Goal: Information Seeking & Learning: Learn about a topic

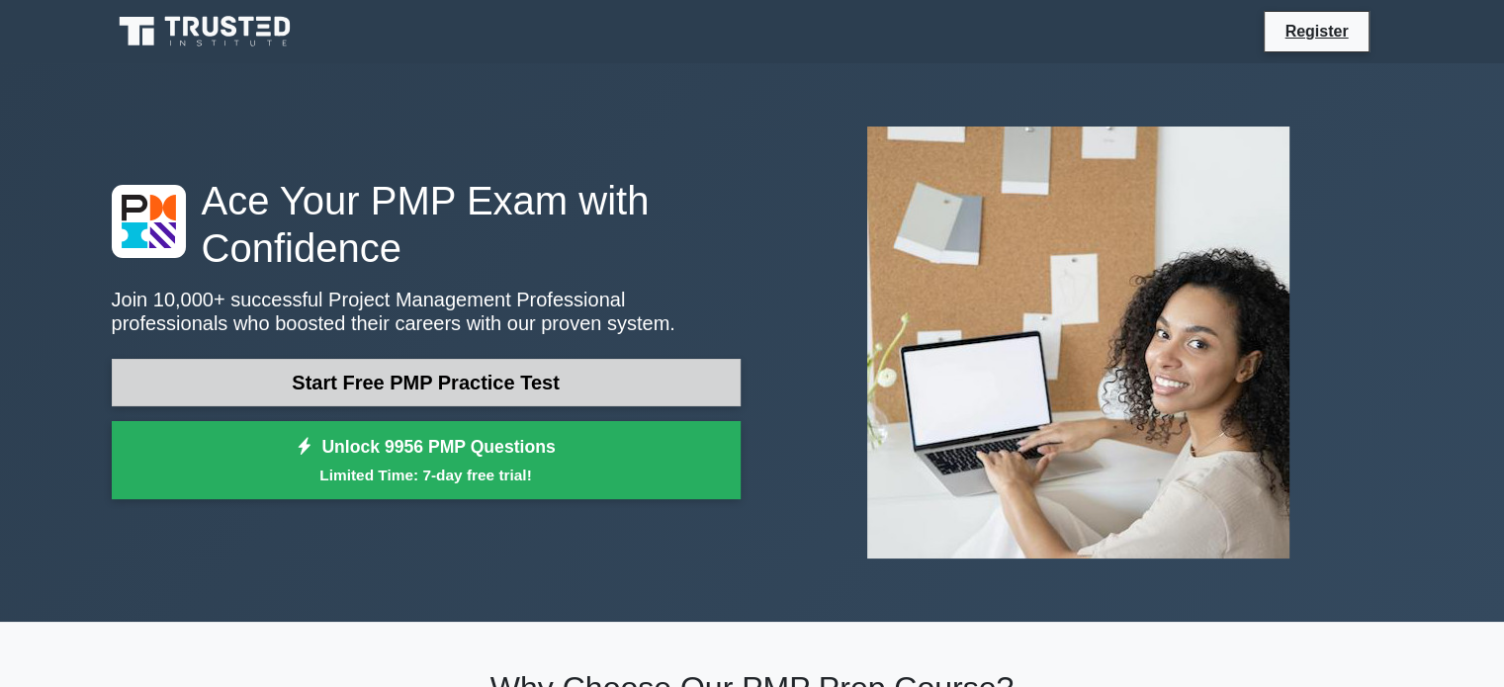
click at [456, 389] on link "Start Free PMP Practice Test" at bounding box center [426, 382] width 629 height 47
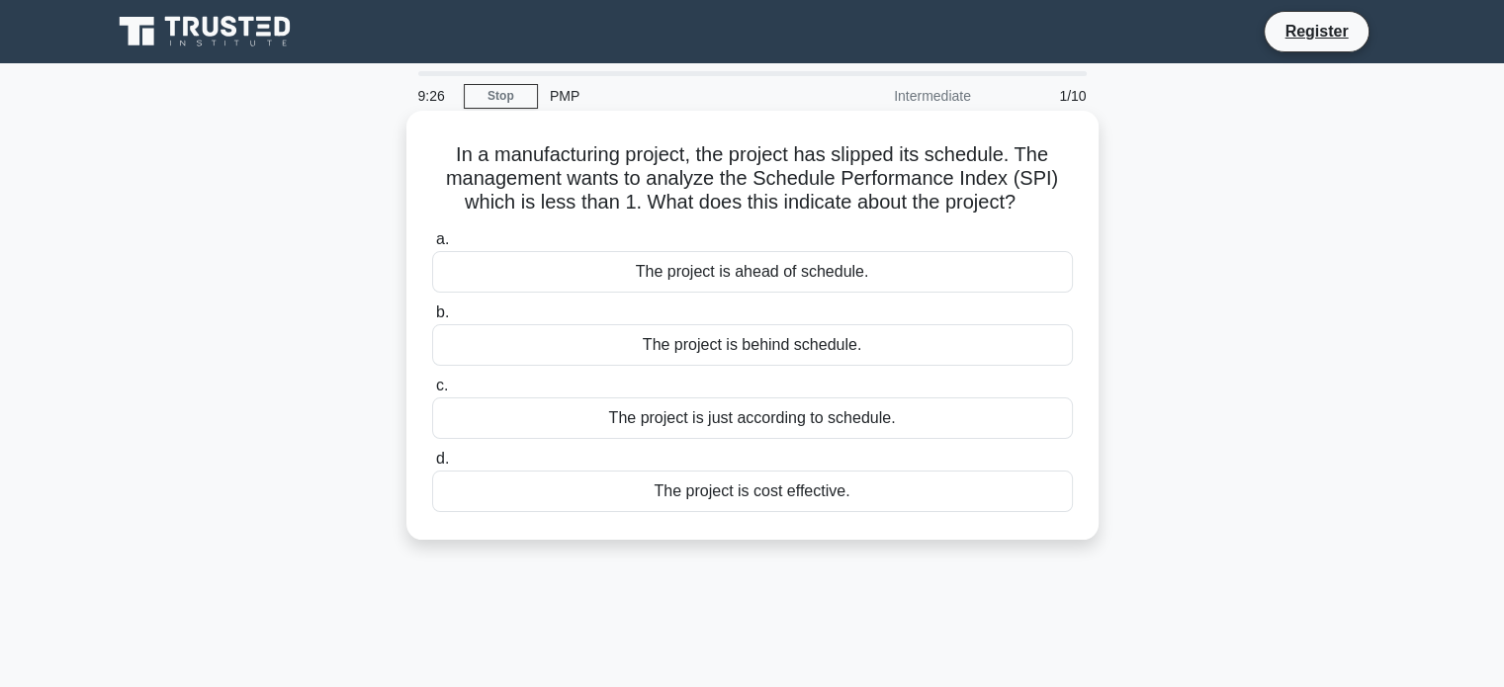
click at [816, 349] on div "The project is behind schedule." at bounding box center [752, 345] width 641 height 42
click at [432, 319] on input "b. The project is behind schedule." at bounding box center [432, 313] width 0 height 13
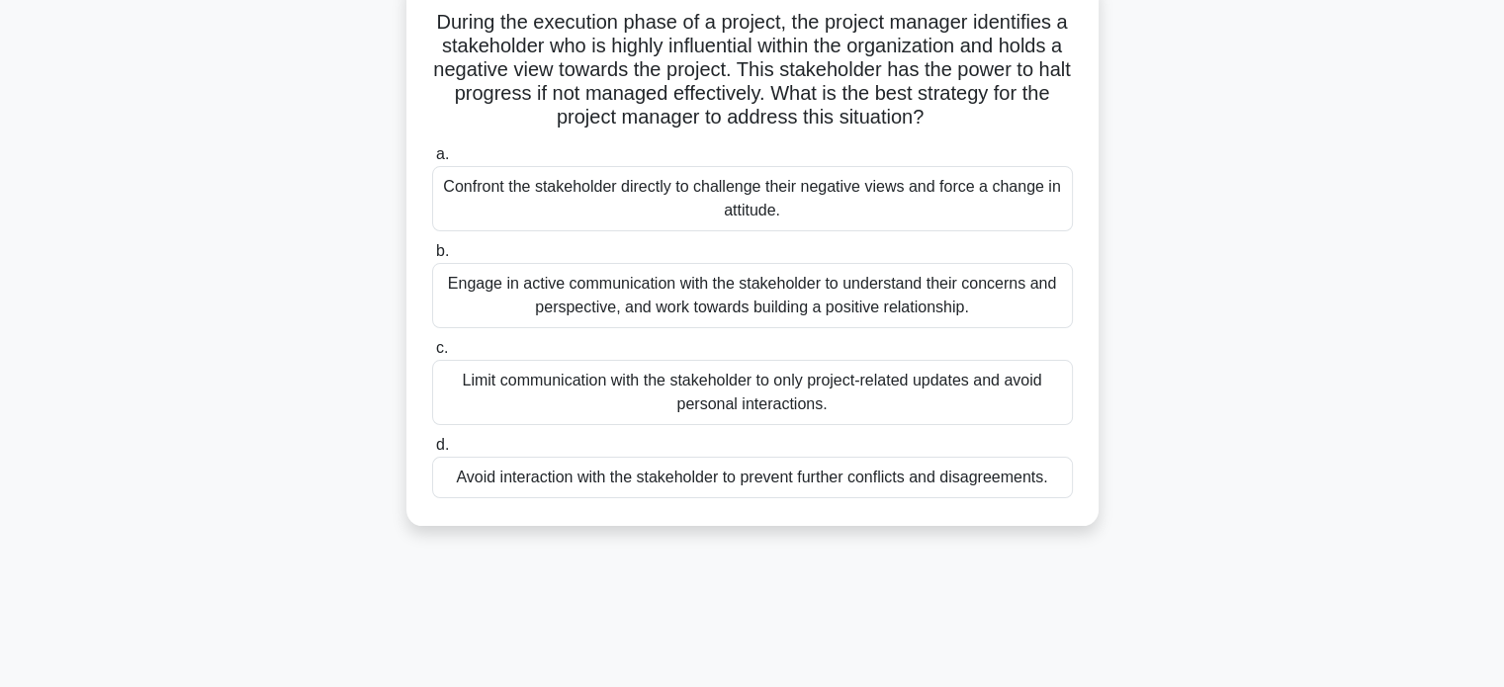
scroll to position [99, 0]
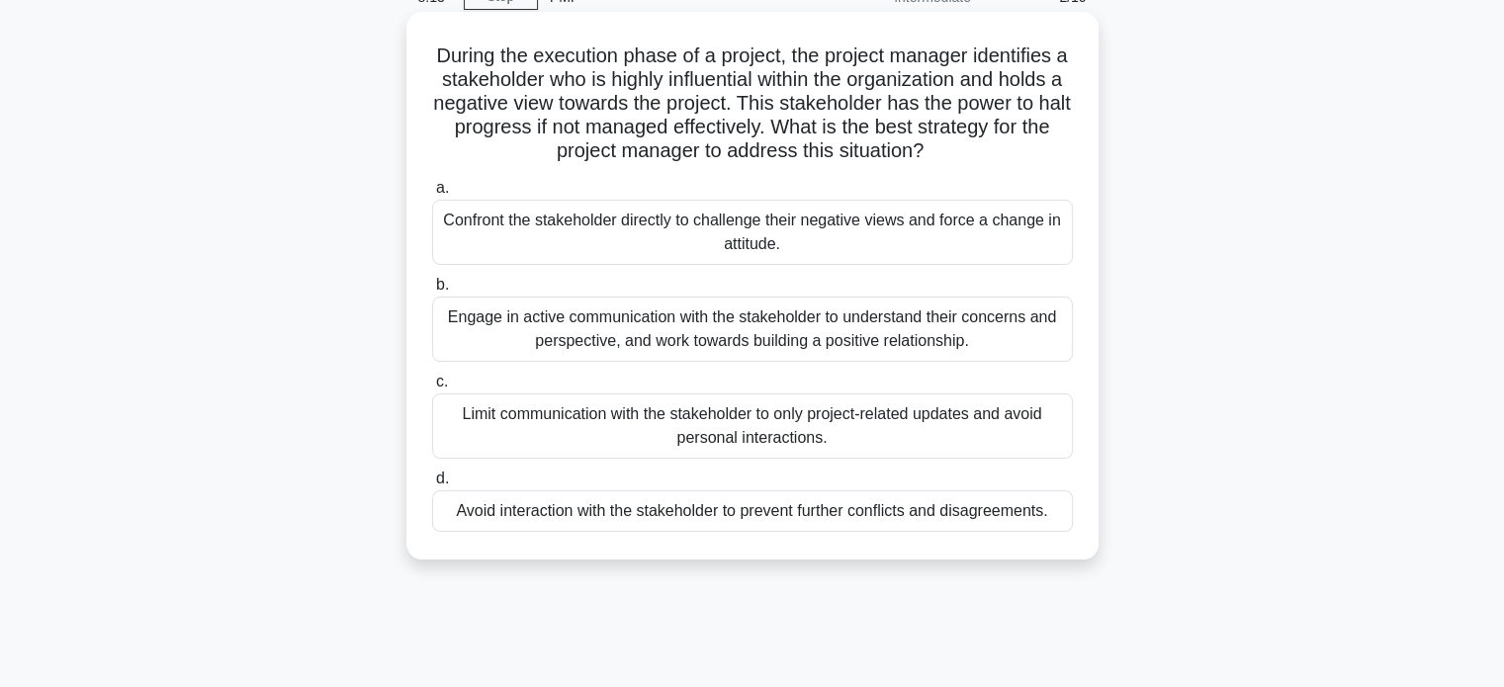
click at [760, 337] on div "Engage in active communication with the stakeholder to understand their concern…" at bounding box center [752, 329] width 641 height 65
click at [432, 292] on input "b. Engage in active communication with the stakeholder to understand their conc…" at bounding box center [432, 285] width 0 height 13
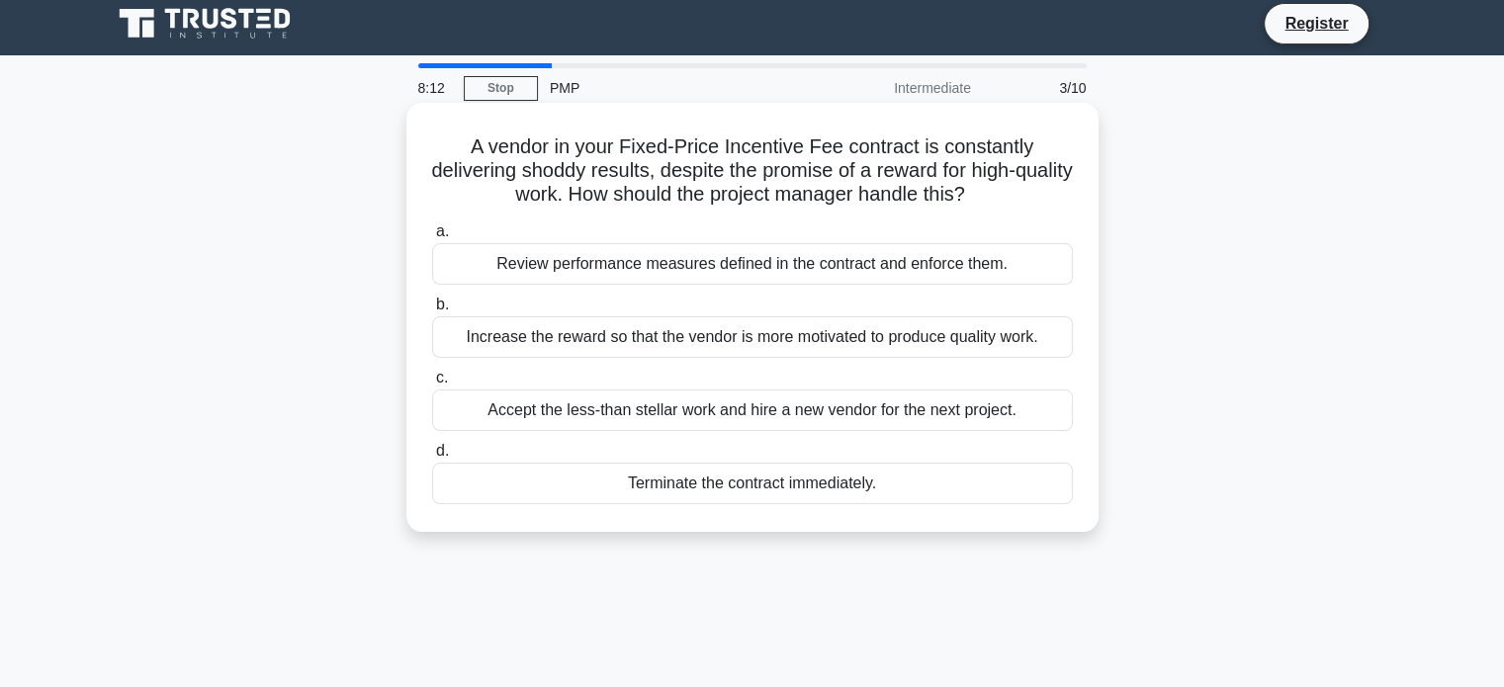
scroll to position [0, 0]
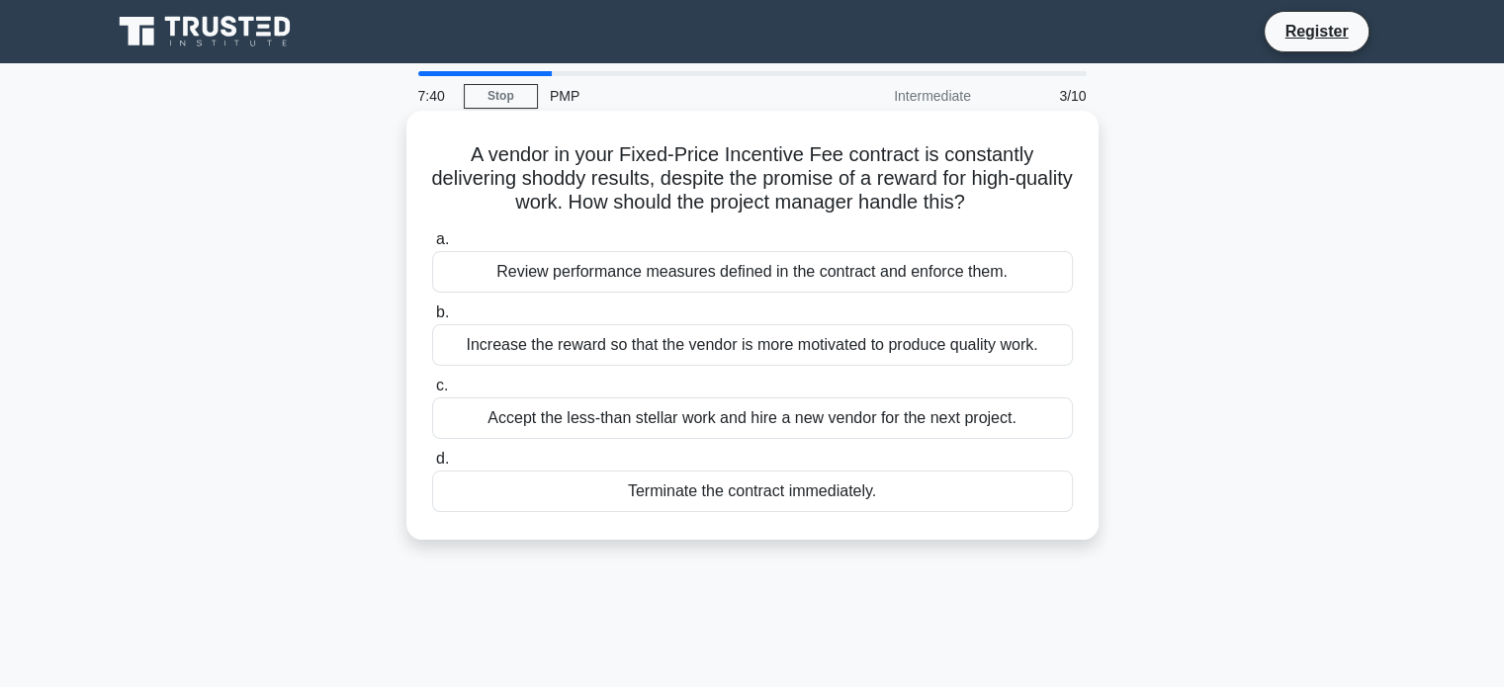
click at [799, 279] on div "Review performance measures defined in the contract and enforce them." at bounding box center [752, 272] width 641 height 42
click at [432, 246] on input "a. Review performance measures defined in the contract and enforce them." at bounding box center [432, 239] width 0 height 13
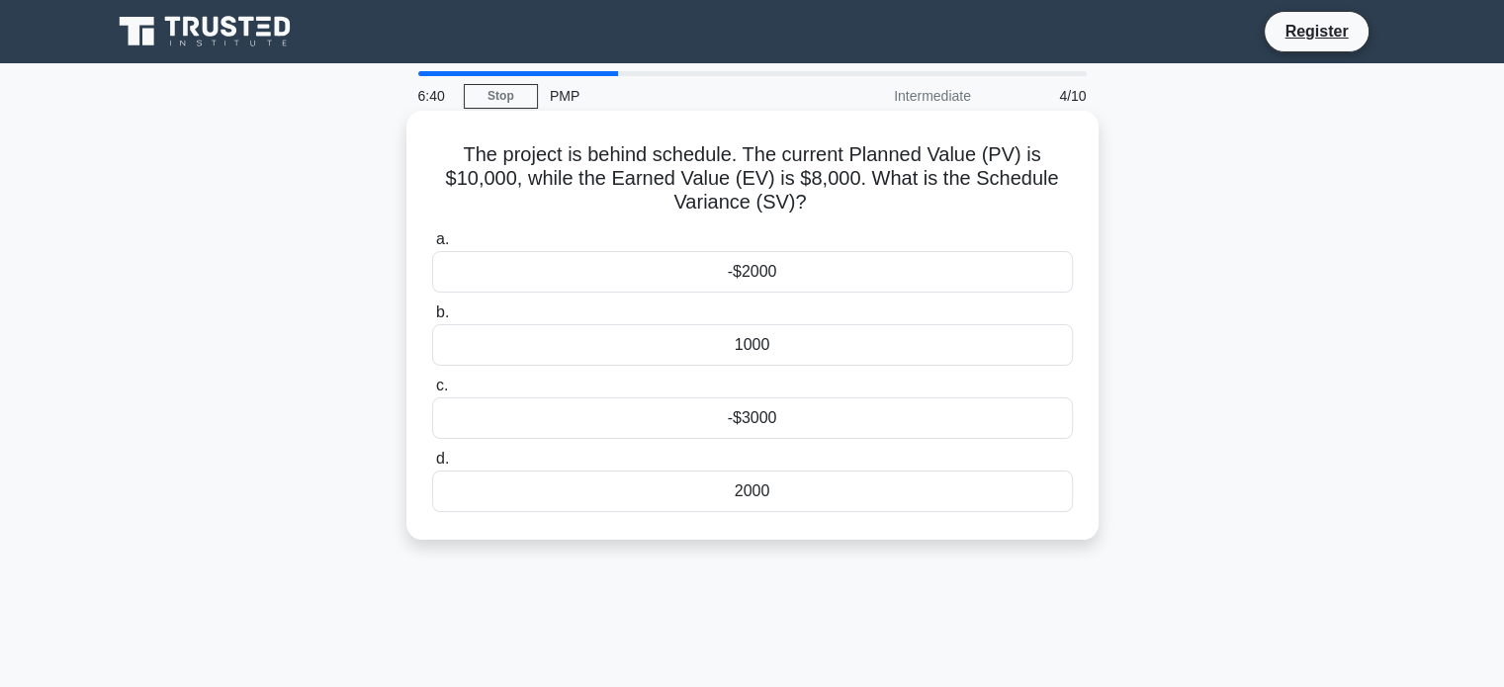
click at [774, 491] on div "2000" at bounding box center [752, 492] width 641 height 42
click at [432, 466] on input "d. 2000" at bounding box center [432, 459] width 0 height 13
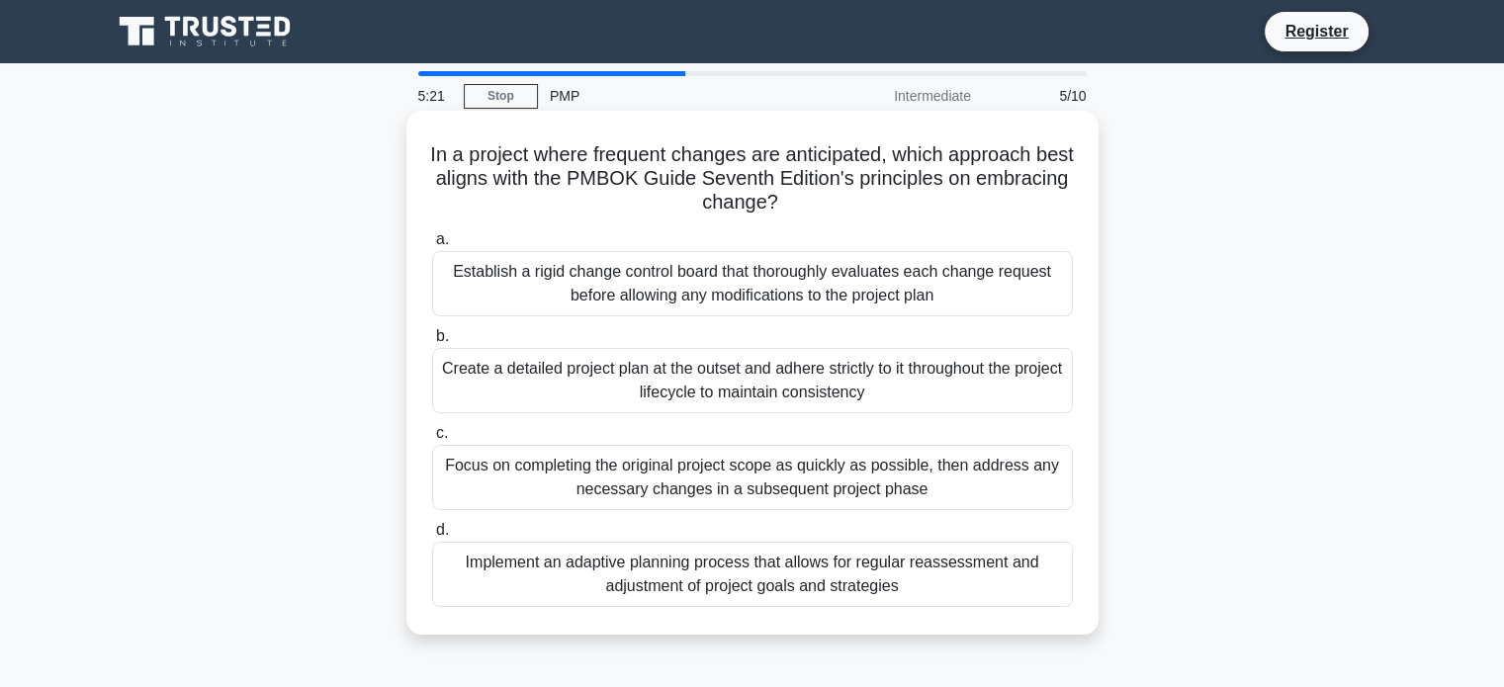
click at [788, 280] on div "Establish a rigid change control board that thoroughly evaluates each change re…" at bounding box center [752, 283] width 641 height 65
click at [432, 246] on input "a. Establish a rigid change control board that thoroughly evaluates each change…" at bounding box center [432, 239] width 0 height 13
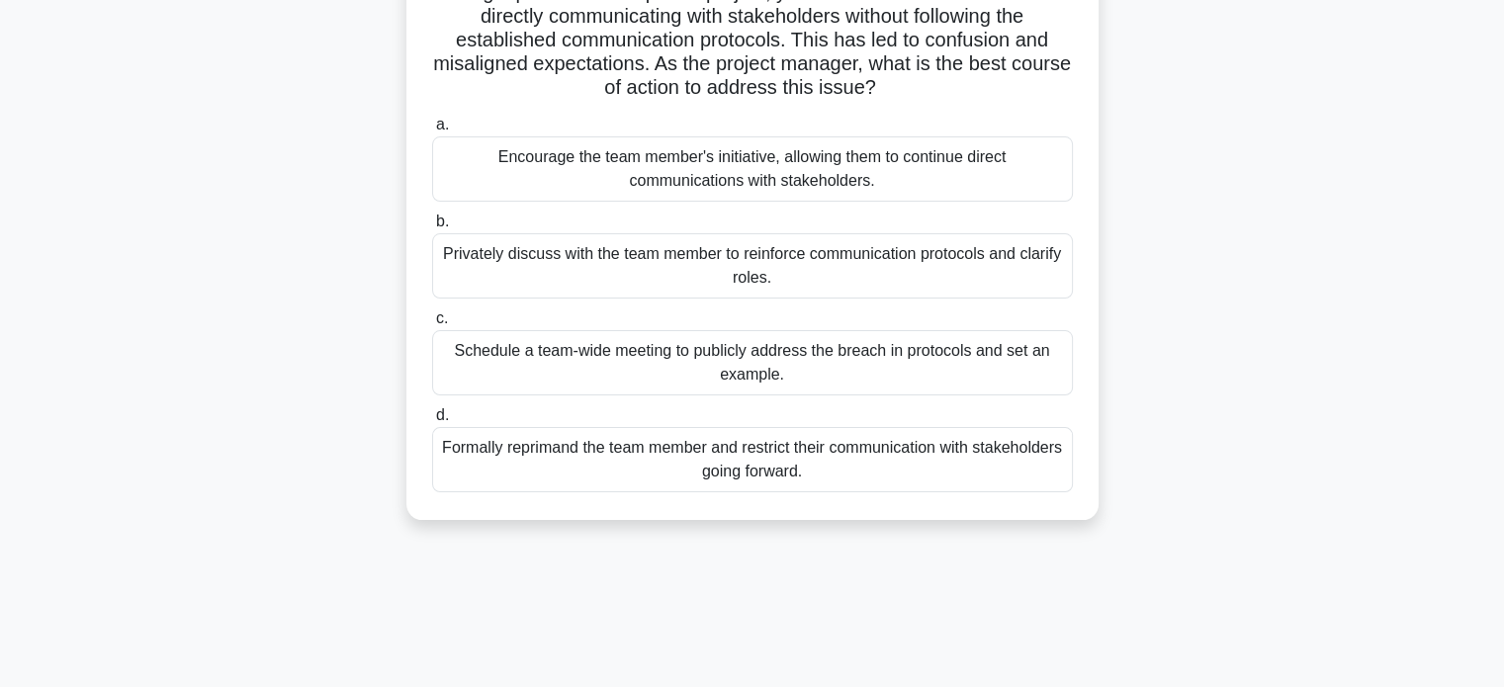
scroll to position [198, 0]
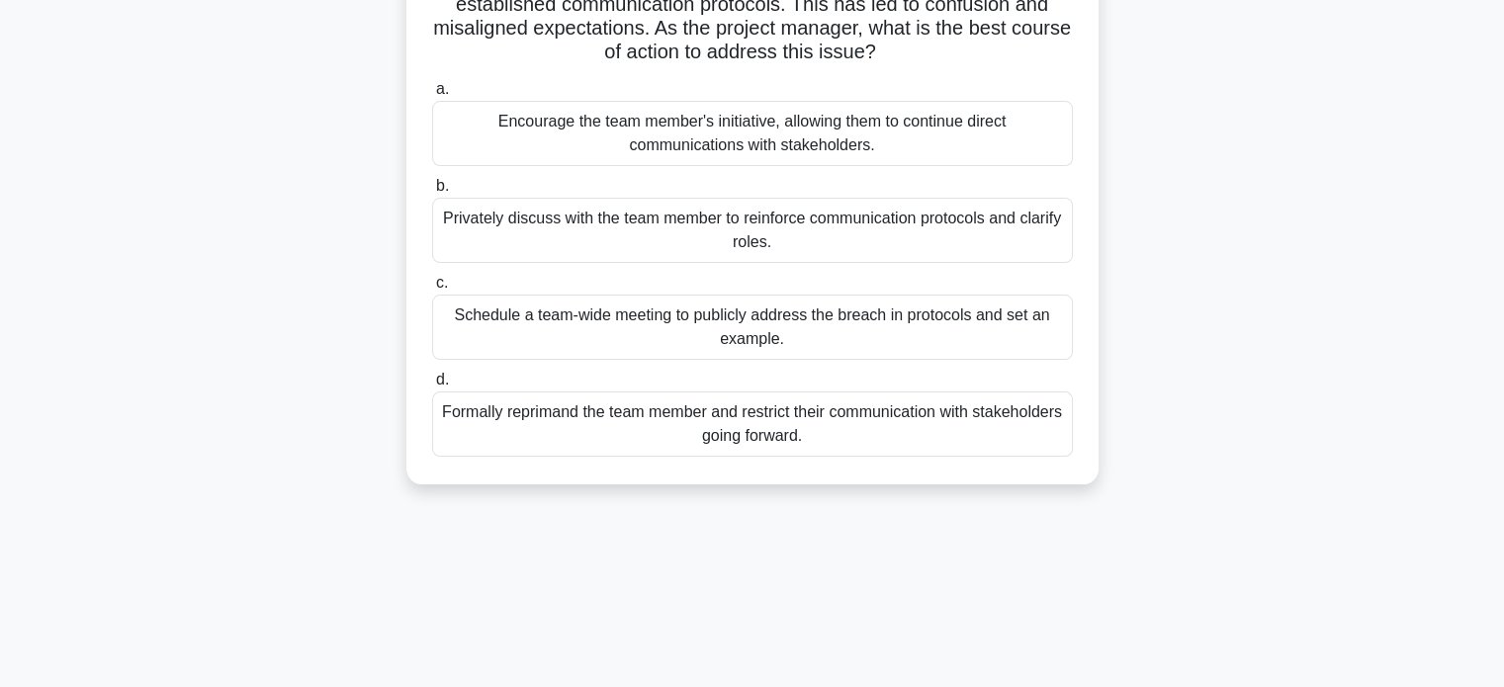
click at [794, 234] on div "Privately discuss with the team member to reinforce communication protocols and…" at bounding box center [752, 230] width 641 height 65
click at [432, 193] on input "b. Privately discuss with the team member to reinforce communication protocols …" at bounding box center [432, 186] width 0 height 13
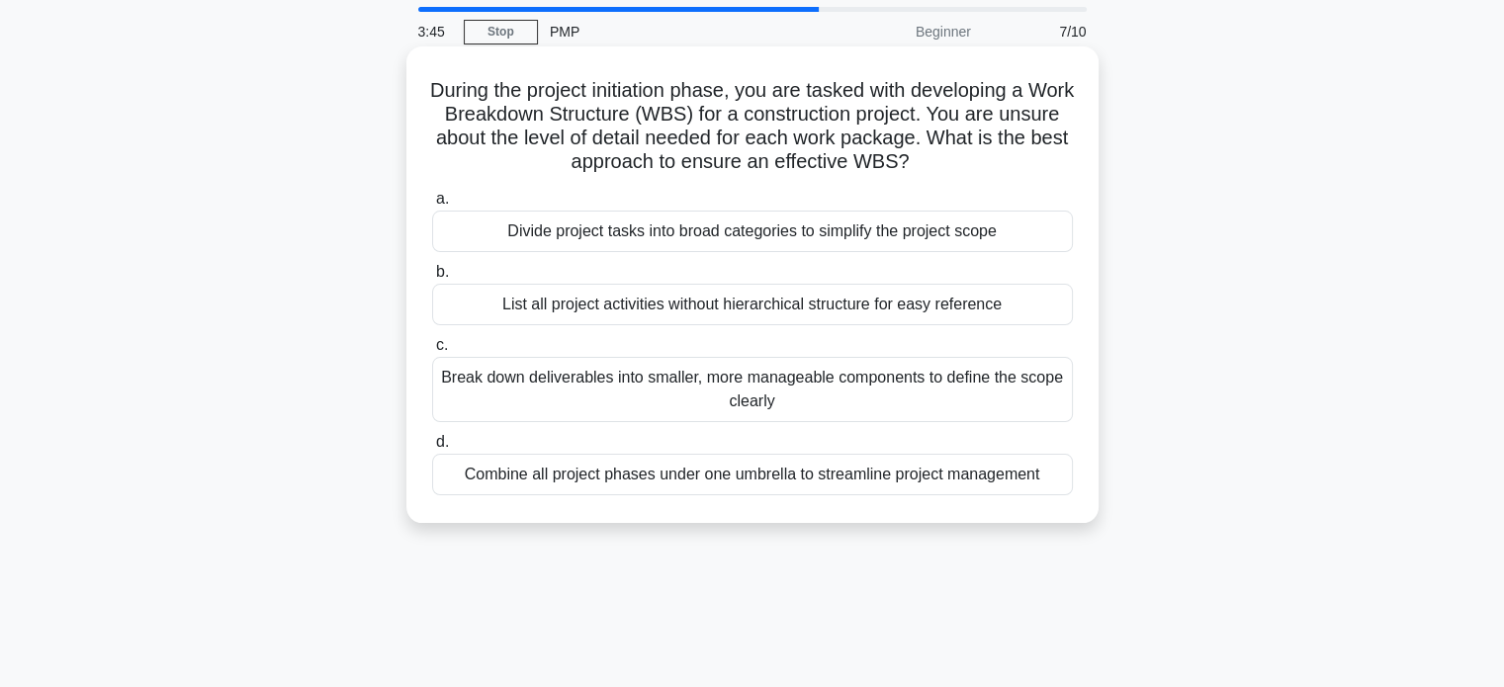
scroll to position [99, 0]
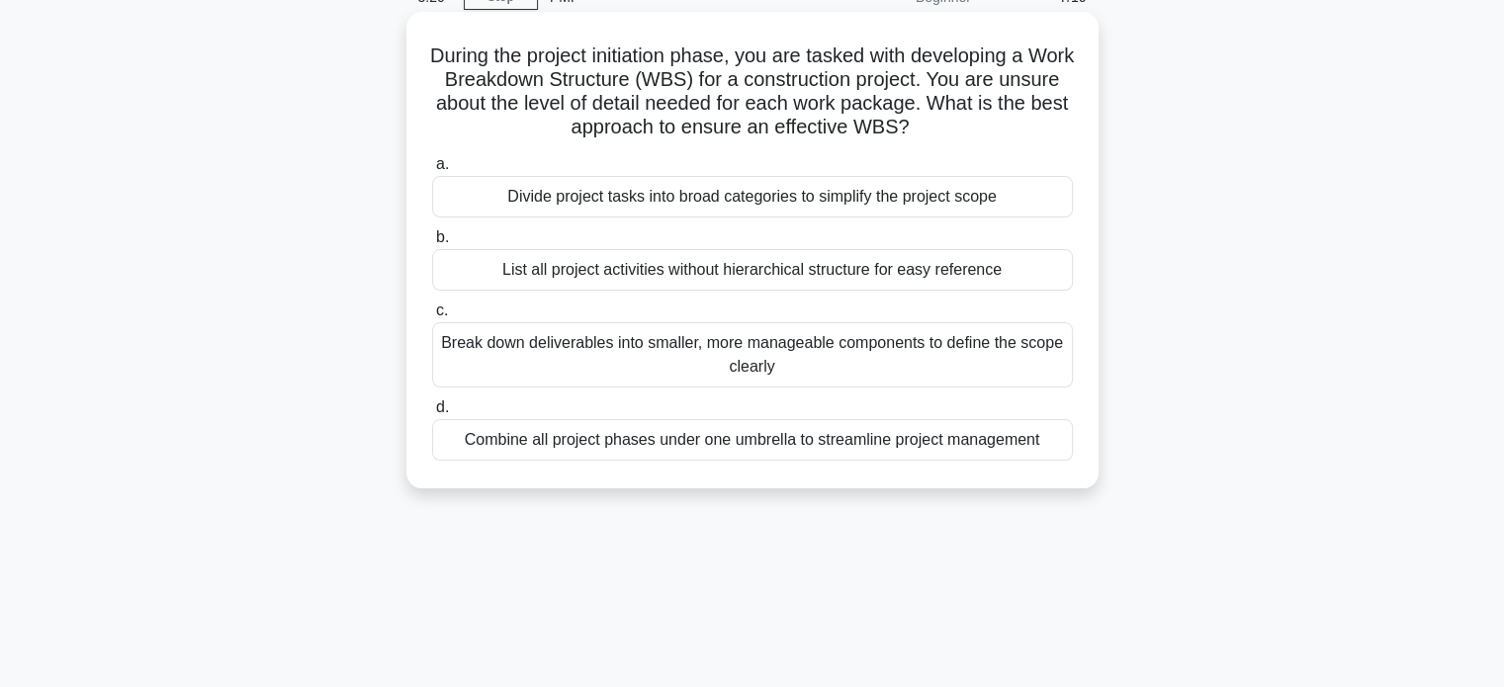
click at [787, 276] on div "List all project activities without hierarchical structure for easy reference" at bounding box center [752, 270] width 641 height 42
click at [432, 244] on input "b. List all project activities without hierarchical structure for easy reference" at bounding box center [432, 237] width 0 height 13
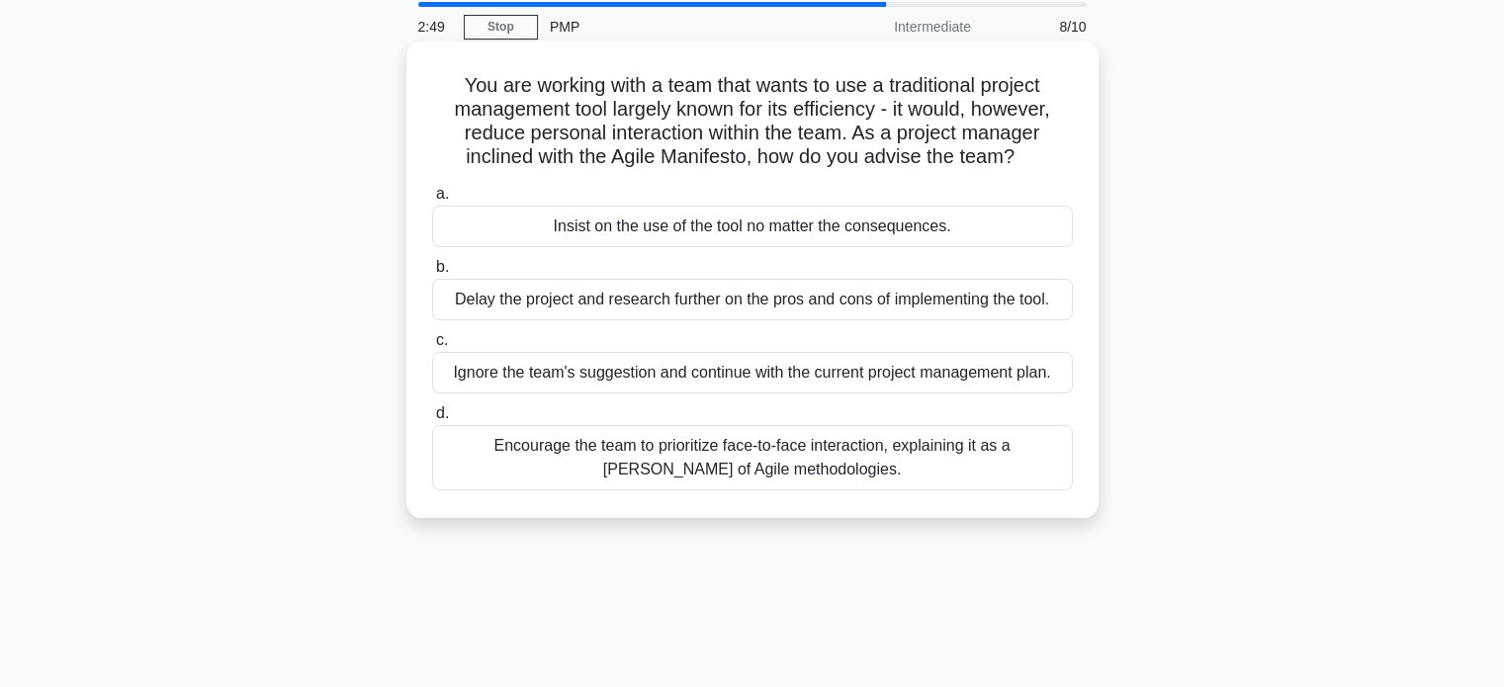
scroll to position [198, 0]
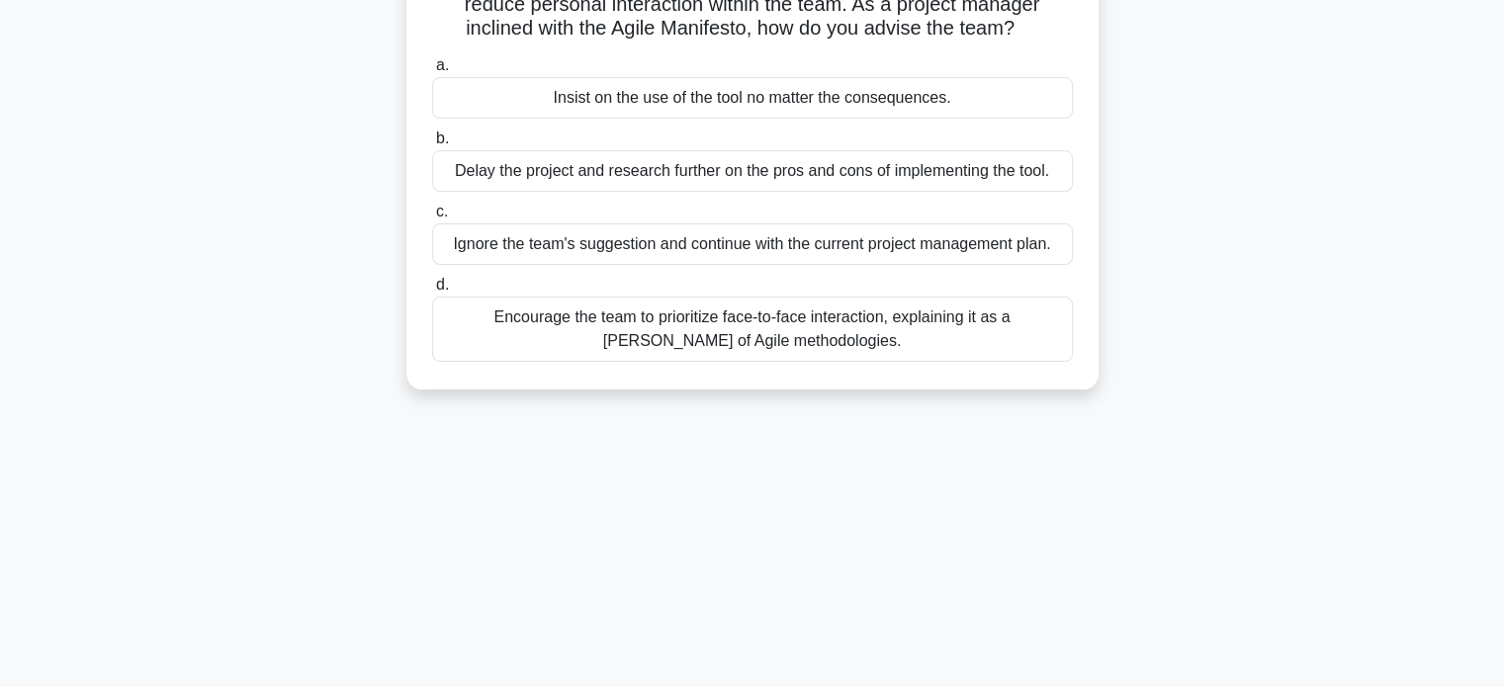
click at [787, 318] on div "Encourage the team to prioritize face-to-face interaction, explaining it as a t…" at bounding box center [752, 329] width 641 height 65
click at [432, 292] on input "d. Encourage the team to prioritize face-to-face interaction, explaining it as …" at bounding box center [432, 285] width 0 height 13
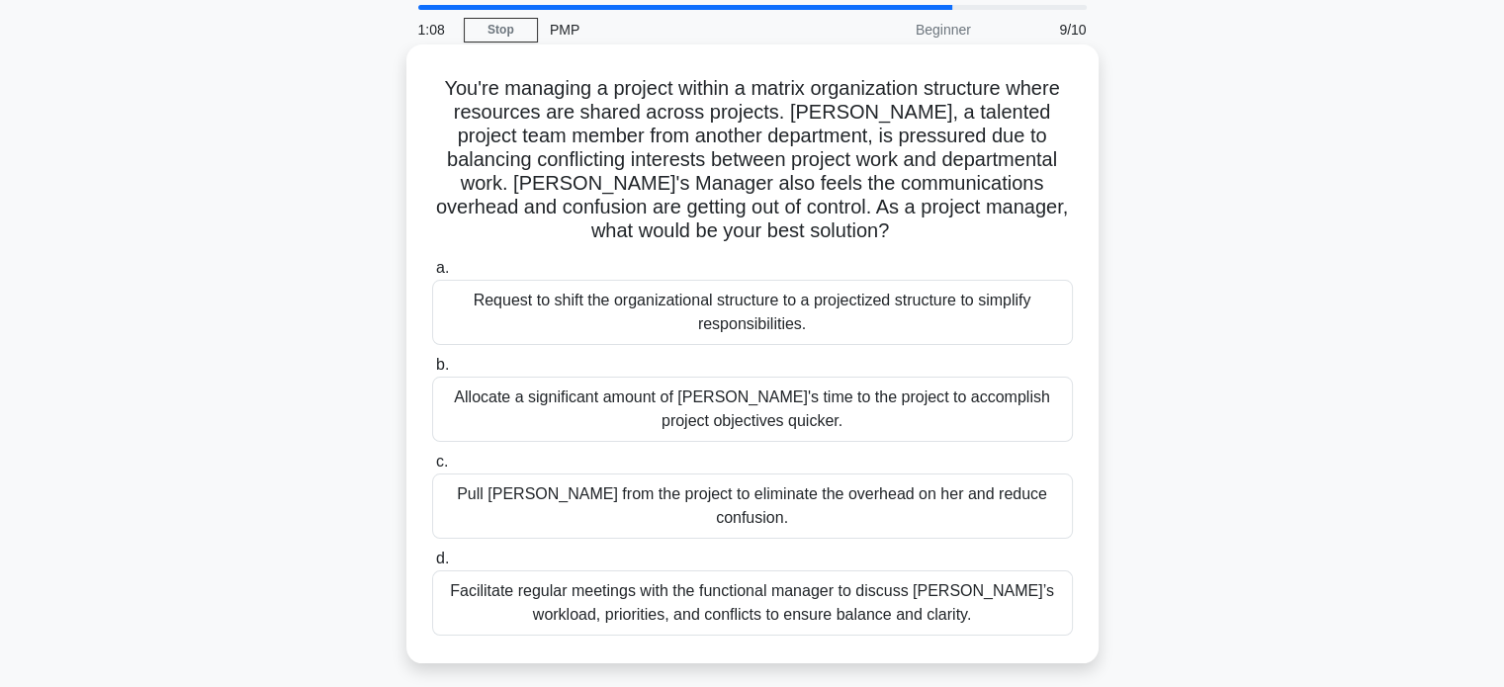
scroll to position [99, 0]
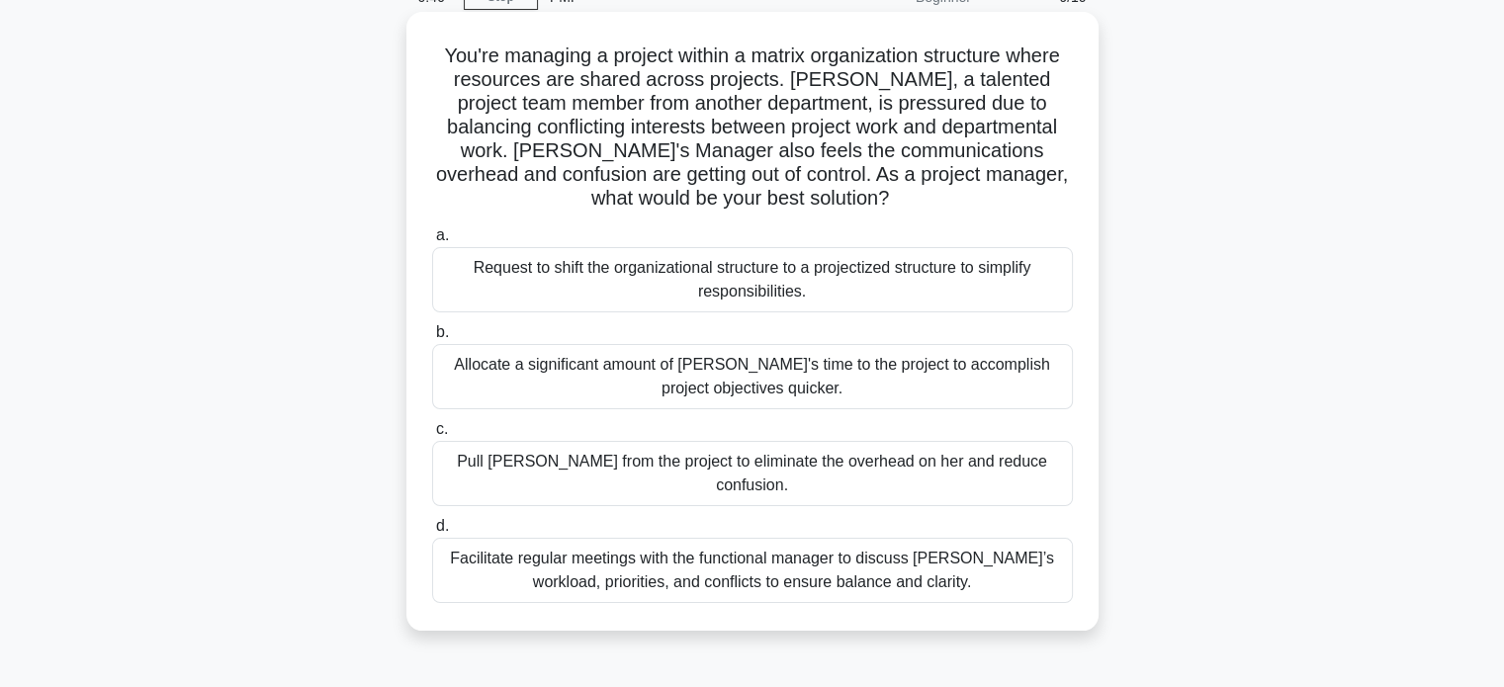
click at [844, 387] on div "Allocate a significant amount of [PERSON_NAME]'s time to the project to accompl…" at bounding box center [752, 376] width 641 height 65
click at [432, 339] on input "b. Allocate a significant amount of Lisa's time to the project to accomplish pr…" at bounding box center [432, 332] width 0 height 13
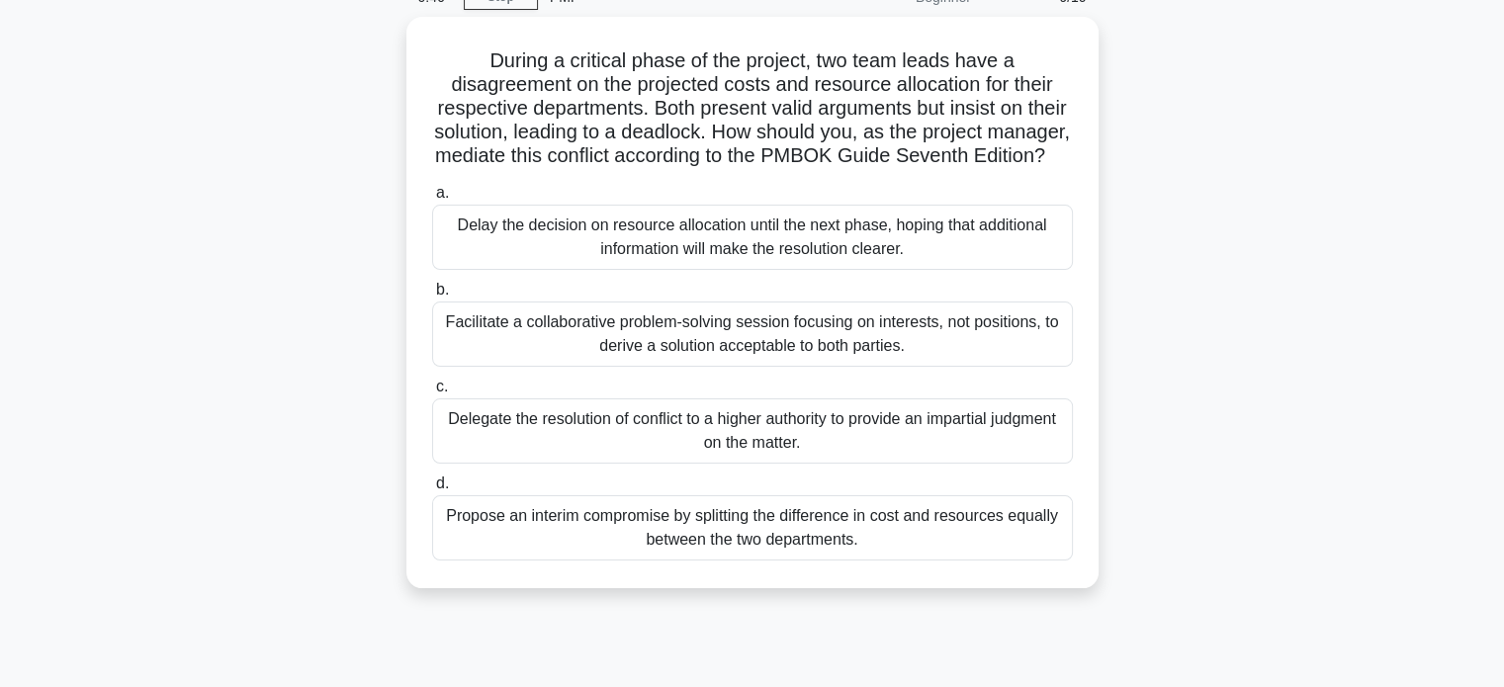
click at [844, 387] on div "a. Delay the decision on resource allocation until the next phase, hoping that …" at bounding box center [752, 371] width 665 height 388
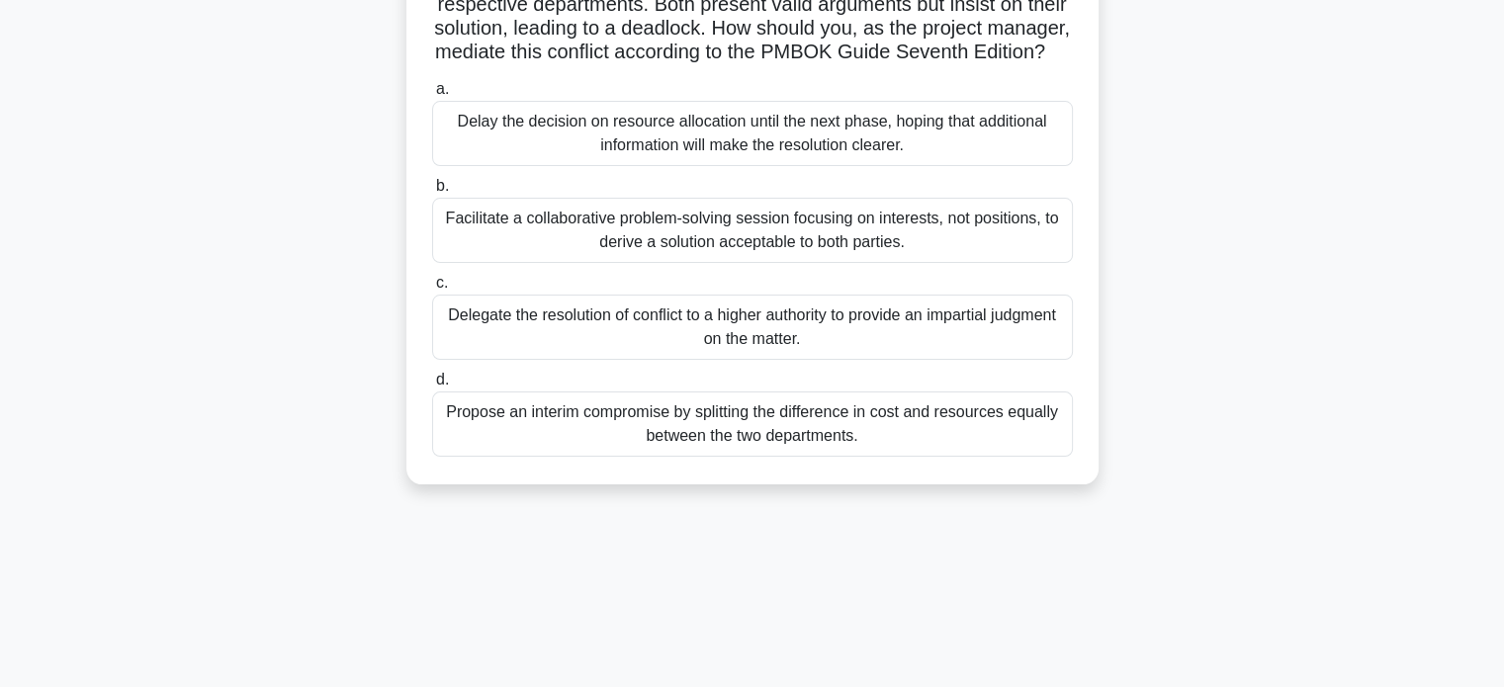
scroll to position [297, 0]
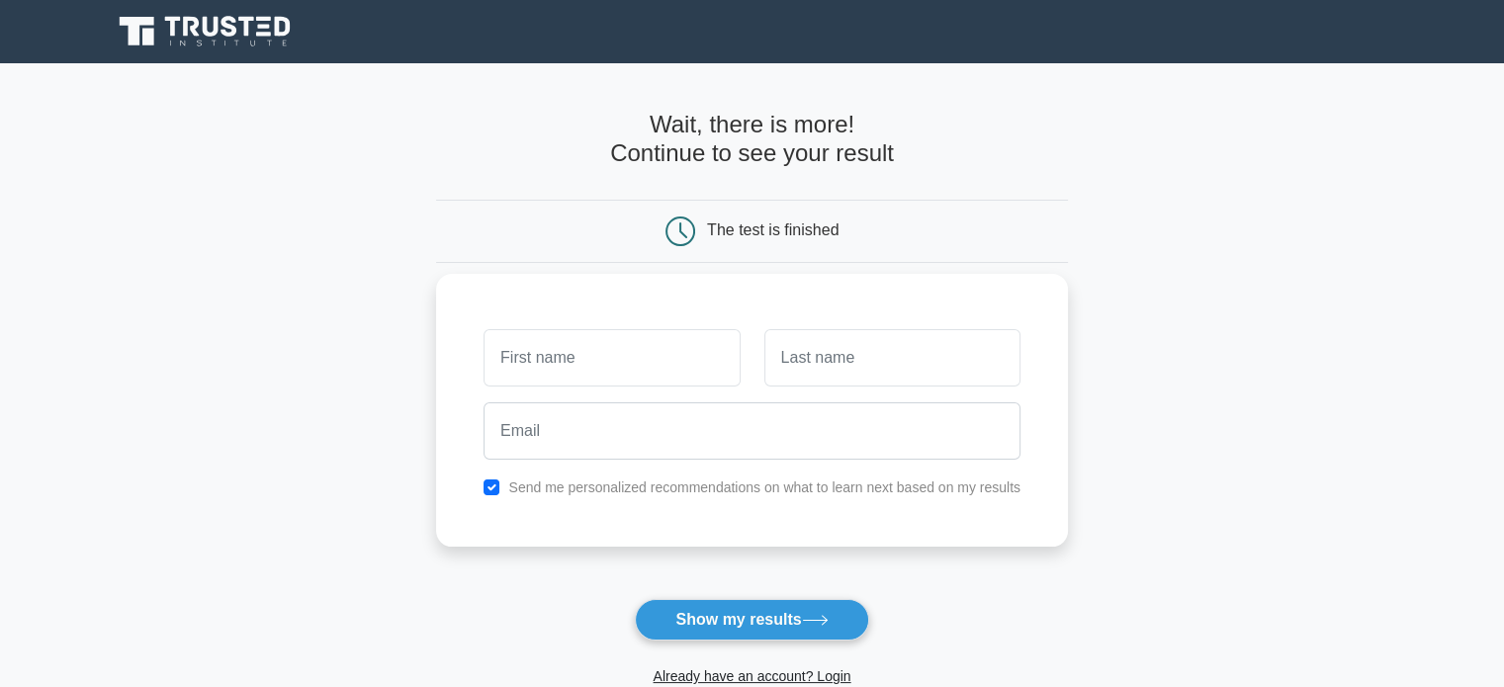
click at [686, 340] on input "text" at bounding box center [612, 357] width 256 height 57
type input "Nilesh"
click at [882, 371] on input "text" at bounding box center [893, 357] width 256 height 57
type input "Palankar"
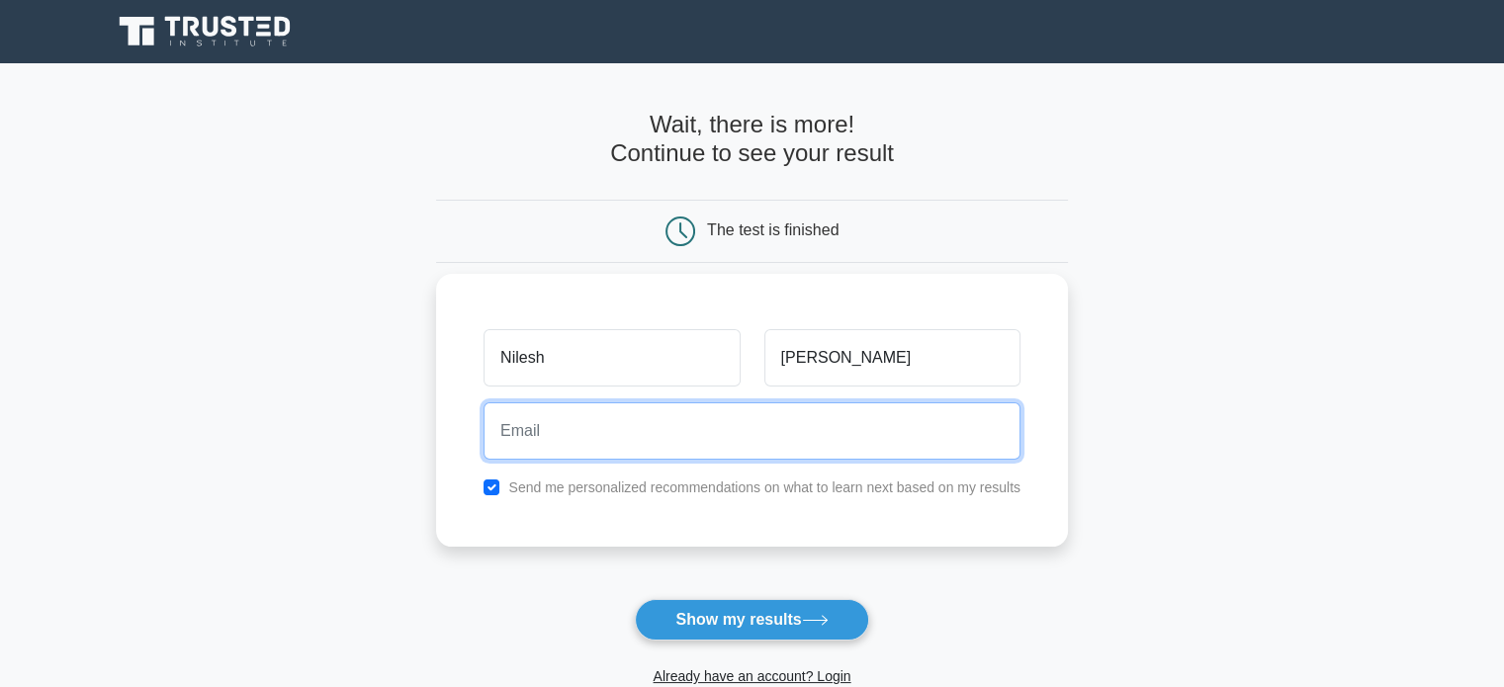
click at [657, 427] on input "email" at bounding box center [752, 431] width 537 height 57
type input "palankar.neal@gmail.com"
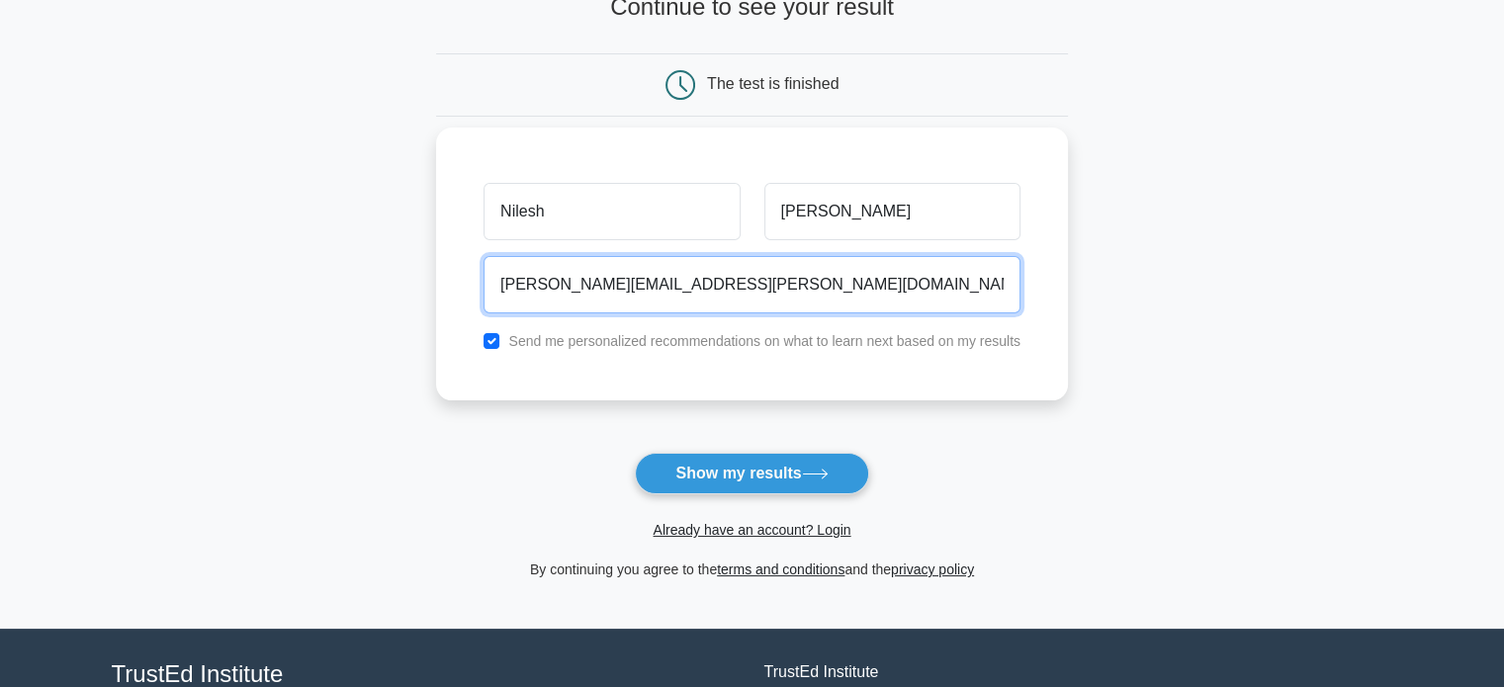
scroll to position [198, 0]
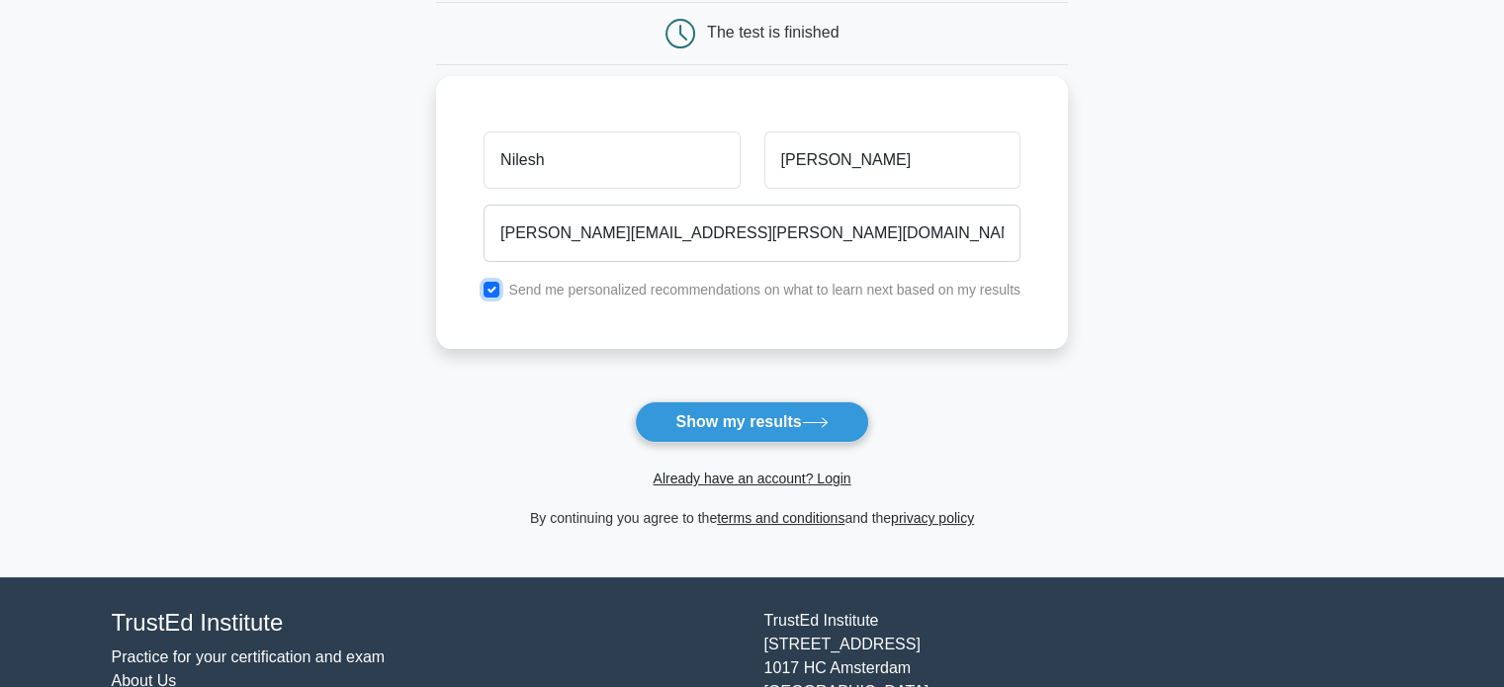
click at [496, 287] on input "checkbox" at bounding box center [492, 290] width 16 height 16
checkbox input "false"
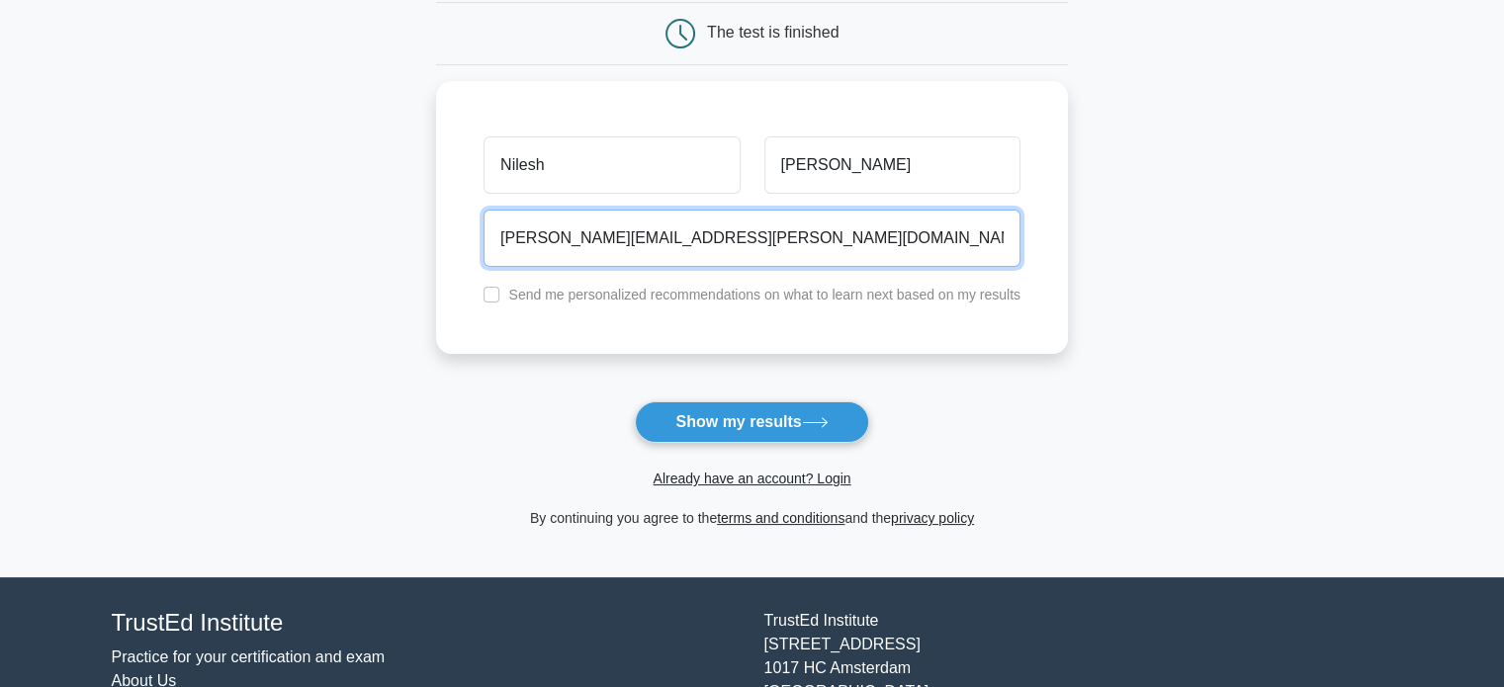
drag, startPoint x: 547, startPoint y: 242, endPoint x: 421, endPoint y: 242, distance: 125.6
click at [421, 242] on main "Wait, there is more! Continue to see your result The test is finished Nilesh" at bounding box center [752, 221] width 1504 height 712
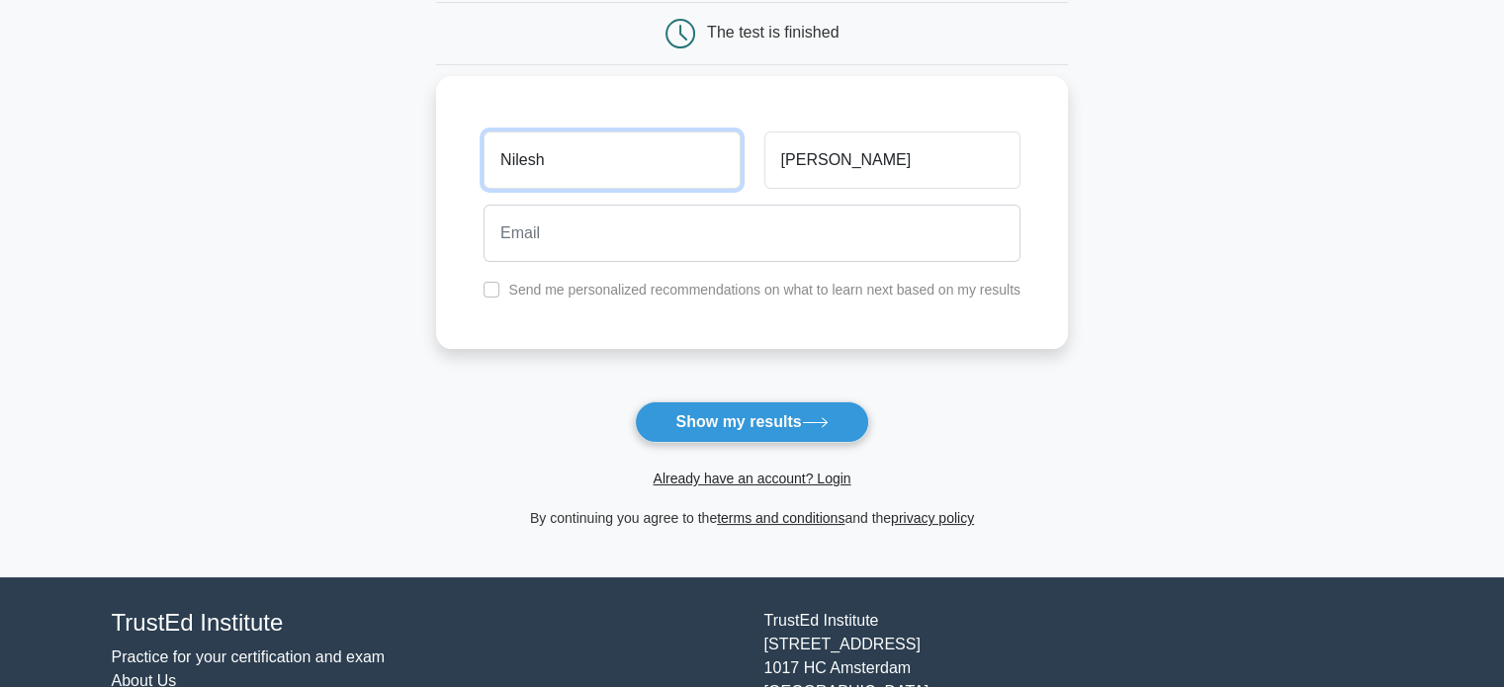
click at [703, 157] on input "Nilesh" at bounding box center [612, 160] width 256 height 57
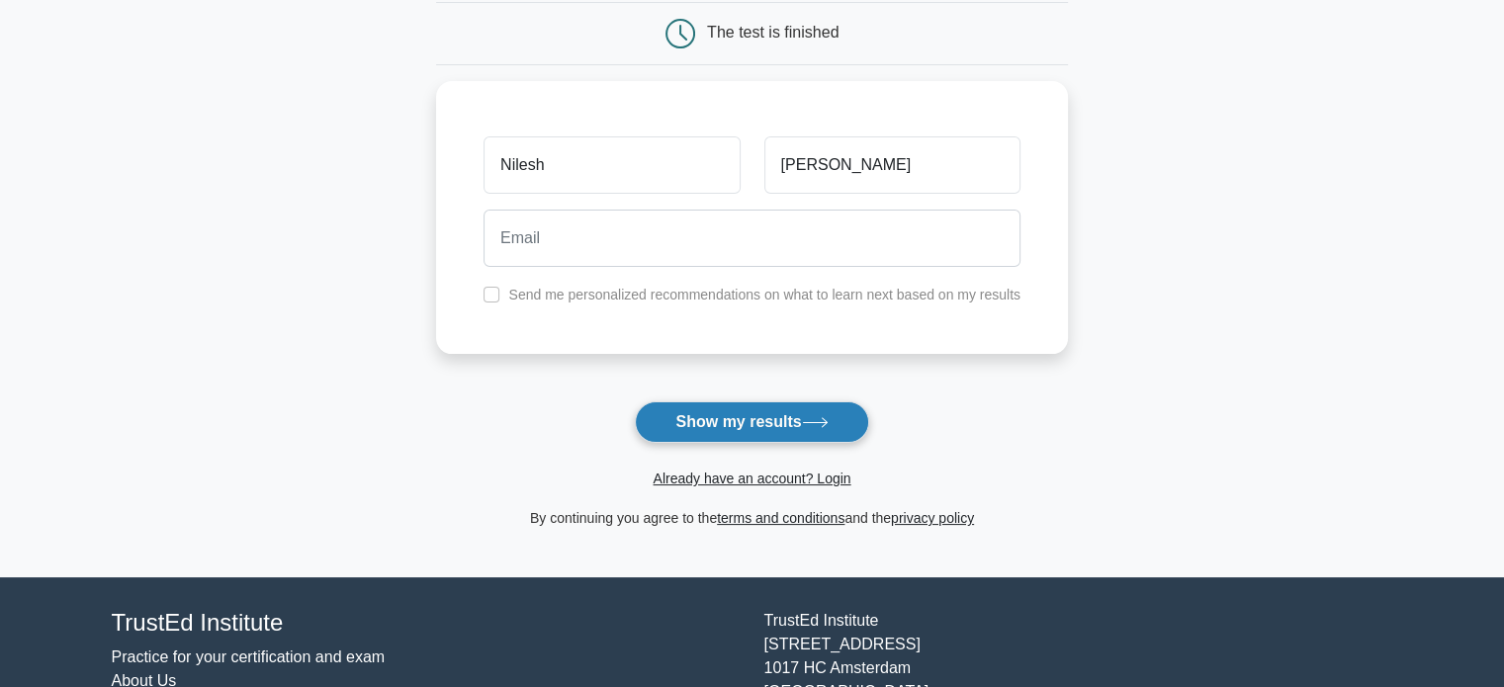
click at [779, 418] on button "Show my results" at bounding box center [751, 423] width 233 height 42
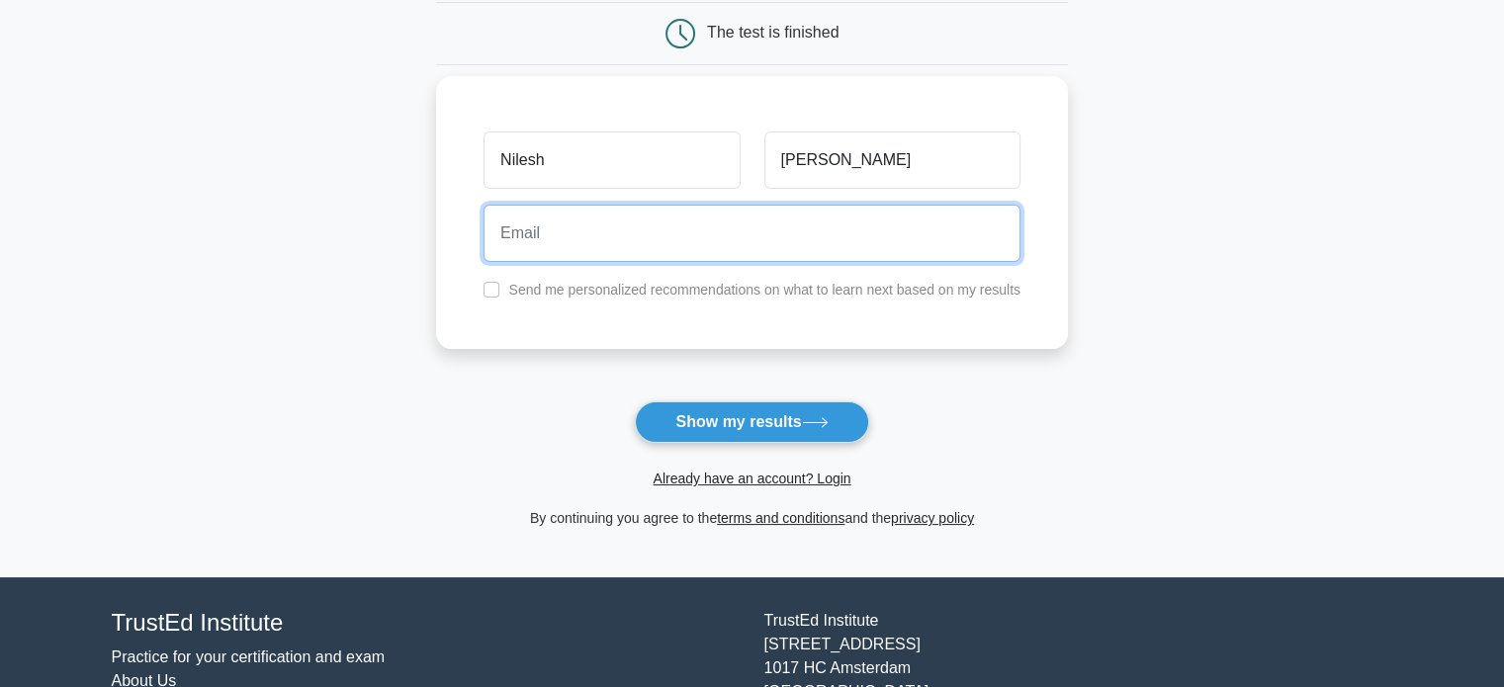
click at [697, 218] on input "email" at bounding box center [752, 233] width 537 height 57
click at [709, 226] on input "email" at bounding box center [752, 233] width 537 height 57
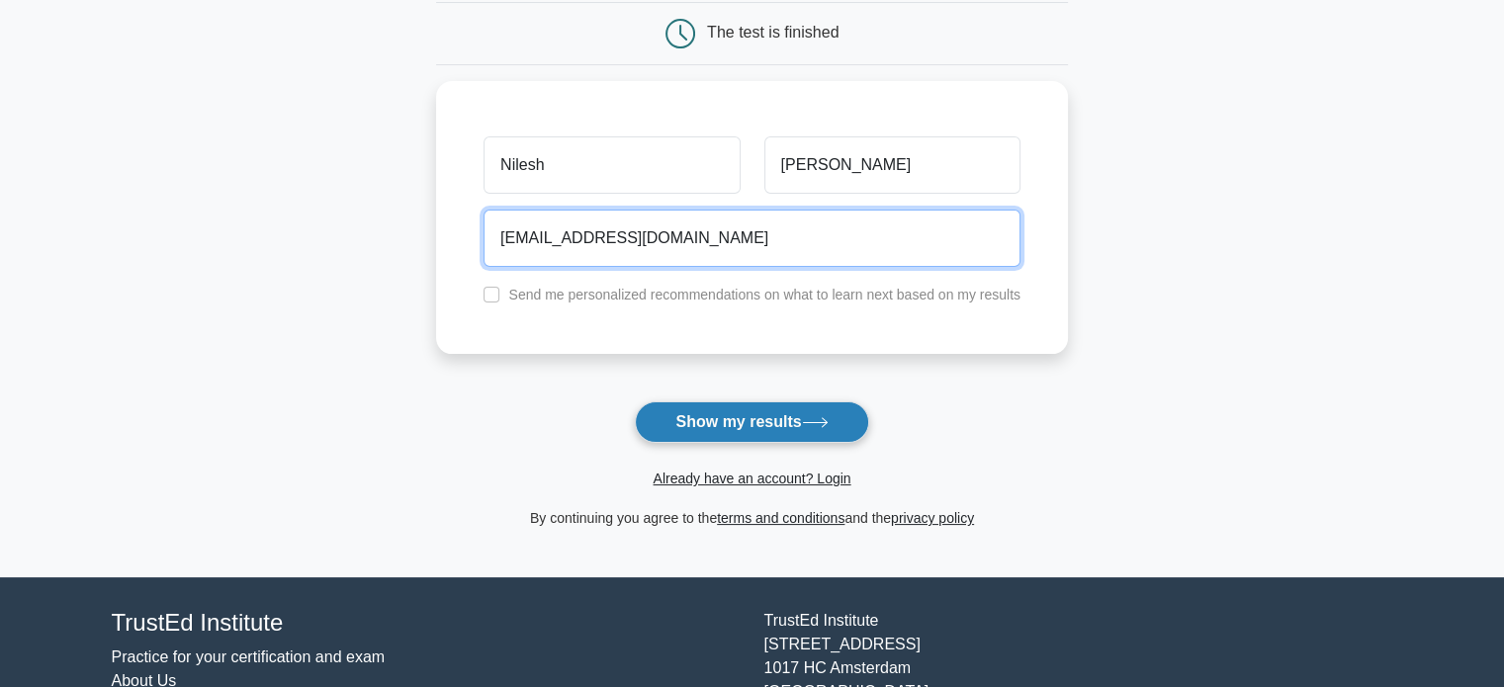
type input "palankar1990@yahoo.in"
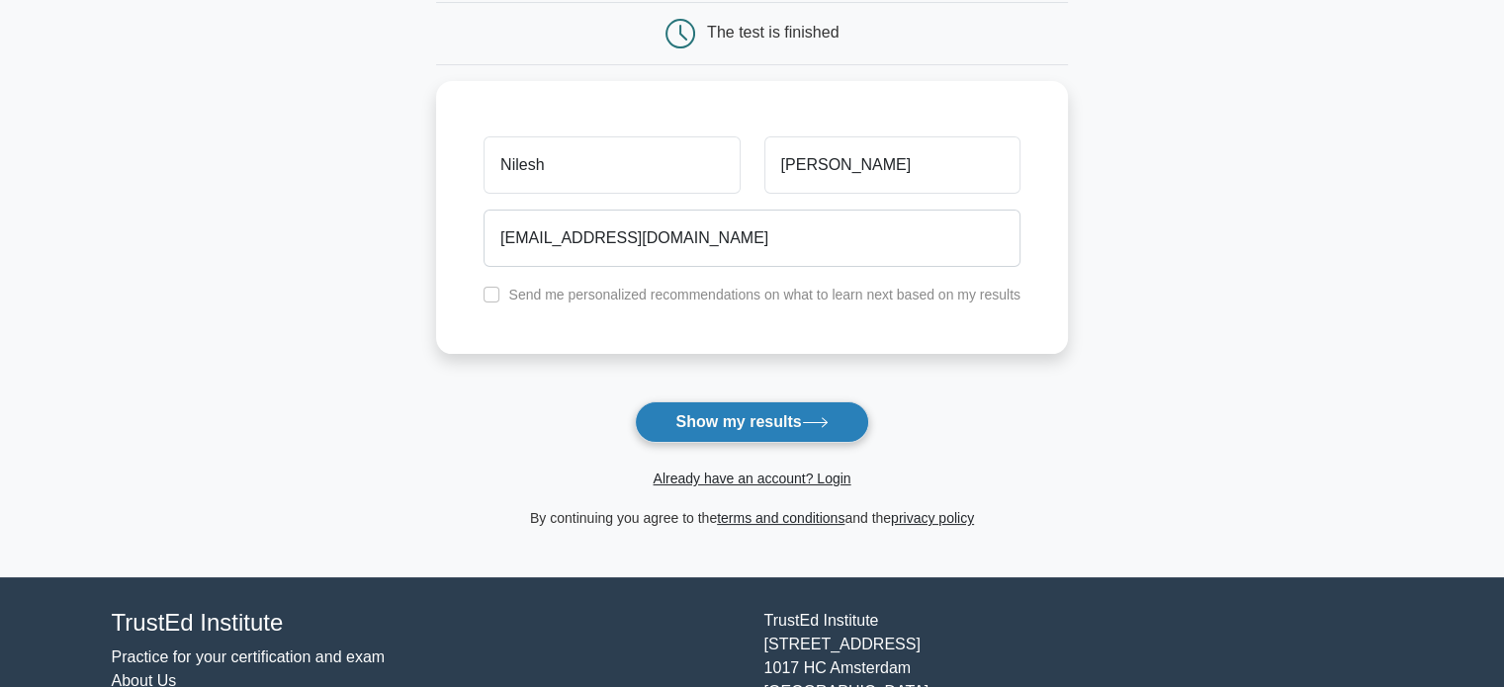
click at [716, 426] on button "Show my results" at bounding box center [751, 423] width 233 height 42
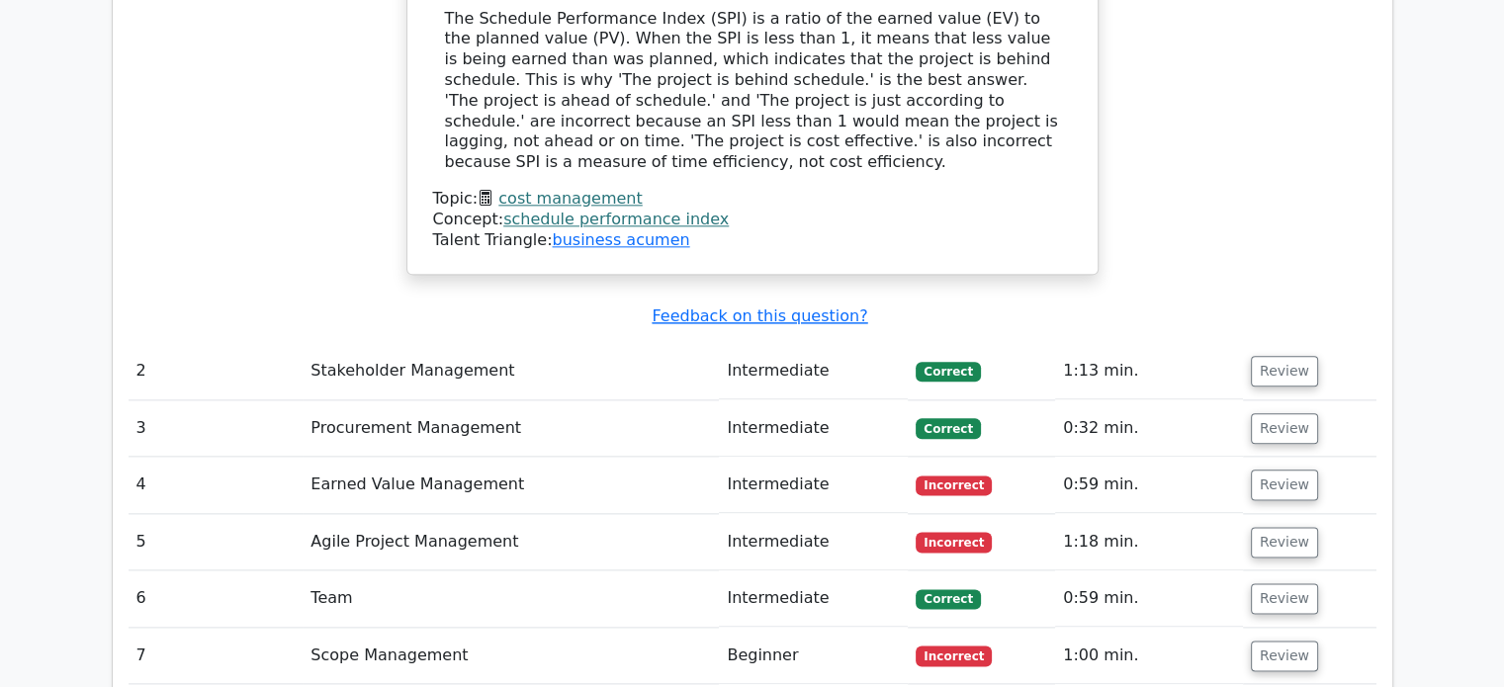
scroll to position [2374, 0]
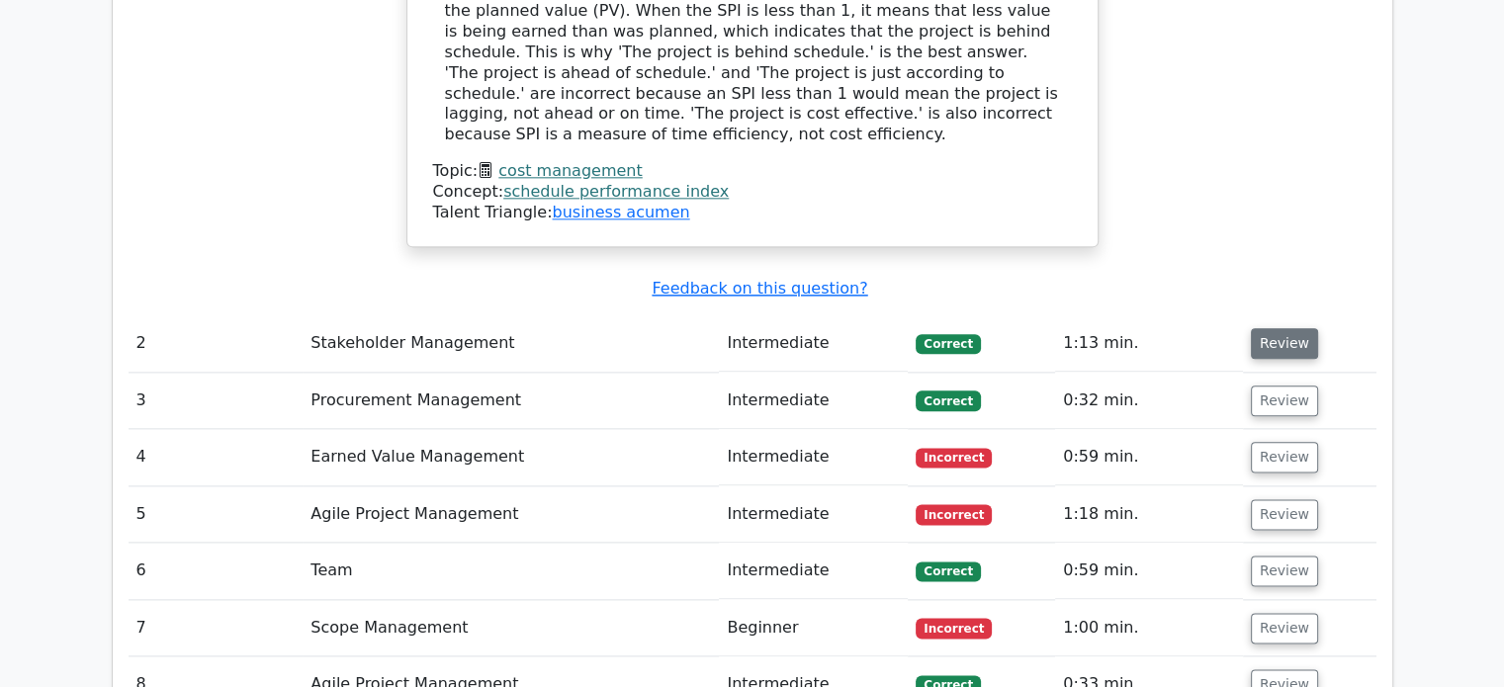
click at [1284, 328] on button "Review" at bounding box center [1284, 343] width 67 height 31
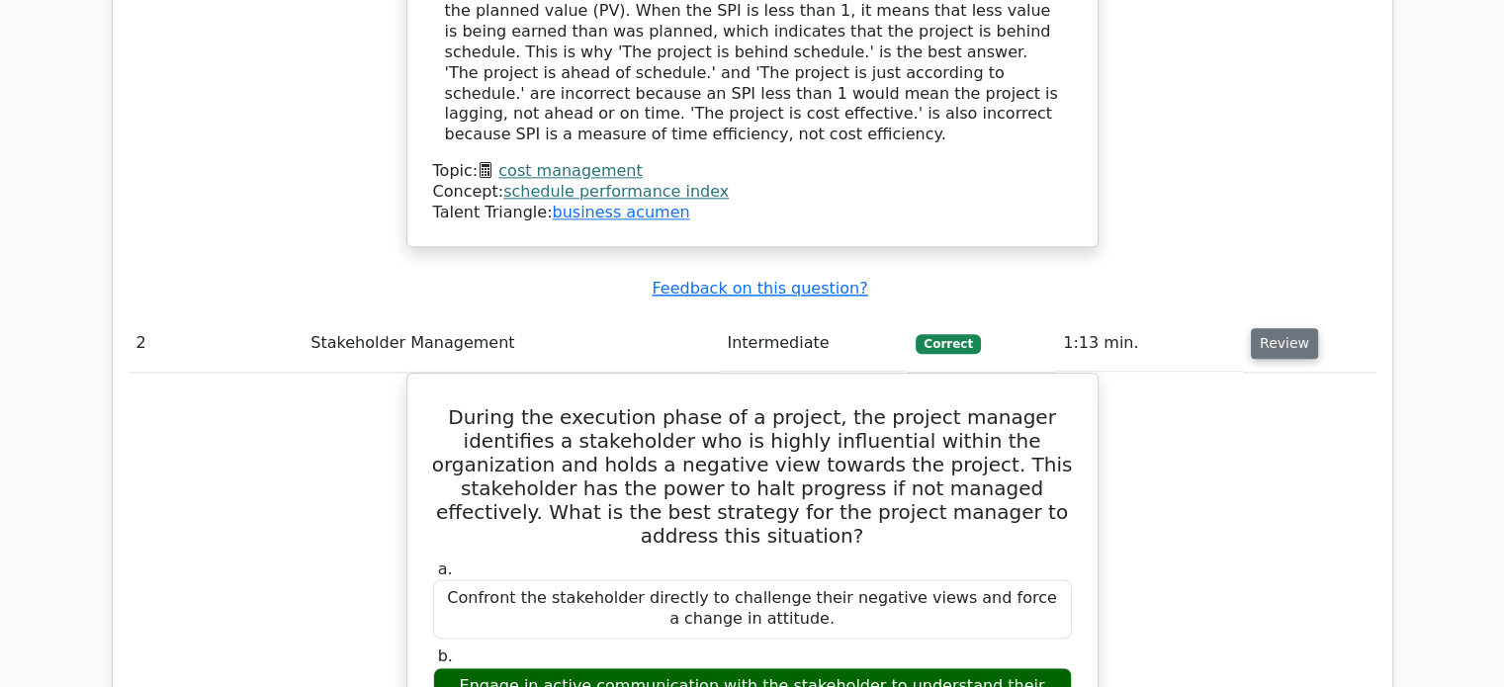
click at [1281, 328] on button "Review" at bounding box center [1284, 343] width 67 height 31
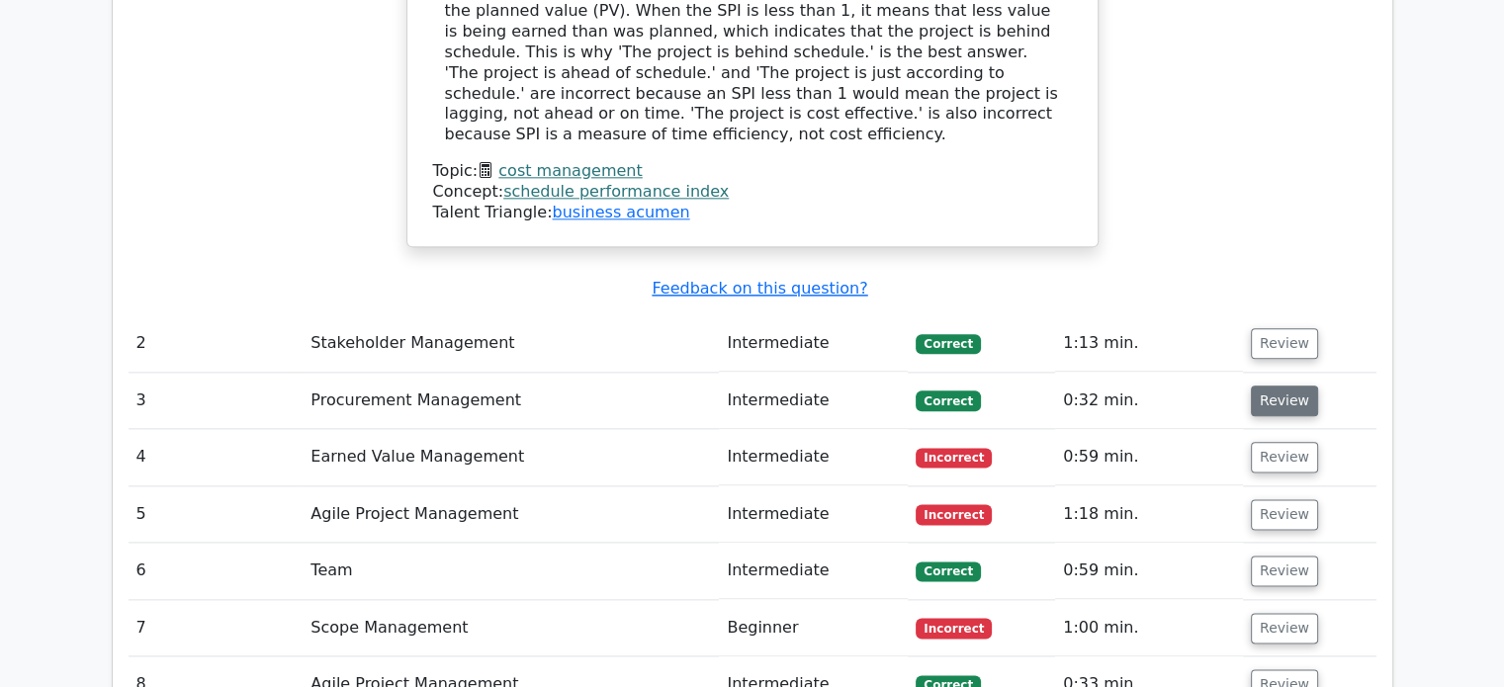
click at [1271, 386] on button "Review" at bounding box center [1284, 401] width 67 height 31
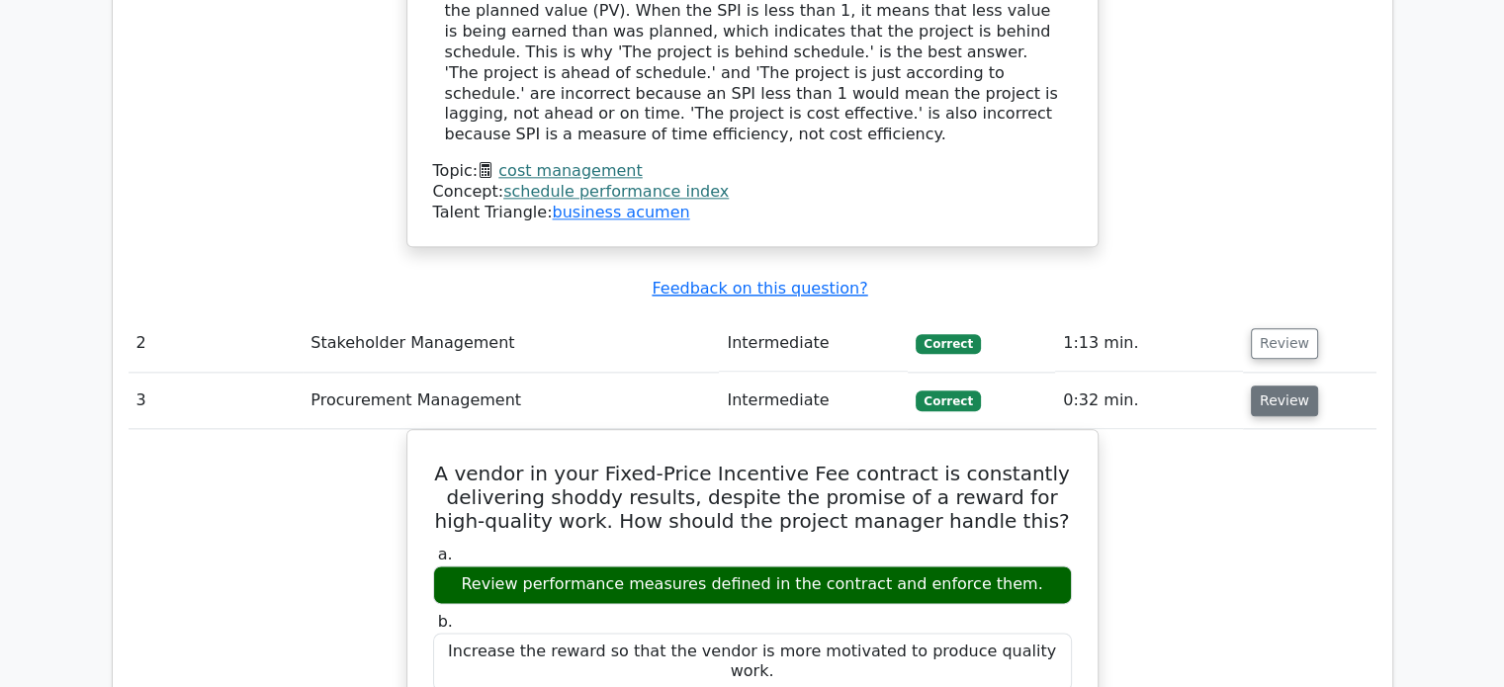
click at [1271, 386] on button "Review" at bounding box center [1284, 401] width 67 height 31
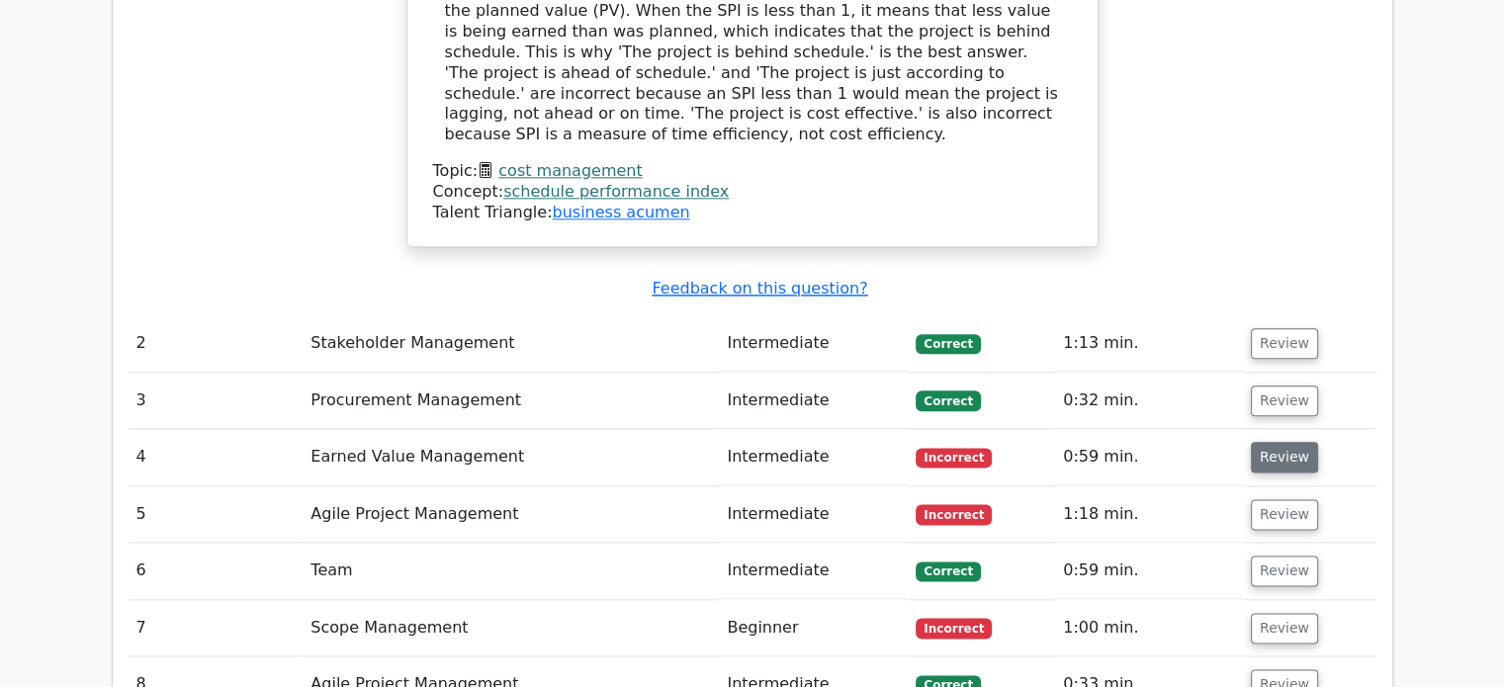
click at [1270, 442] on button "Review" at bounding box center [1284, 457] width 67 height 31
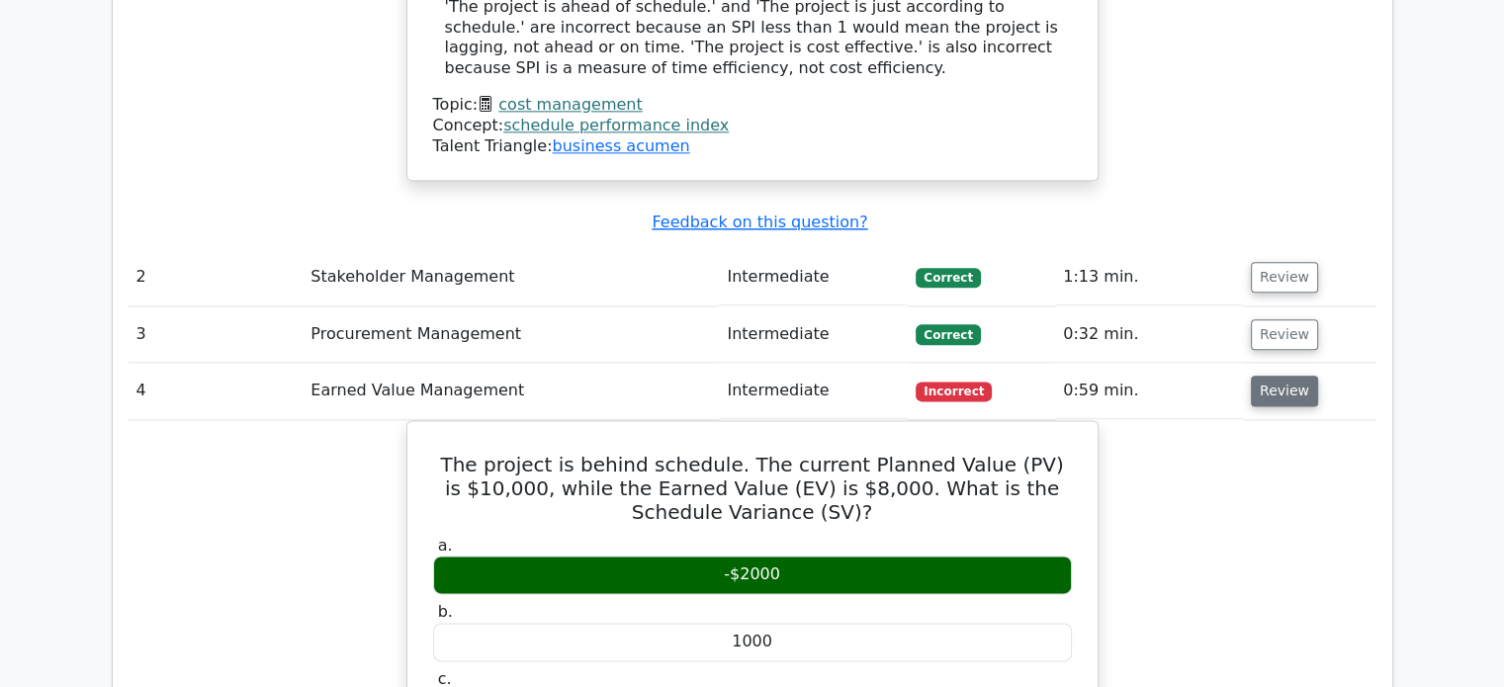
scroll to position [2473, 0]
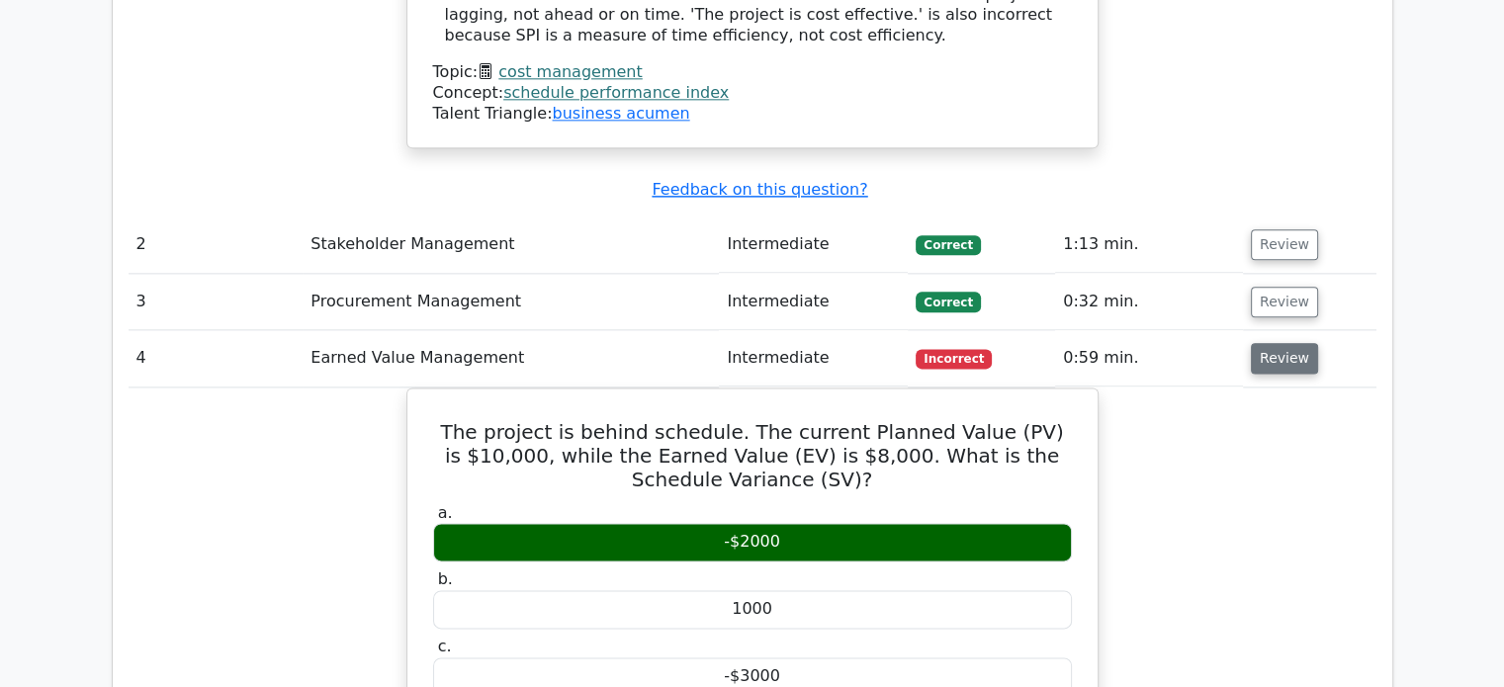
click at [1282, 343] on button "Review" at bounding box center [1284, 358] width 67 height 31
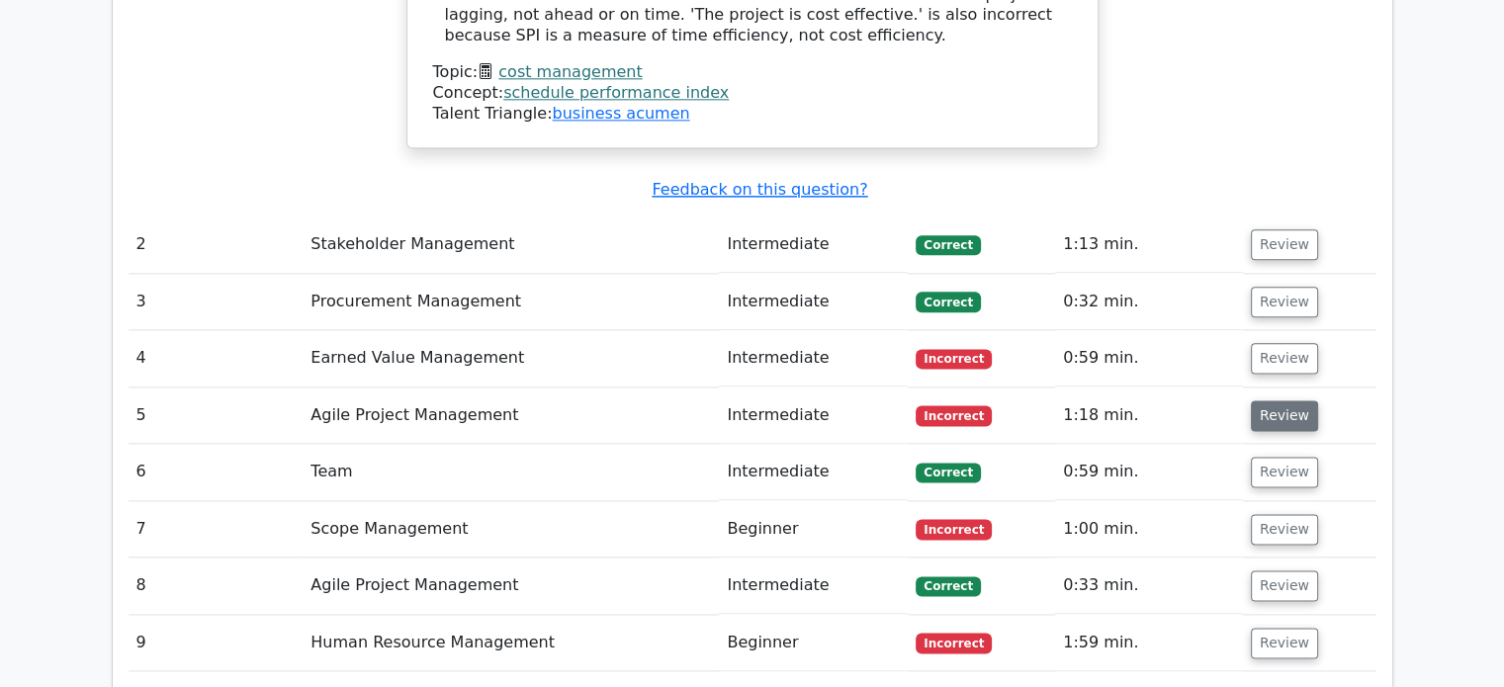
click at [1287, 401] on button "Review" at bounding box center [1284, 416] width 67 height 31
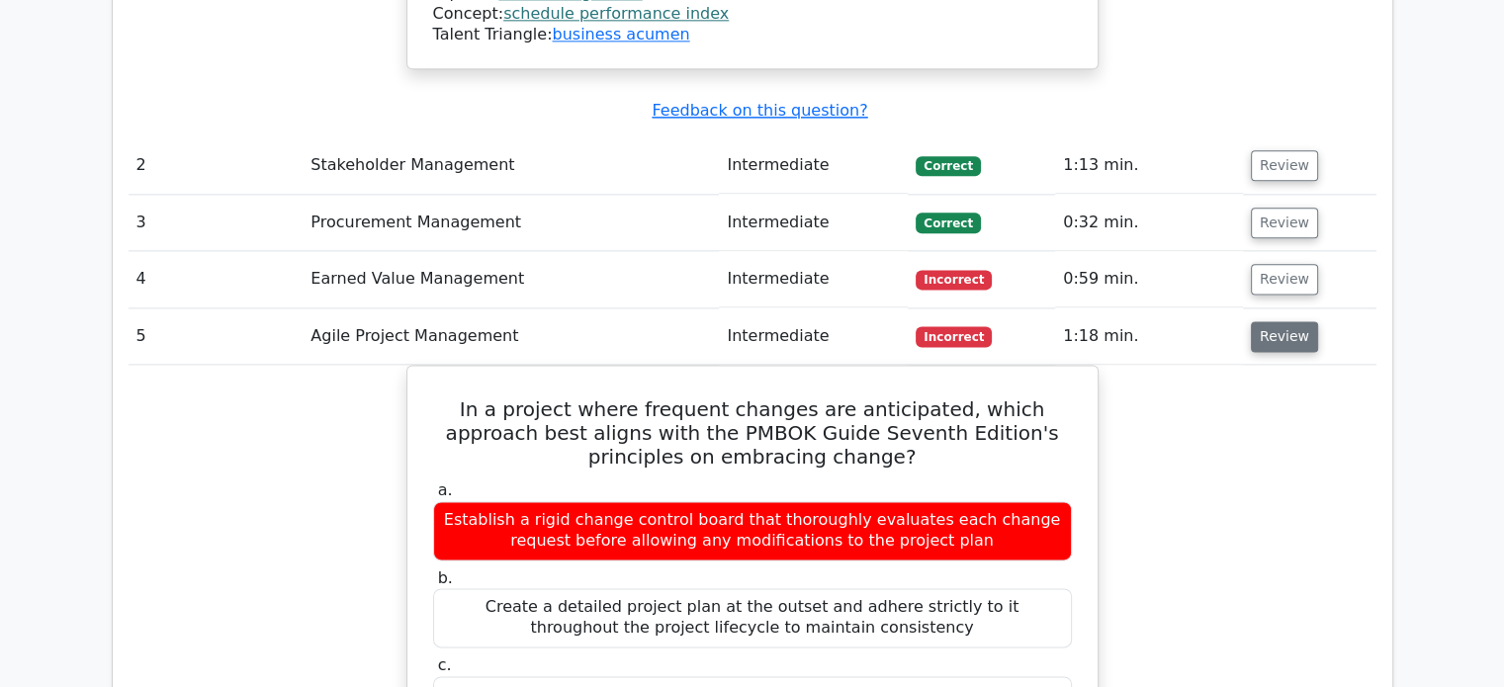
scroll to position [2670, 0]
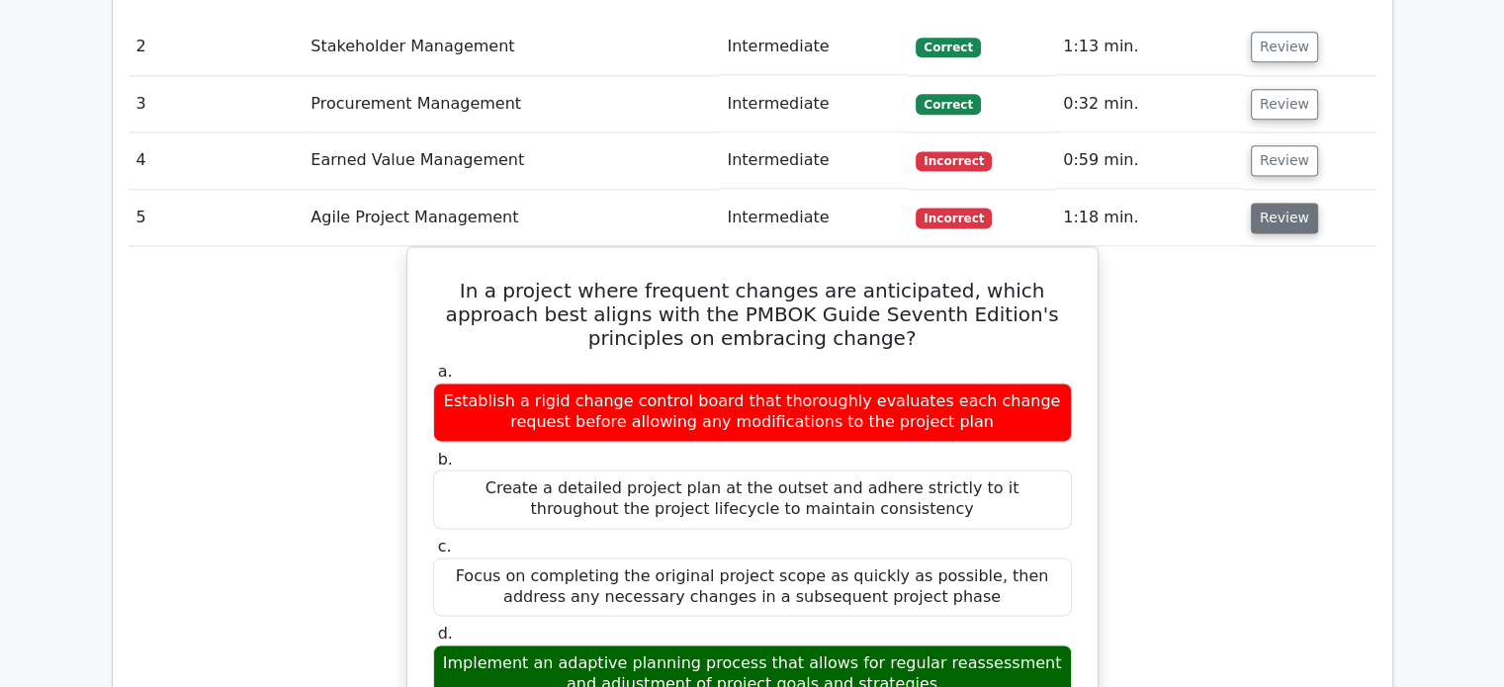
click at [1278, 203] on button "Review" at bounding box center [1284, 218] width 67 height 31
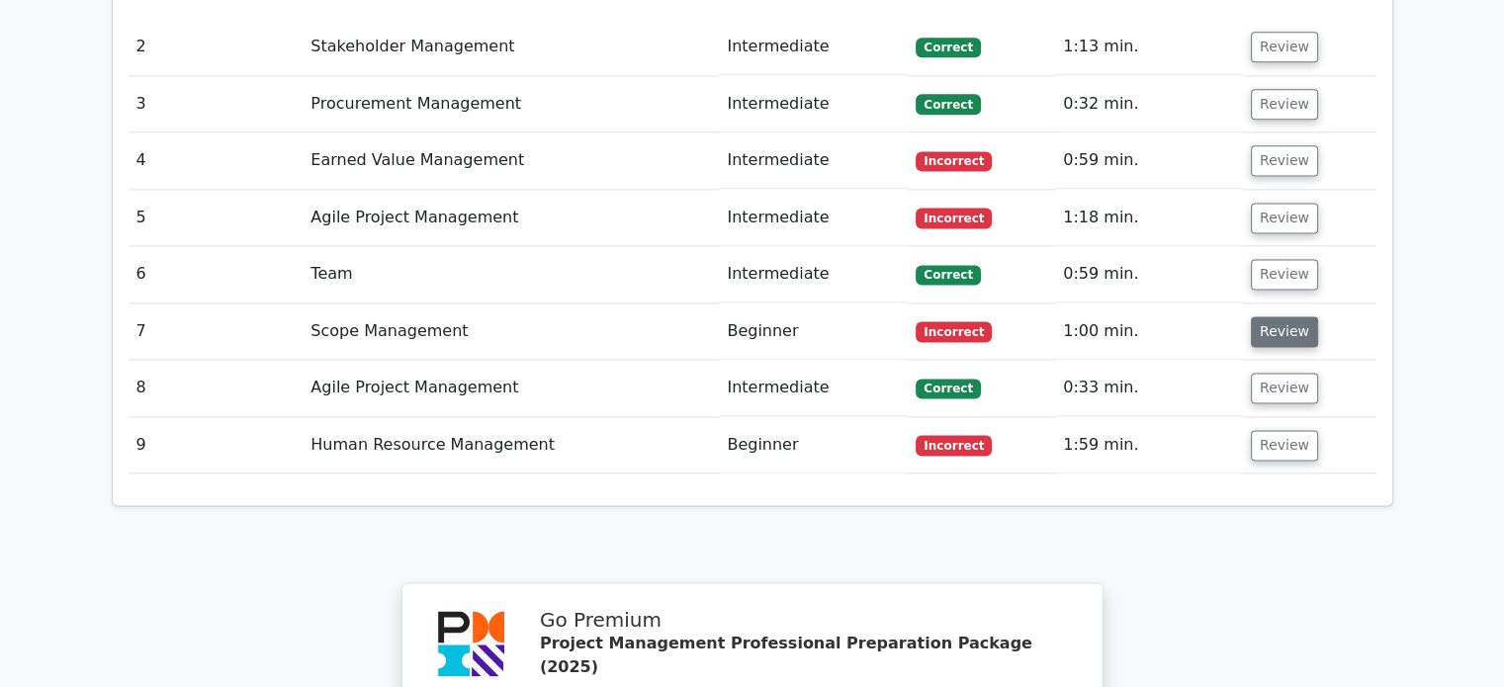
click at [1277, 316] on button "Review" at bounding box center [1284, 331] width 67 height 31
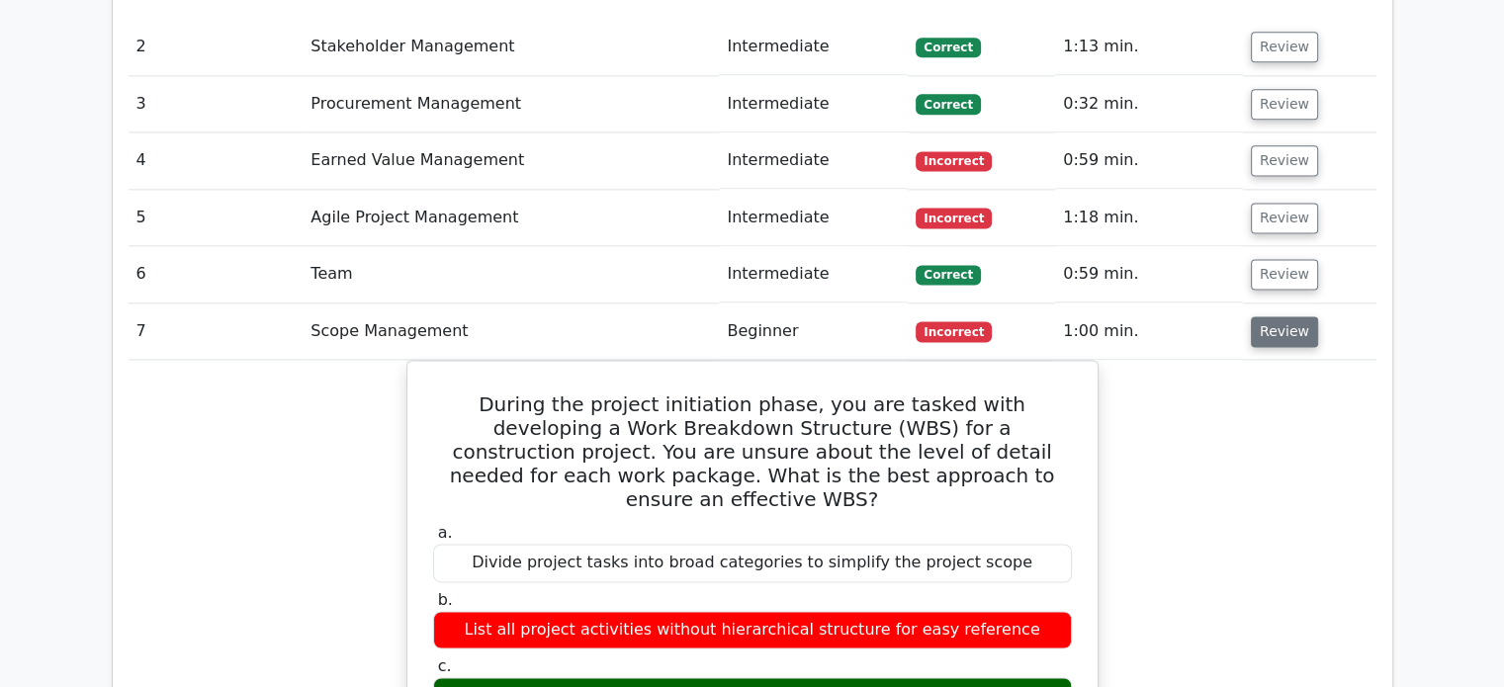
click at [1265, 316] on button "Review" at bounding box center [1284, 331] width 67 height 31
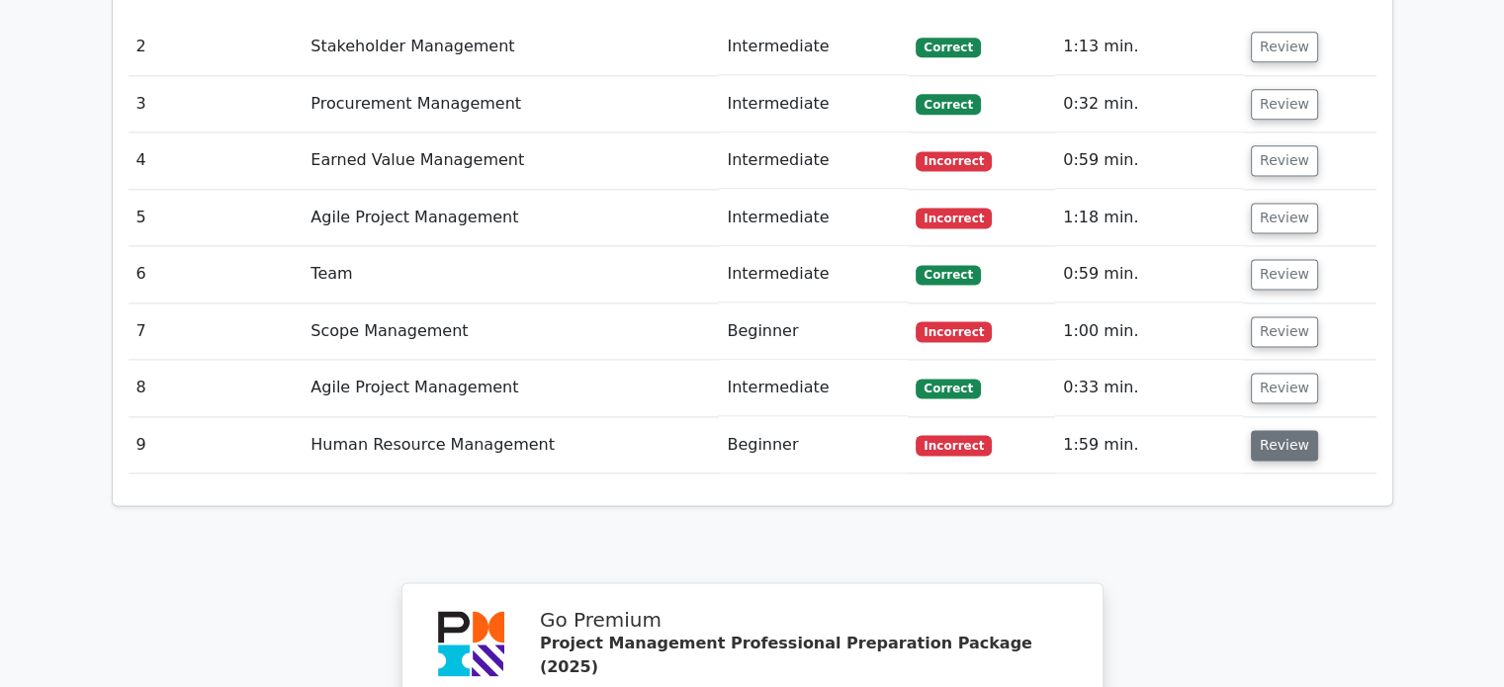
click at [1266, 430] on button "Review" at bounding box center [1284, 445] width 67 height 31
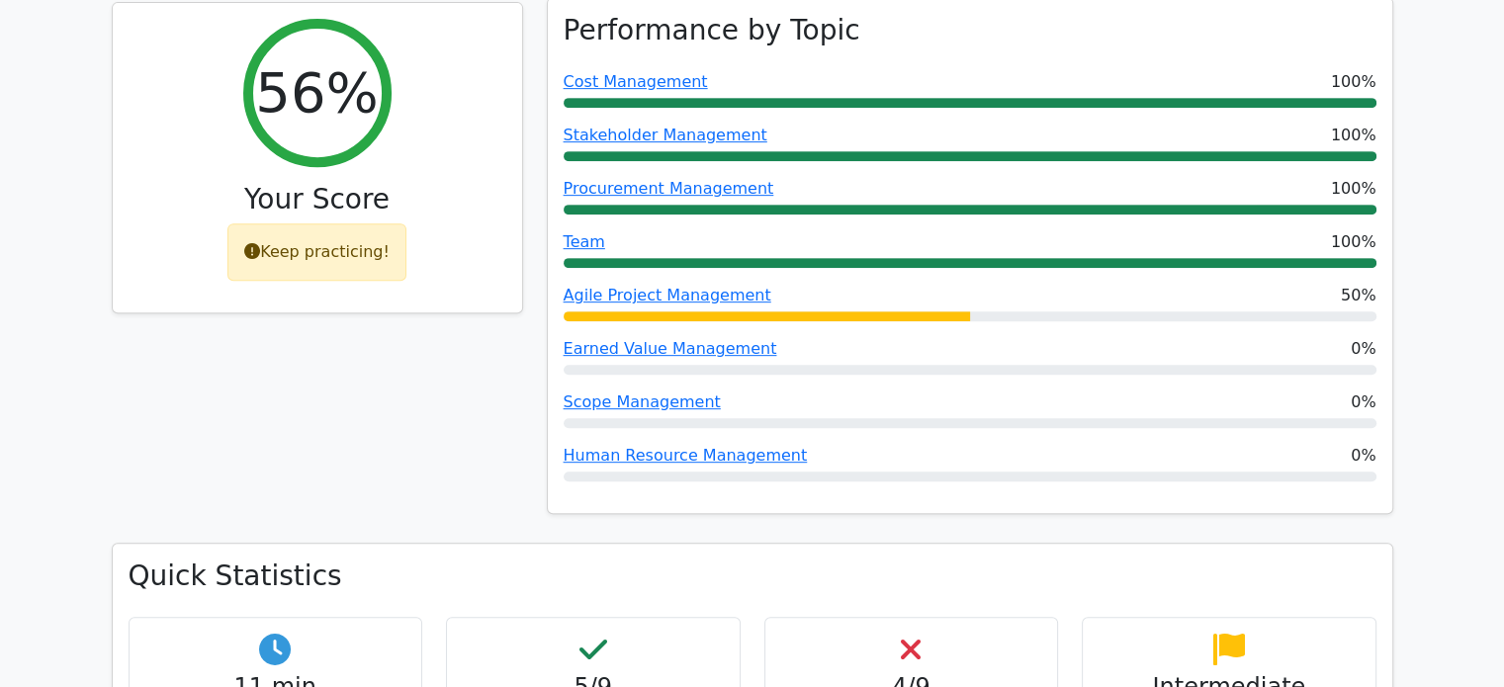
scroll to position [791, 0]
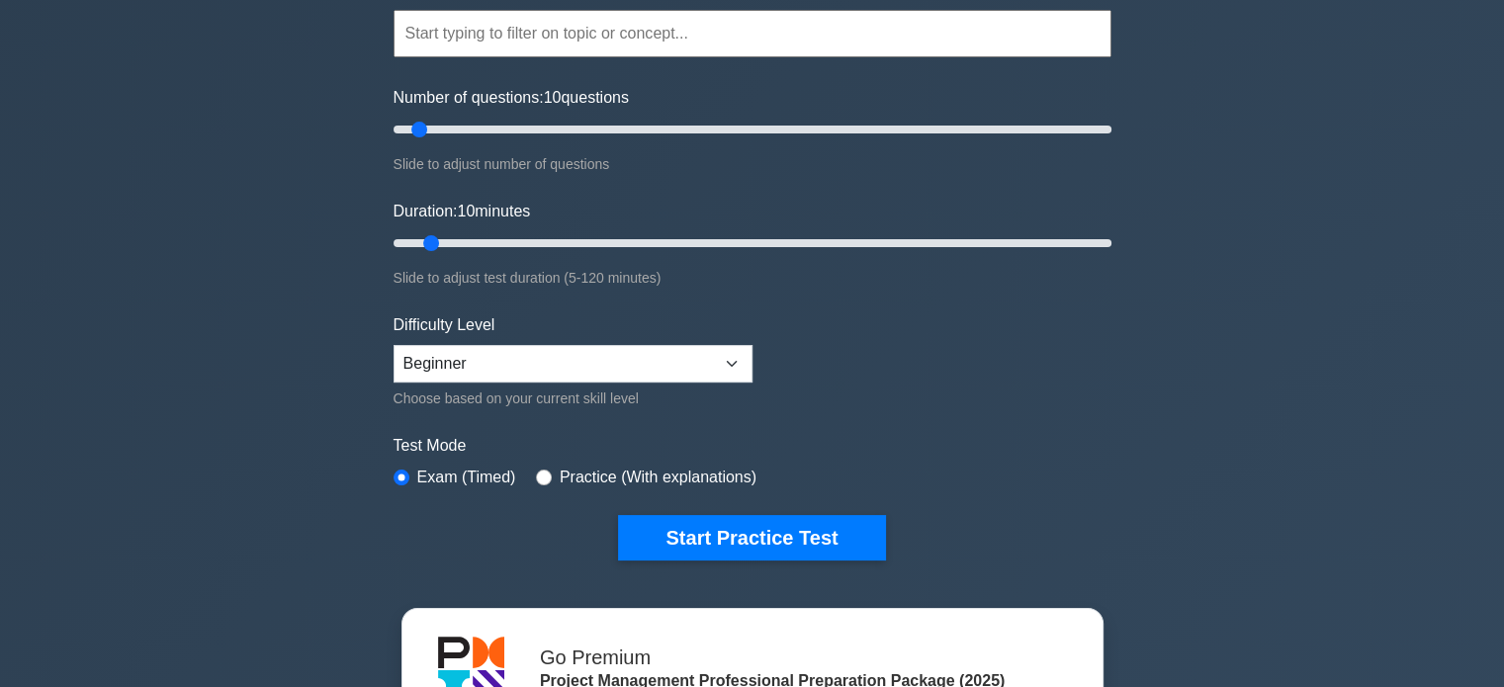
scroll to position [198, 0]
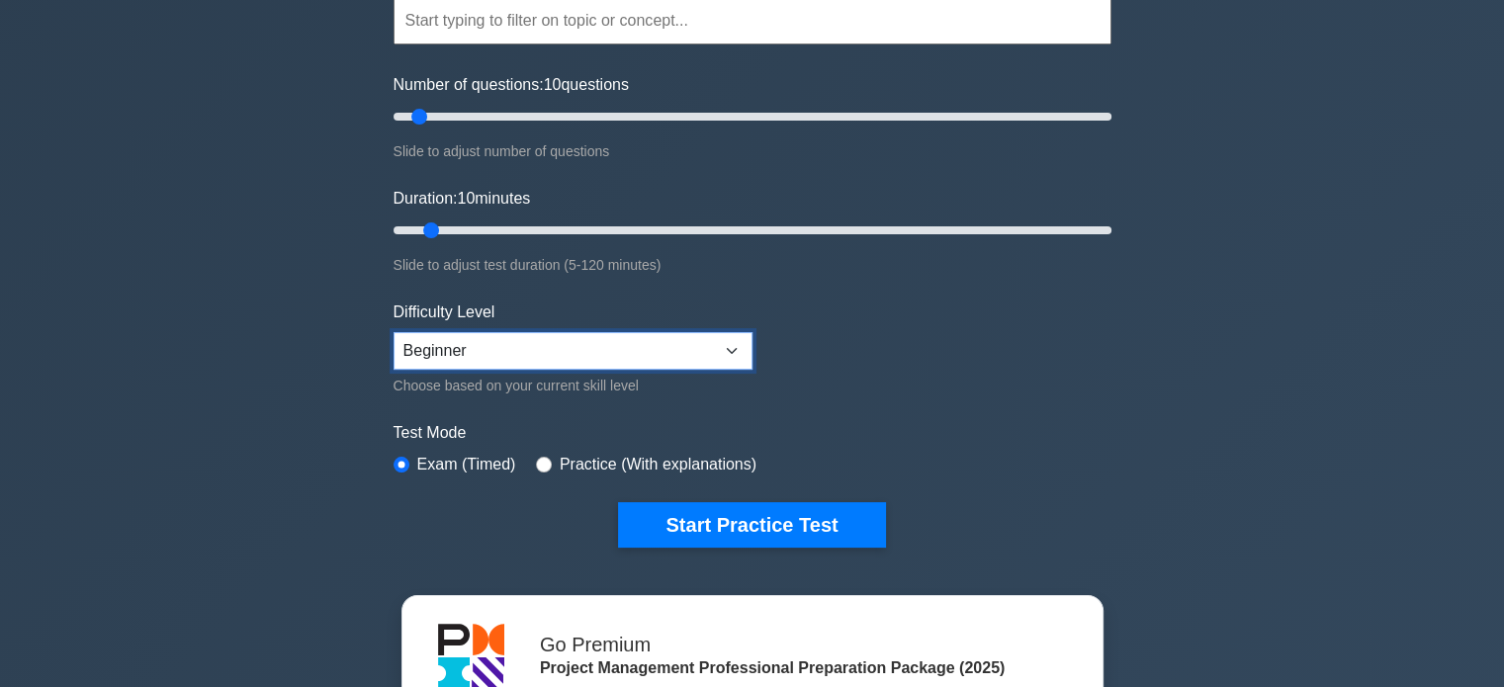
click at [606, 357] on select "Beginner Intermediate Expert" at bounding box center [573, 351] width 359 height 38
select select "expert"
click at [394, 332] on select "Beginner Intermediate Expert" at bounding box center [573, 351] width 359 height 38
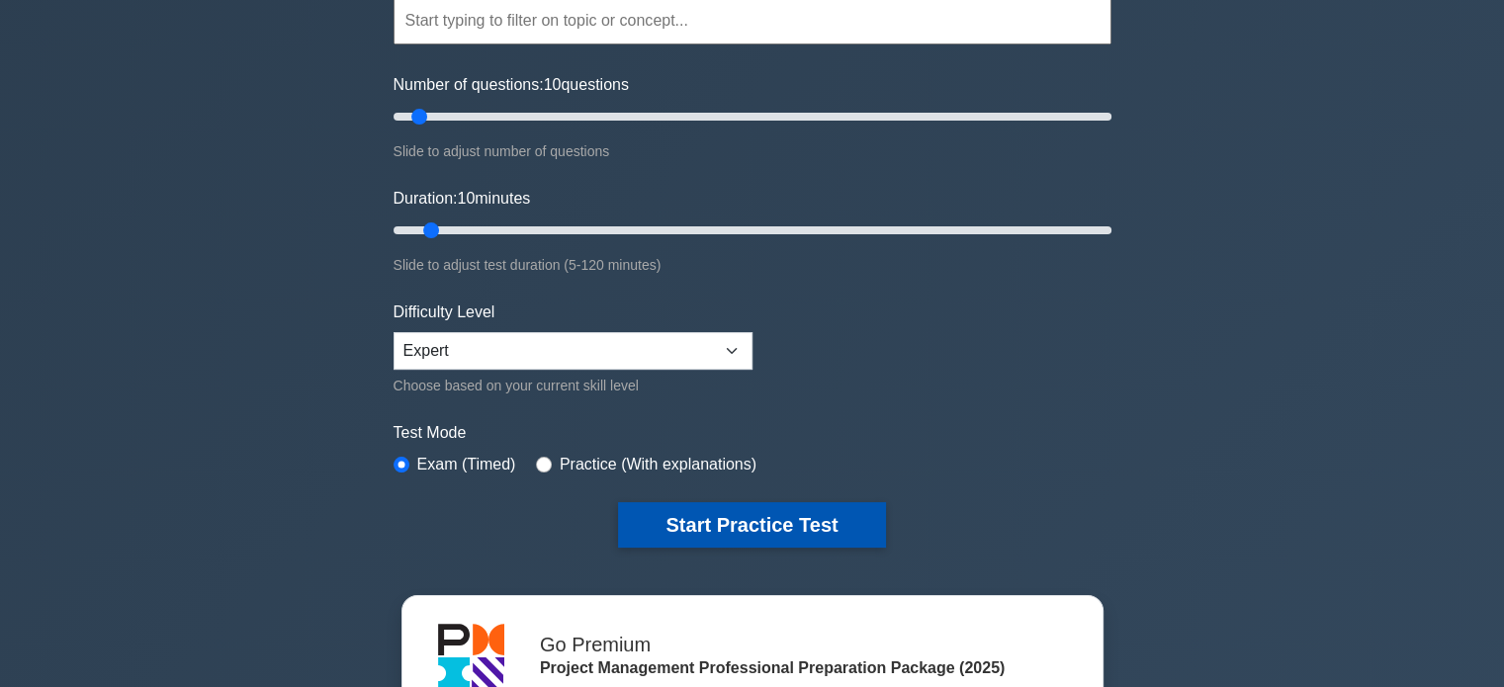
click at [775, 527] on button "Start Practice Test" at bounding box center [751, 524] width 267 height 45
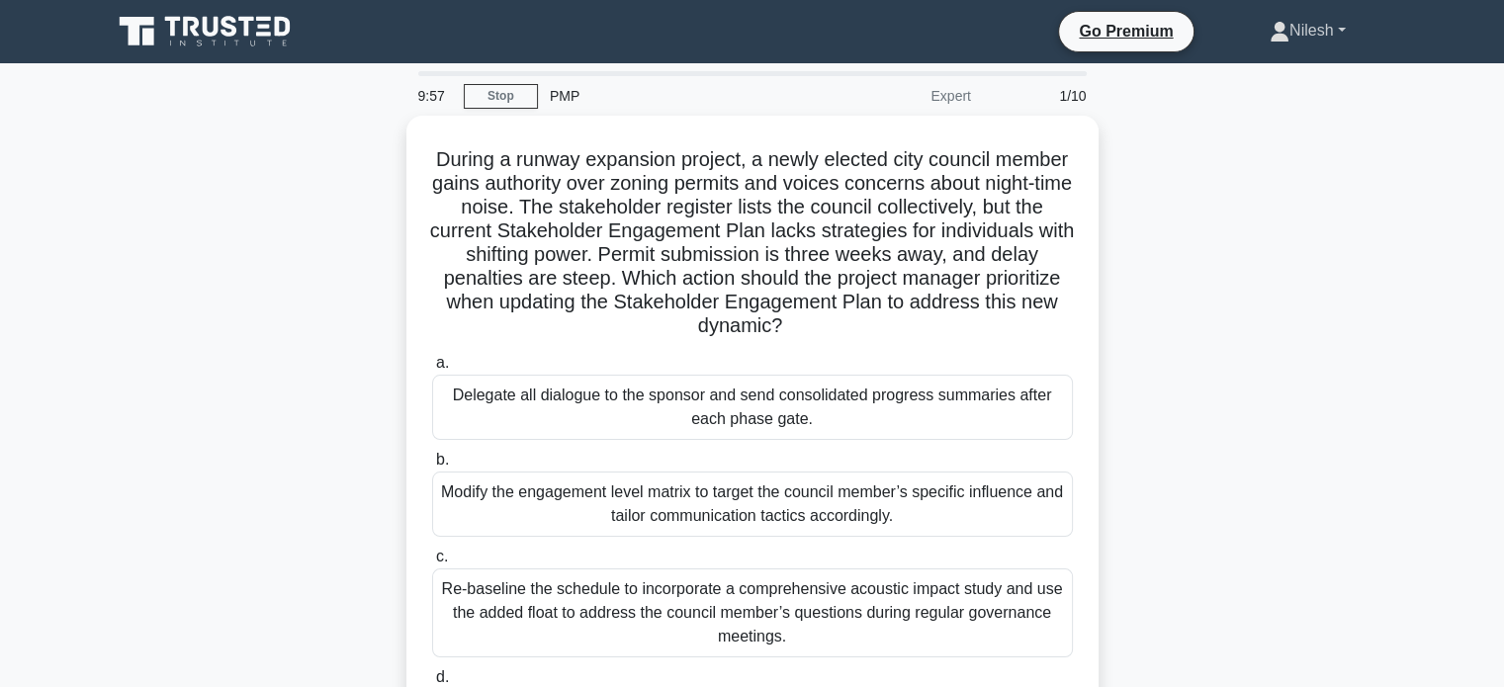
click at [1321, 33] on link "Nilesh" at bounding box center [1307, 31] width 171 height 40
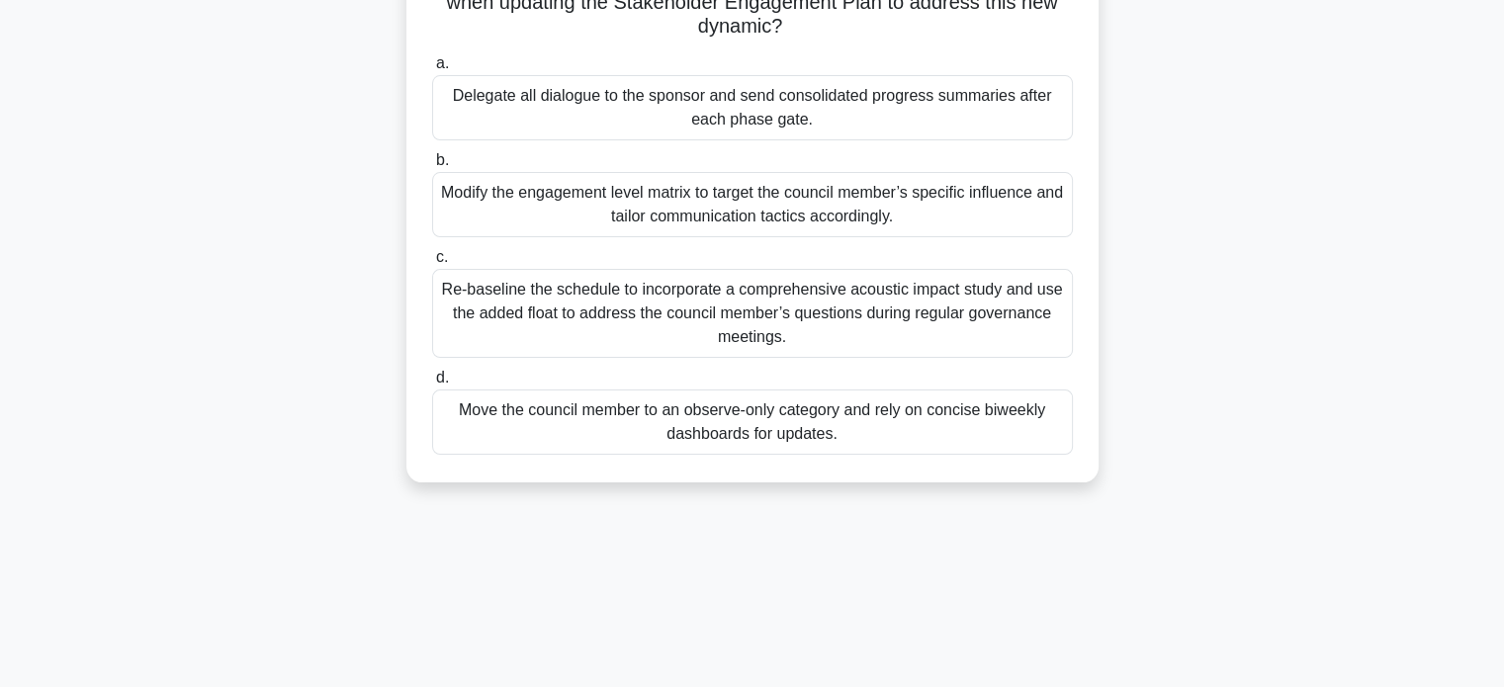
scroll to position [297, 0]
click at [818, 293] on div "Re-baseline the schedule to incorporate a comprehensive acoustic impact study a…" at bounding box center [752, 311] width 641 height 89
click at [432, 262] on input "c. Re-baseline the schedule to incorporate a comprehensive acoustic impact stud…" at bounding box center [432, 255] width 0 height 13
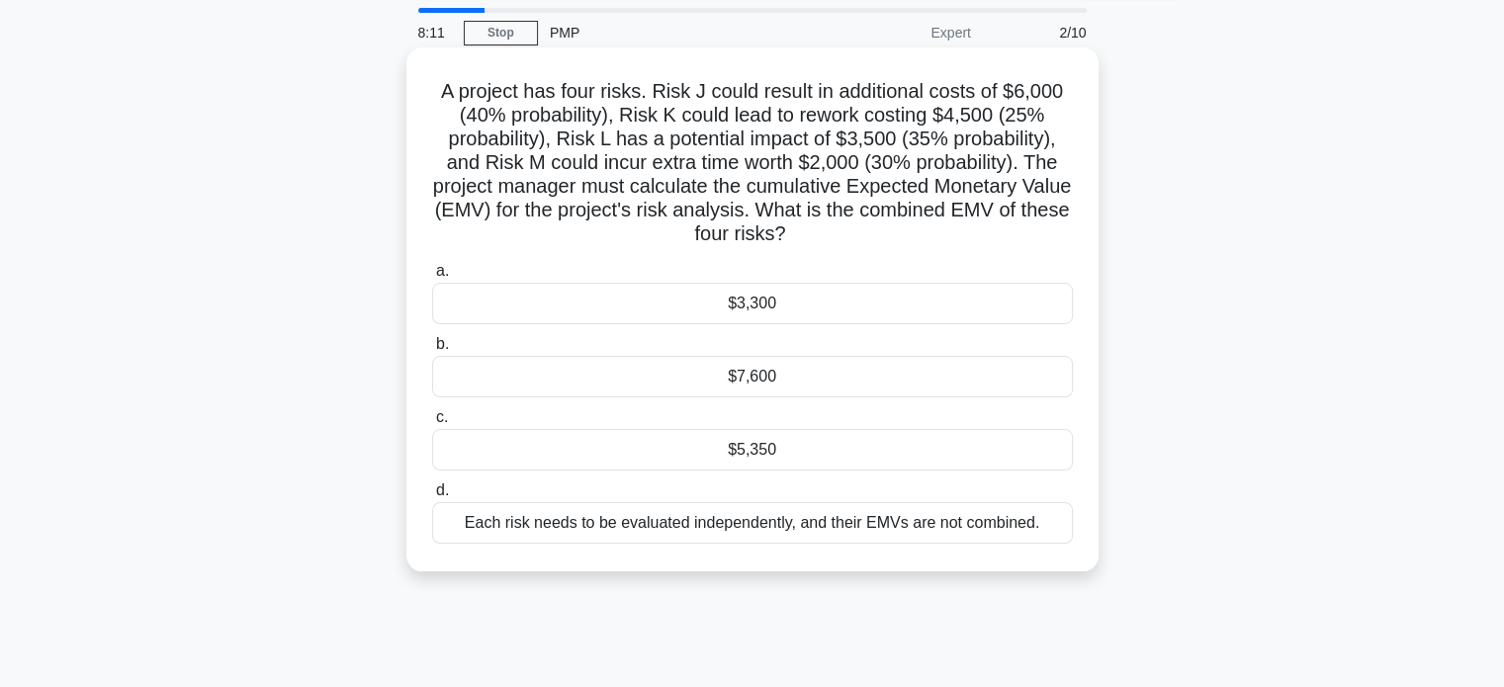
scroll to position [99, 0]
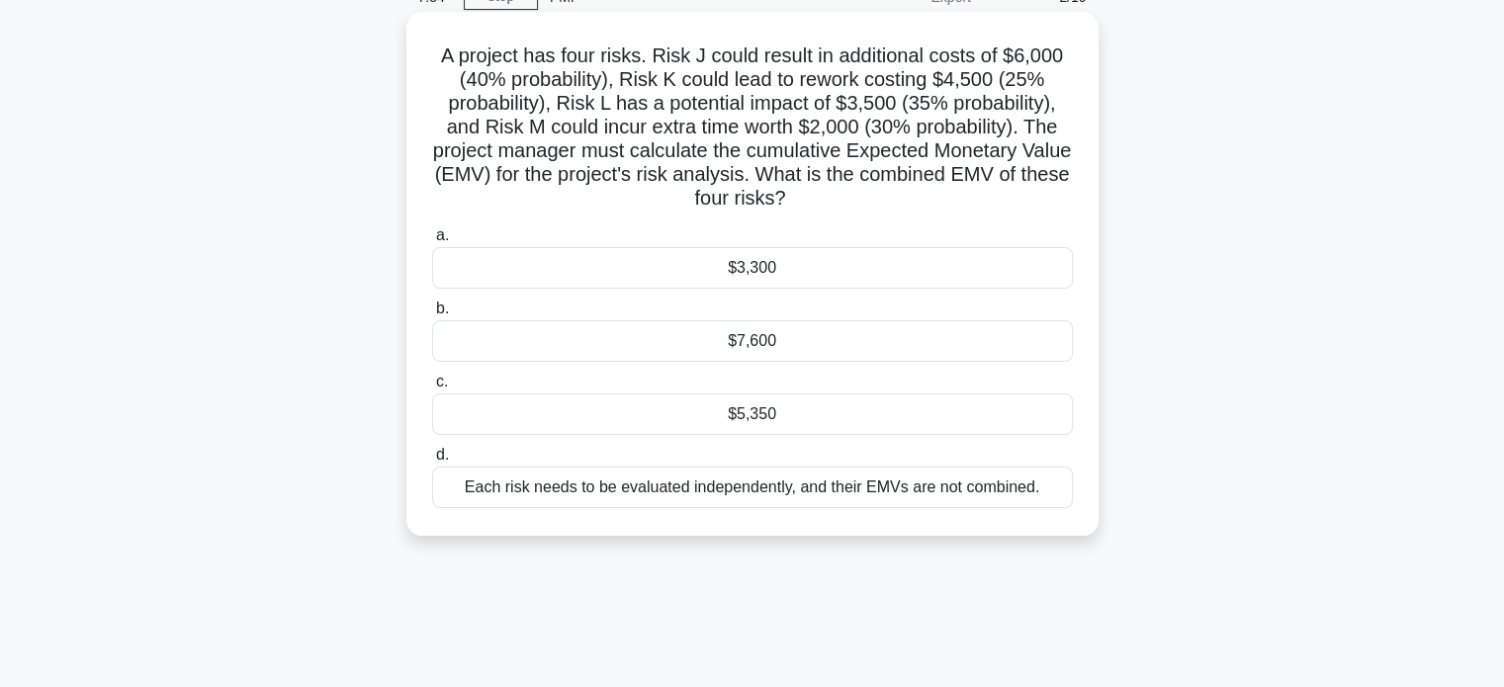
click at [807, 494] on div "Each risk needs to be evaluated independently, and their EMVs are not combined." at bounding box center [752, 488] width 641 height 42
click at [432, 462] on input "d. Each risk needs to be evaluated independently, and their EMVs are not combin…" at bounding box center [432, 455] width 0 height 13
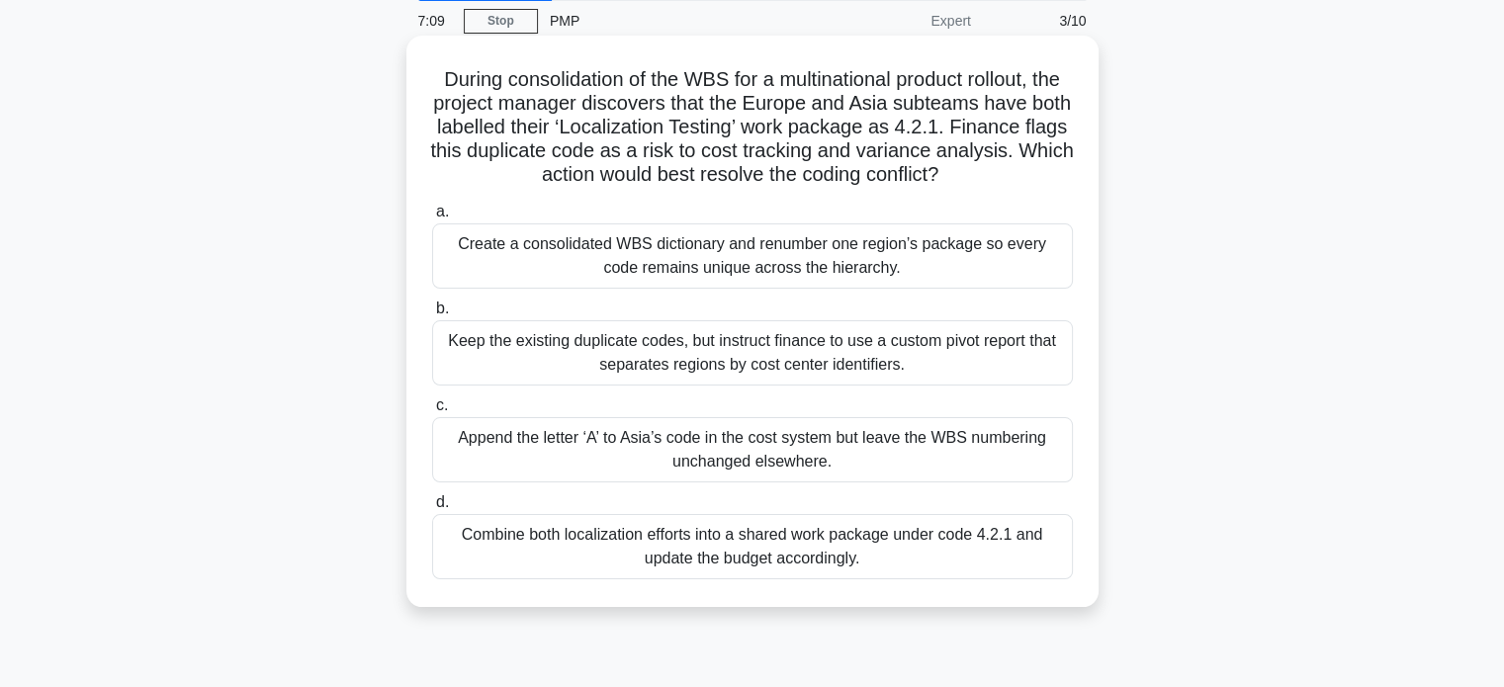
scroll to position [198, 0]
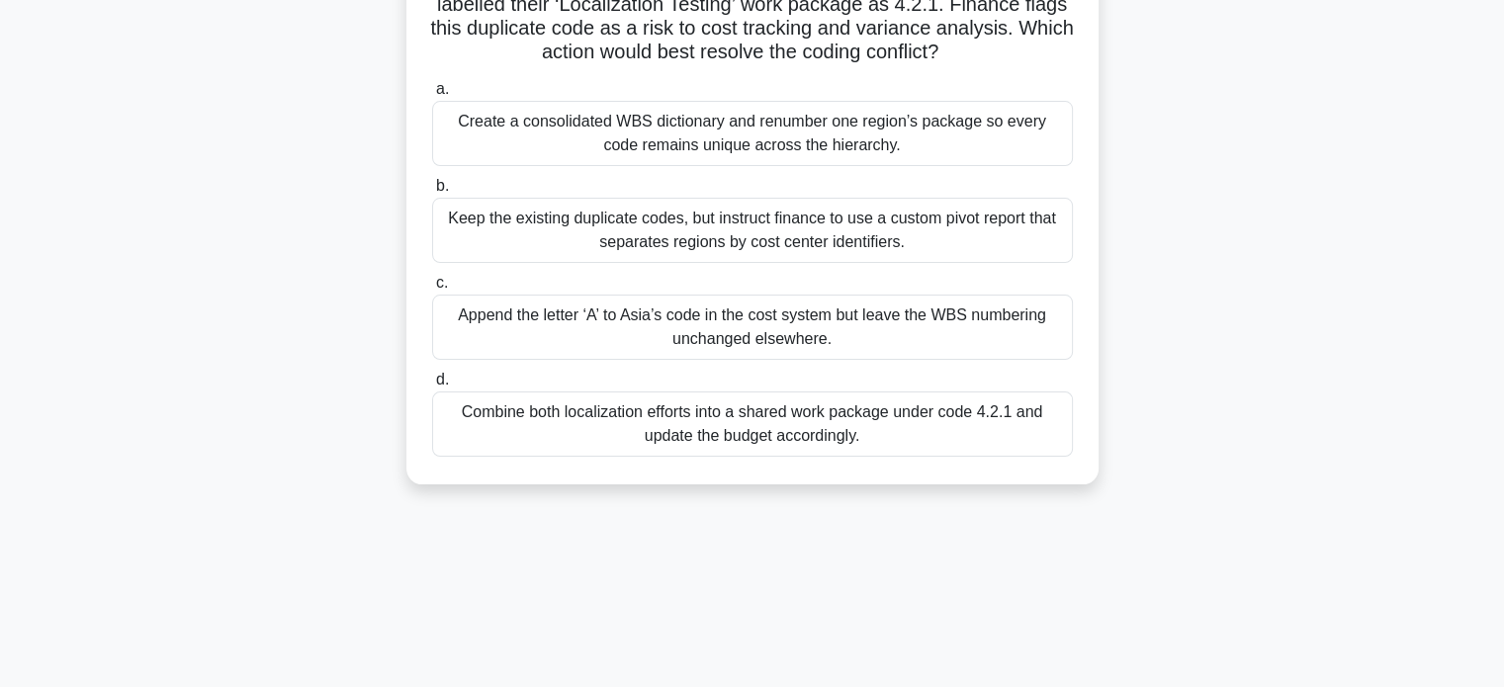
click at [800, 158] on div "Create a consolidated WBS dictionary and renumber one region’s package so every…" at bounding box center [752, 133] width 641 height 65
click at [432, 96] on input "a. Create a consolidated WBS dictionary and renumber one region’s package so ev…" at bounding box center [432, 89] width 0 height 13
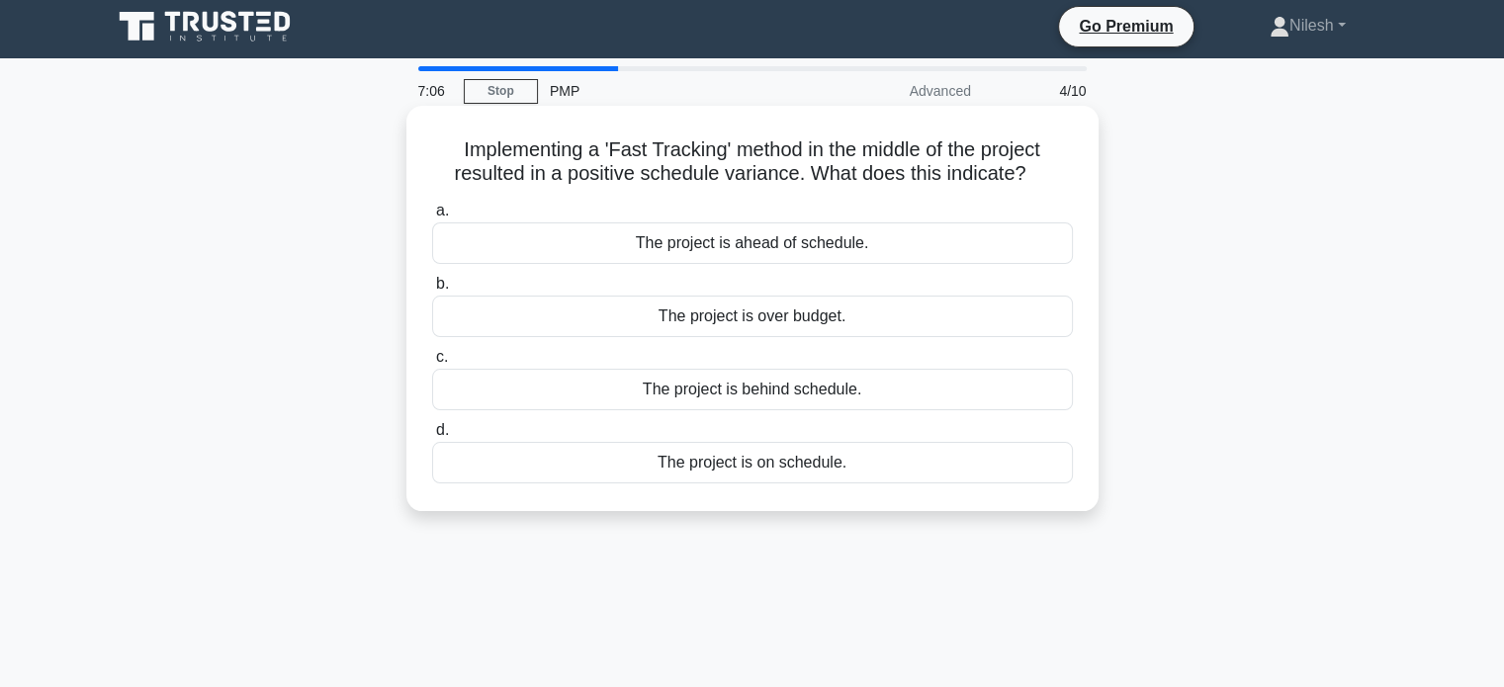
scroll to position [0, 0]
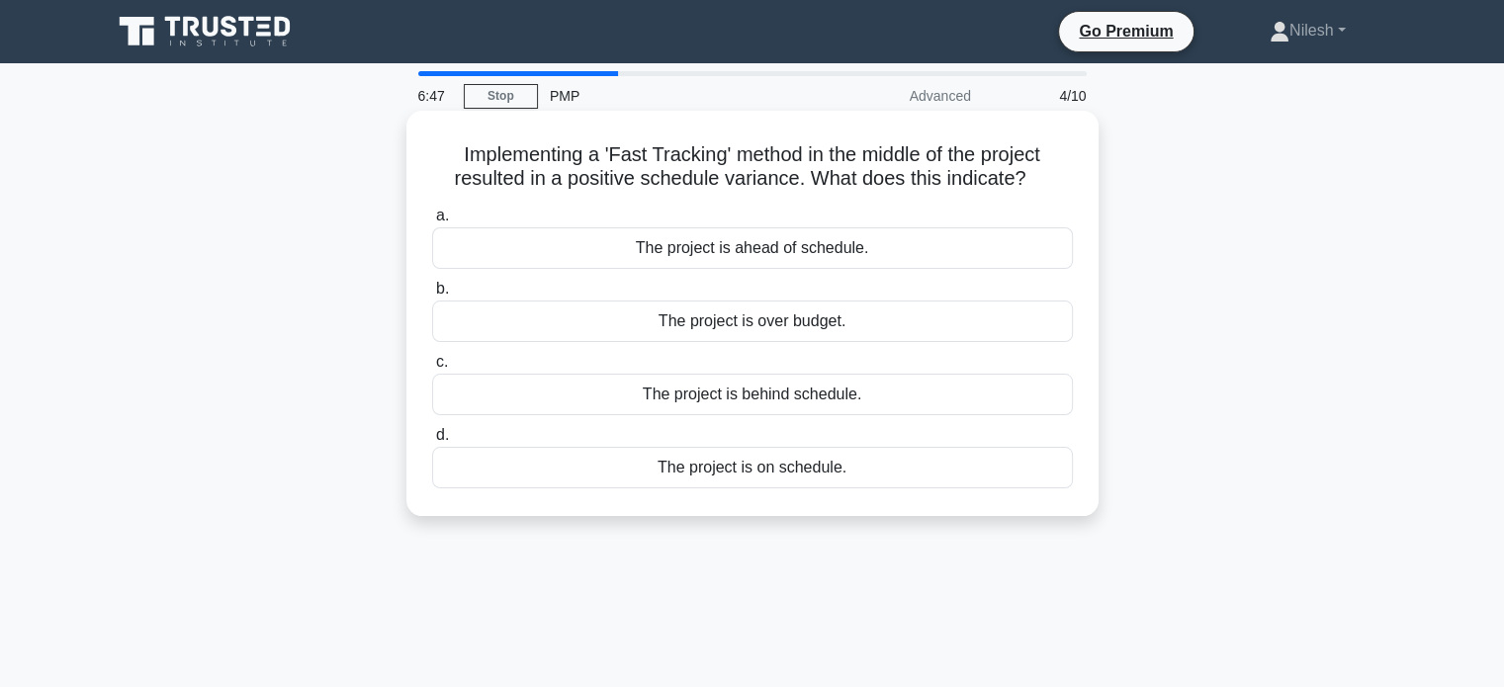
click at [824, 254] on div "The project is ahead of schedule." at bounding box center [752, 248] width 641 height 42
click at [432, 223] on input "a. The project is ahead of schedule." at bounding box center [432, 216] width 0 height 13
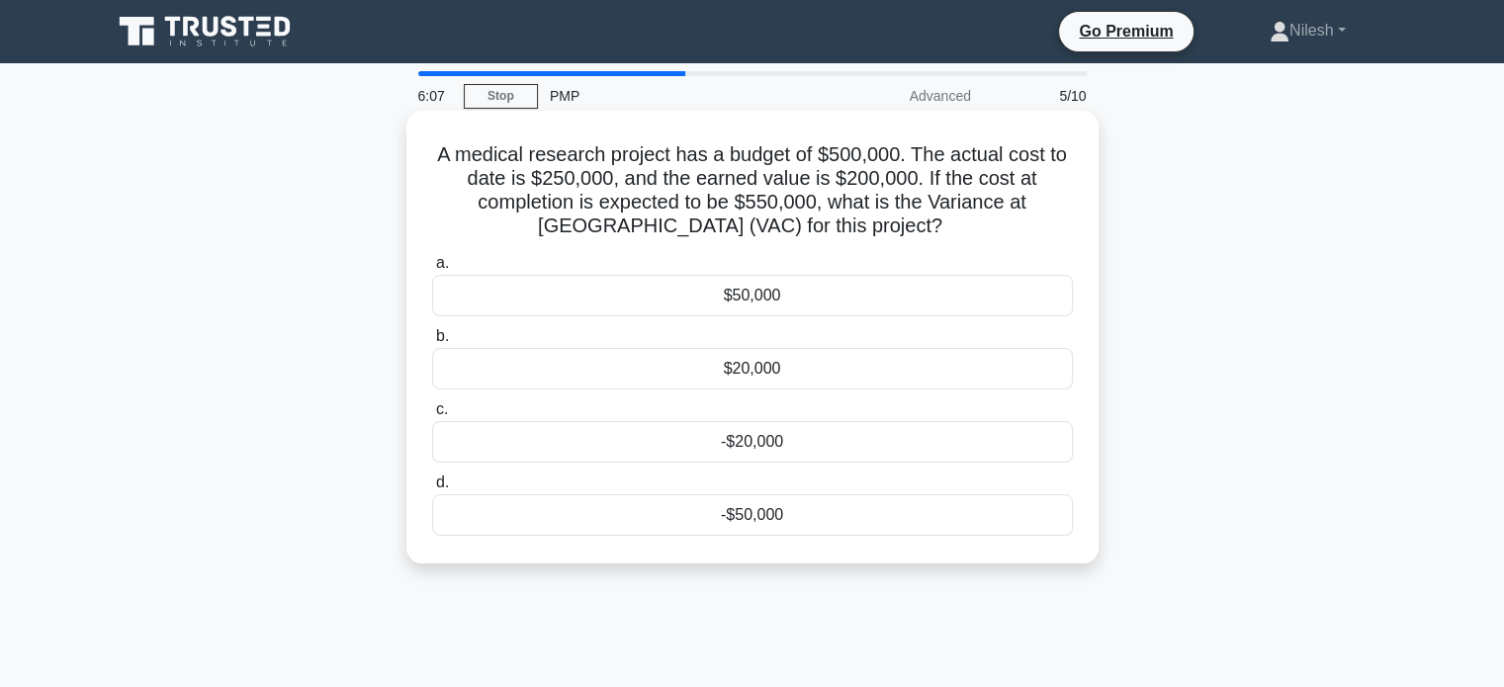
click at [736, 511] on div "-$50,000" at bounding box center [752, 516] width 641 height 42
click at [432, 490] on input "d. -$50,000" at bounding box center [432, 483] width 0 height 13
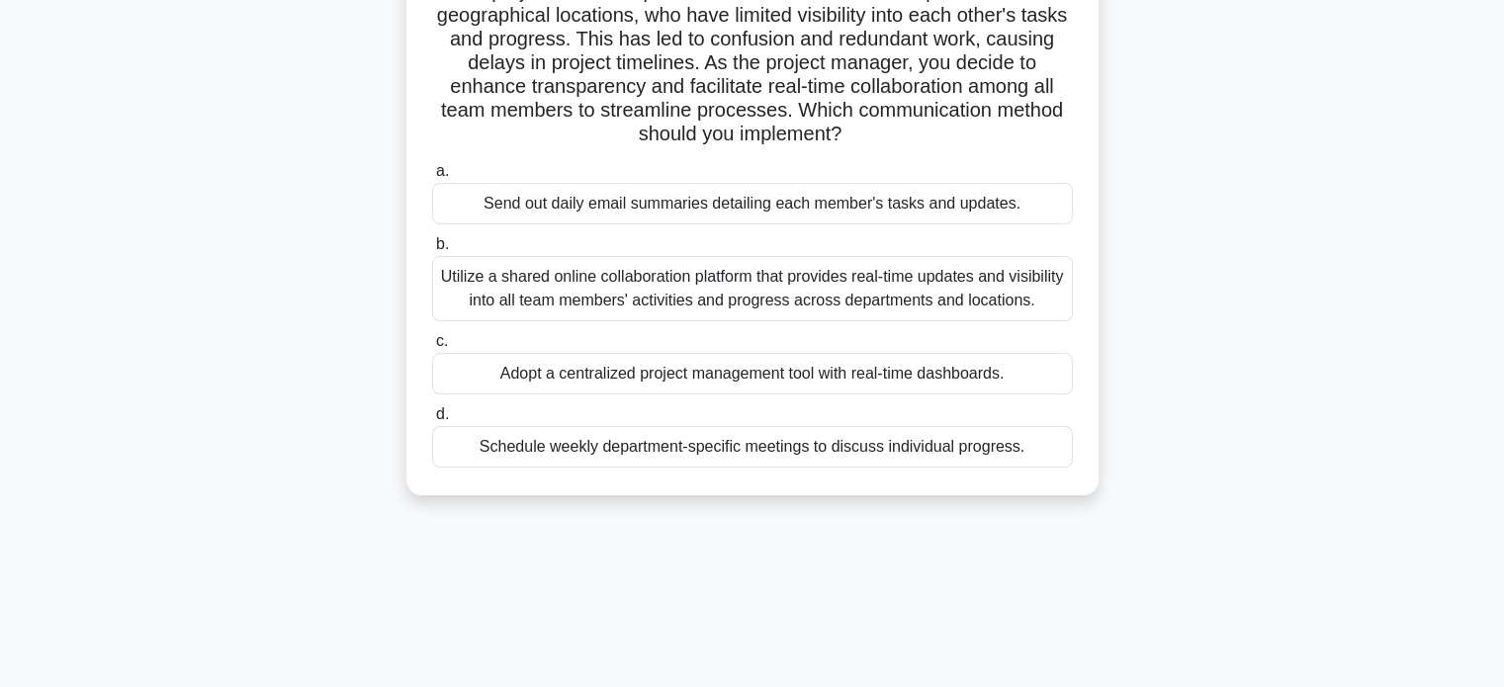
scroll to position [198, 0]
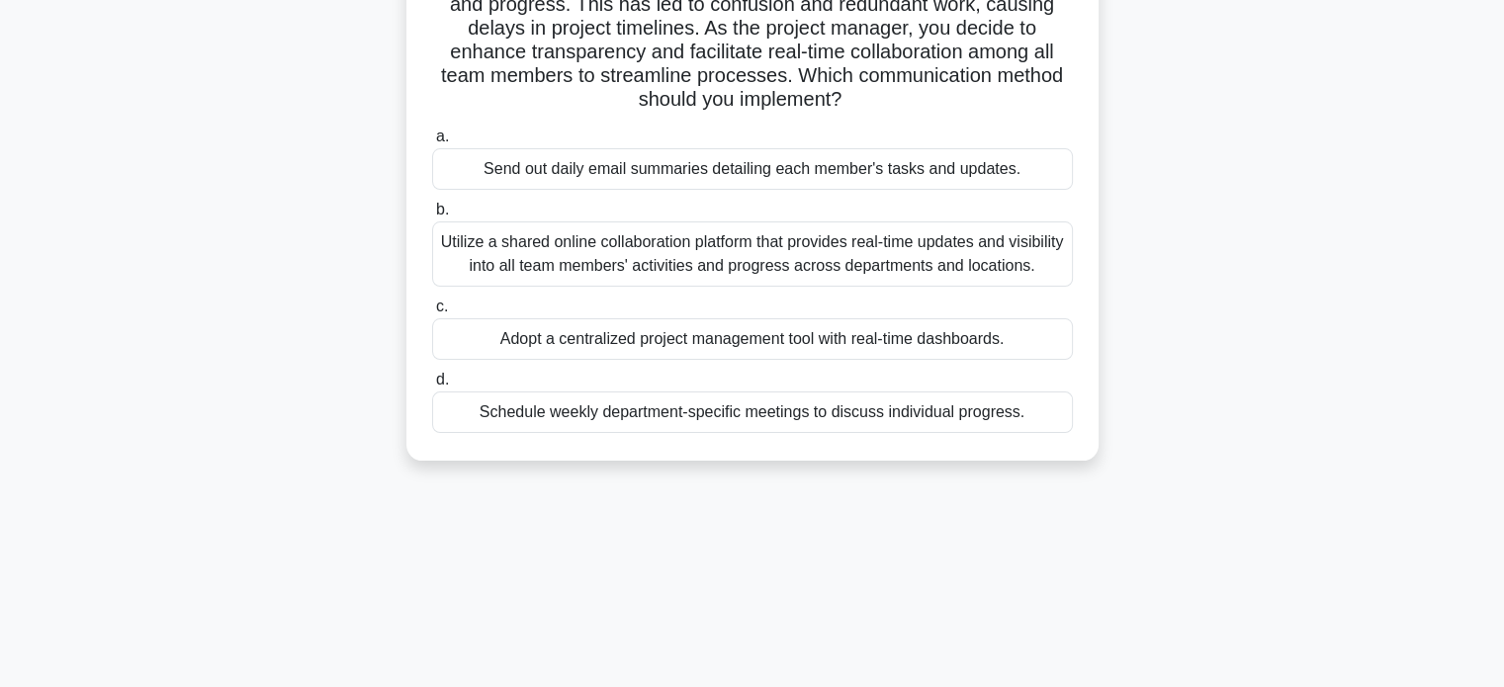
click at [765, 342] on div "Adopt a centralized project management tool with real-time dashboards." at bounding box center [752, 339] width 641 height 42
click at [432, 314] on input "c. Adopt a centralized project management tool with real-time dashboards." at bounding box center [432, 307] width 0 height 13
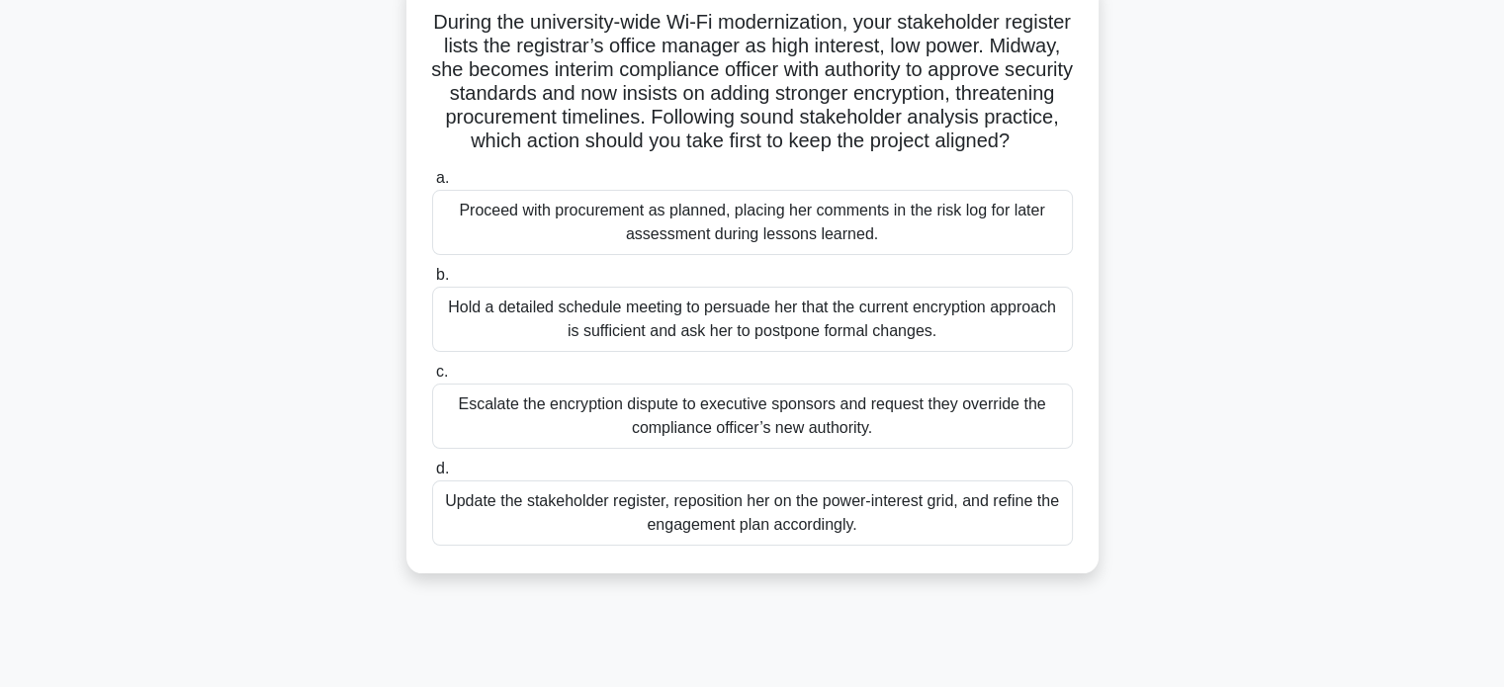
scroll to position [99, 0]
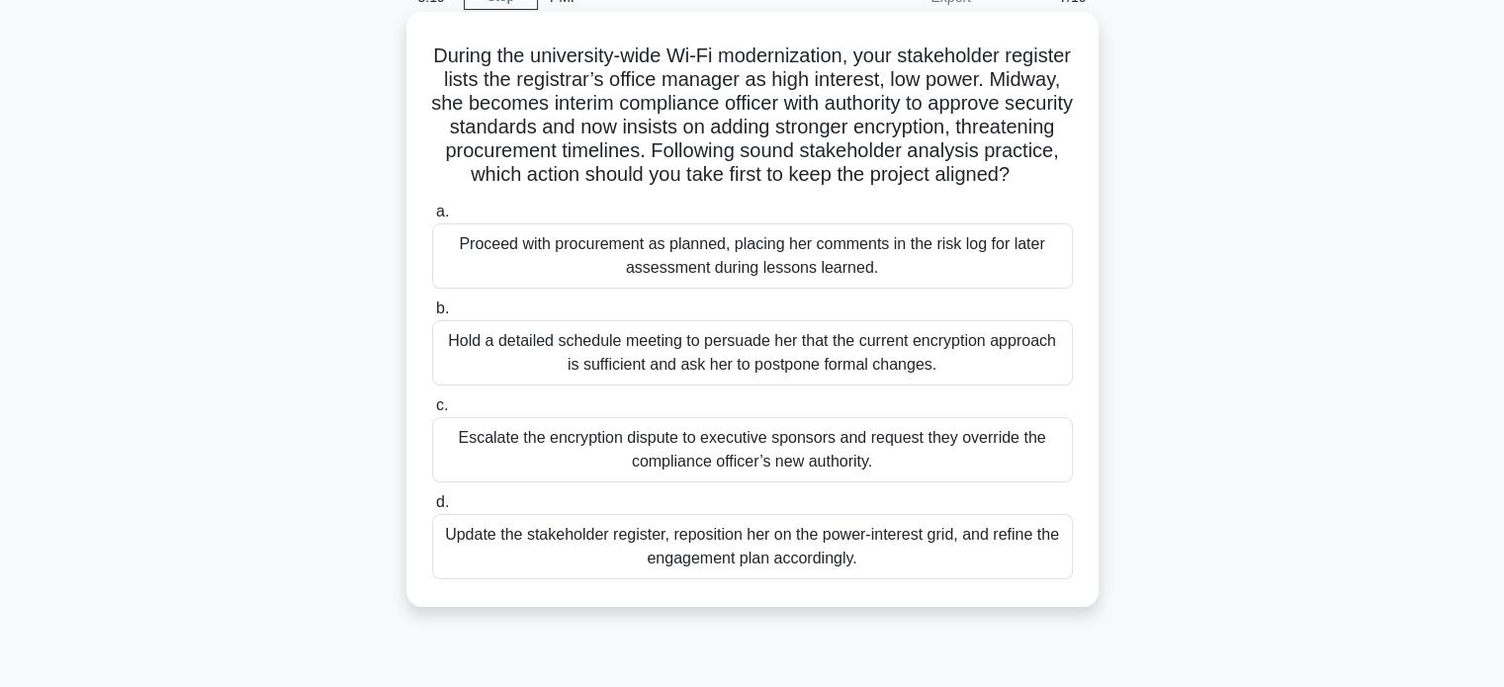
click at [779, 580] on div "Update the stakeholder register, reposition her on the power-interest grid, and…" at bounding box center [752, 546] width 641 height 65
click at [432, 509] on input "d. Update the stakeholder register, reposition her on the power-interest grid, …" at bounding box center [432, 503] width 0 height 13
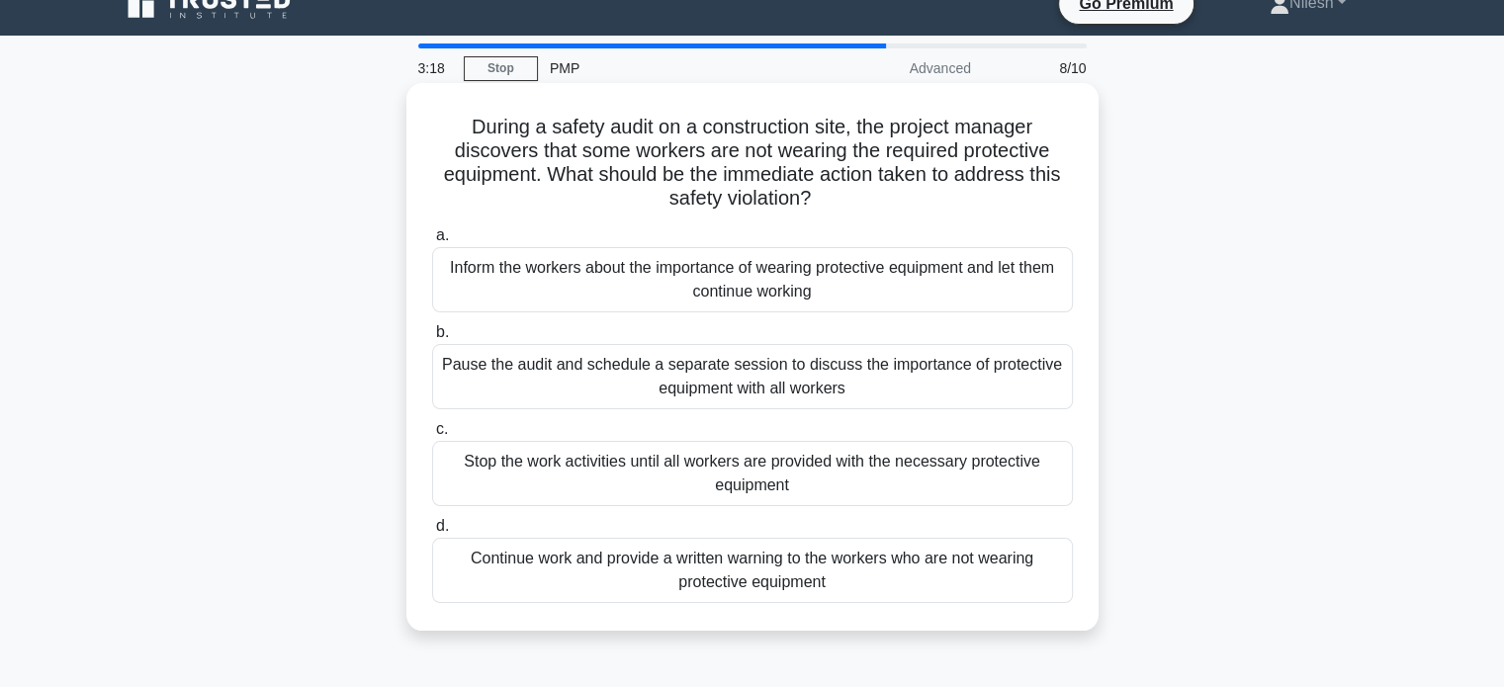
scroll to position [0, 0]
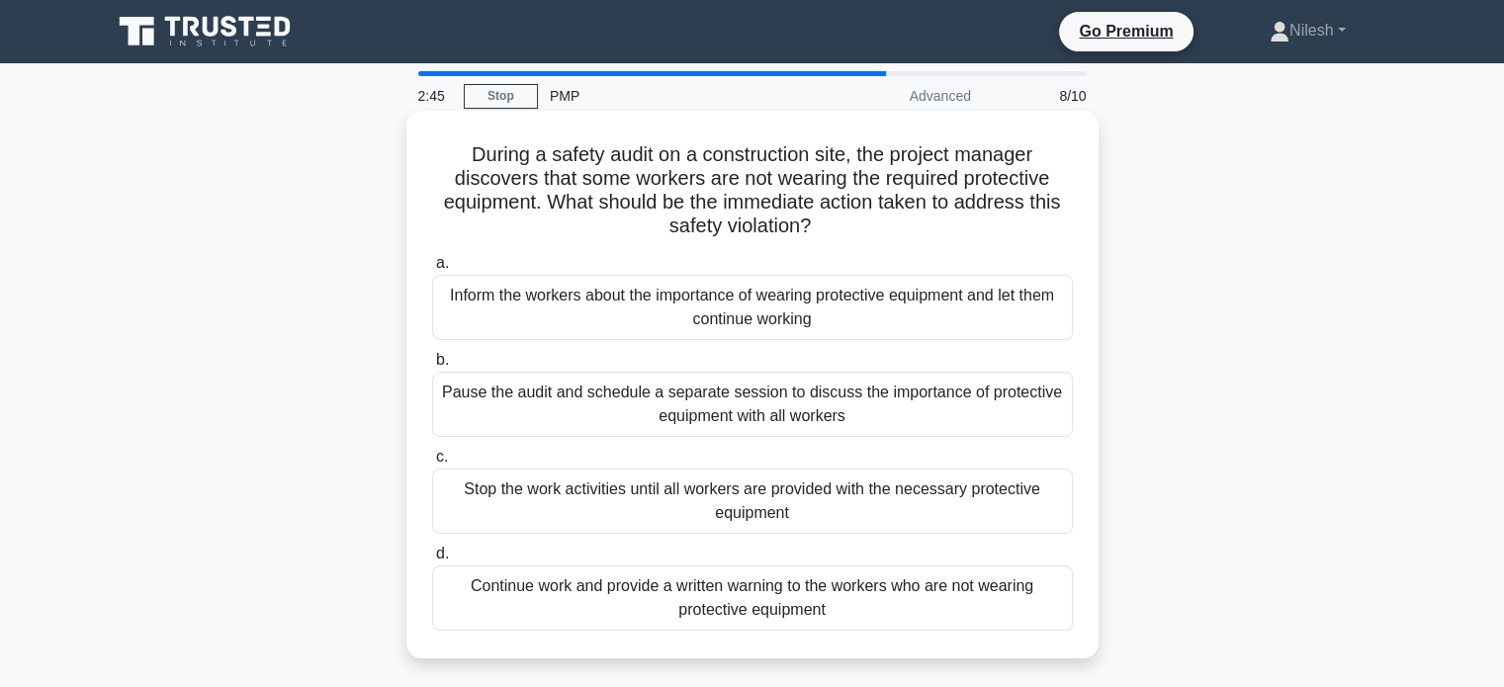
click at [844, 407] on div "Pause the audit and schedule a separate session to discuss the importance of pr…" at bounding box center [752, 404] width 641 height 65
click at [432, 367] on input "b. Pause the audit and schedule a separate session to discuss the importance of…" at bounding box center [432, 360] width 0 height 13
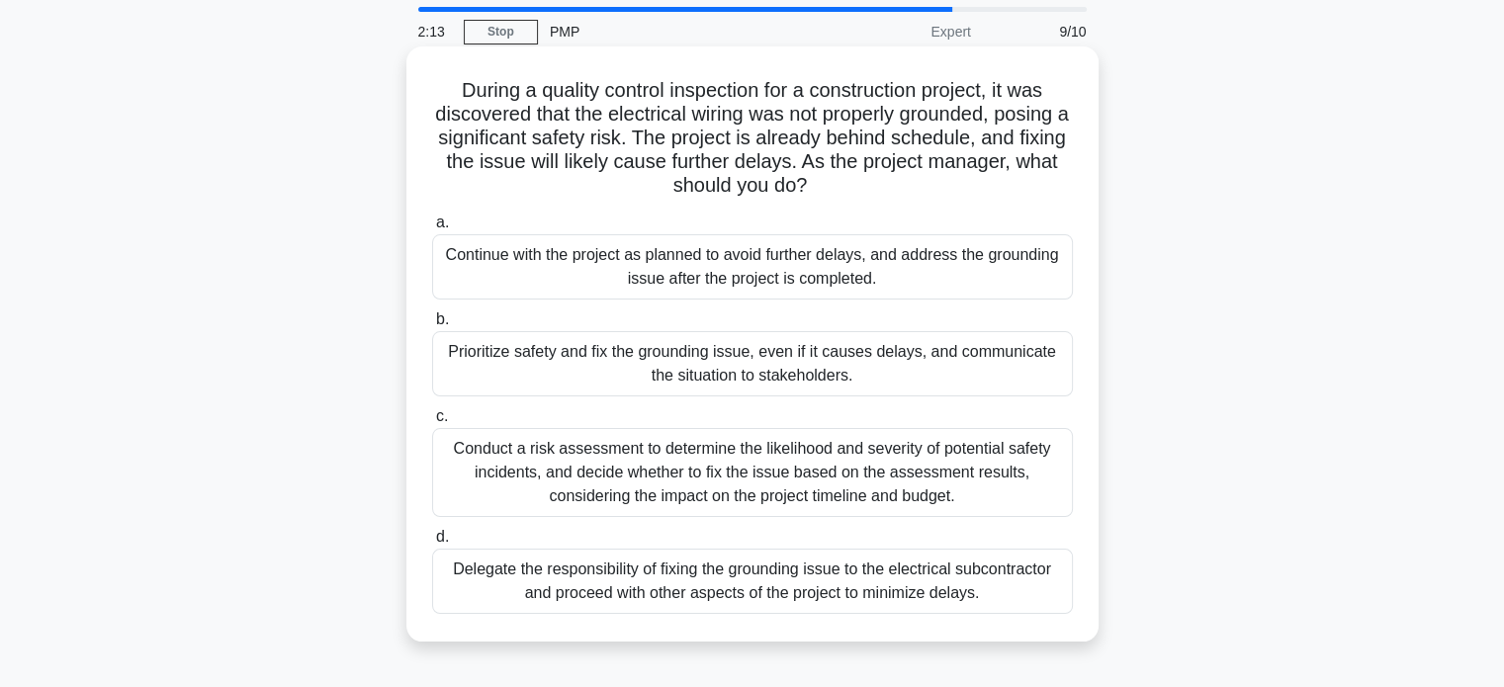
scroll to position [99, 0]
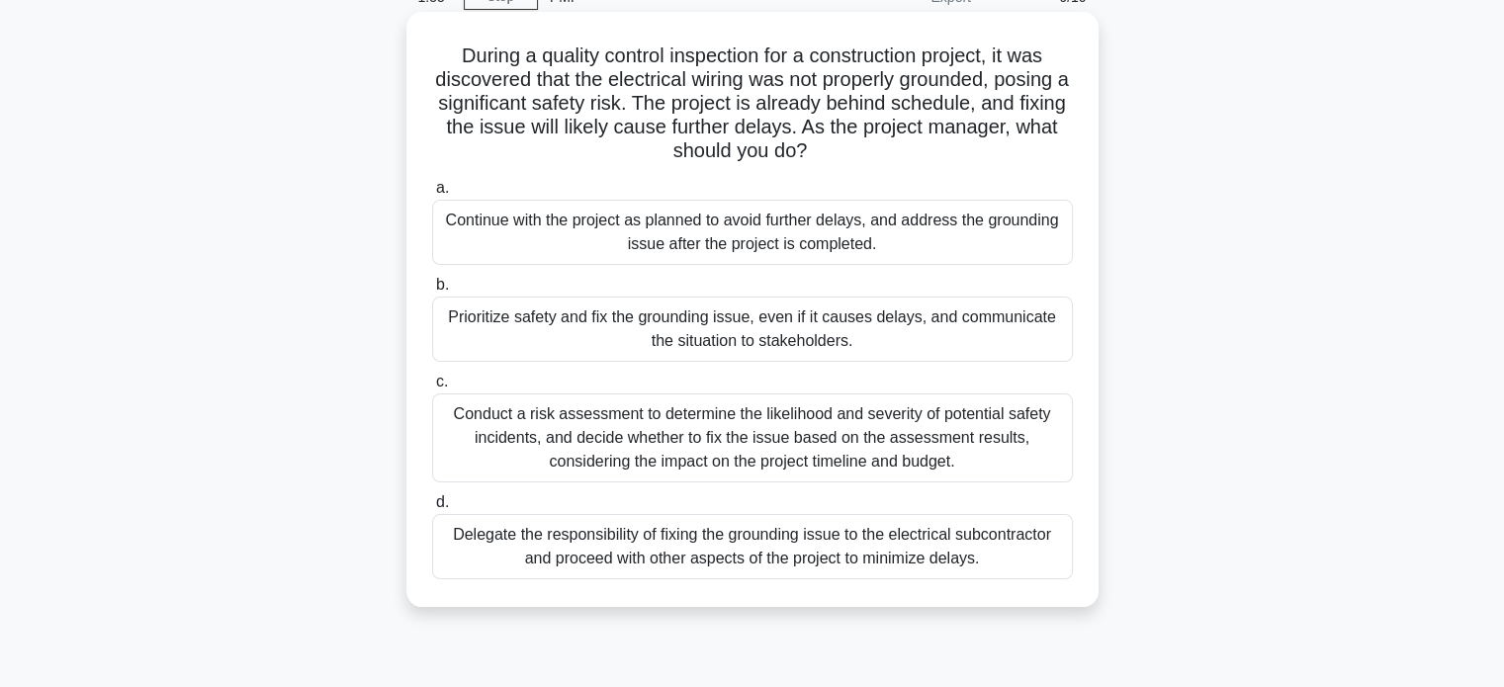
click at [701, 343] on div "Prioritize safety and fix the grounding issue, even if it causes delays, and co…" at bounding box center [752, 329] width 641 height 65
click at [432, 292] on input "b. Prioritize safety and fix the grounding issue, even if it causes delays, and…" at bounding box center [432, 285] width 0 height 13
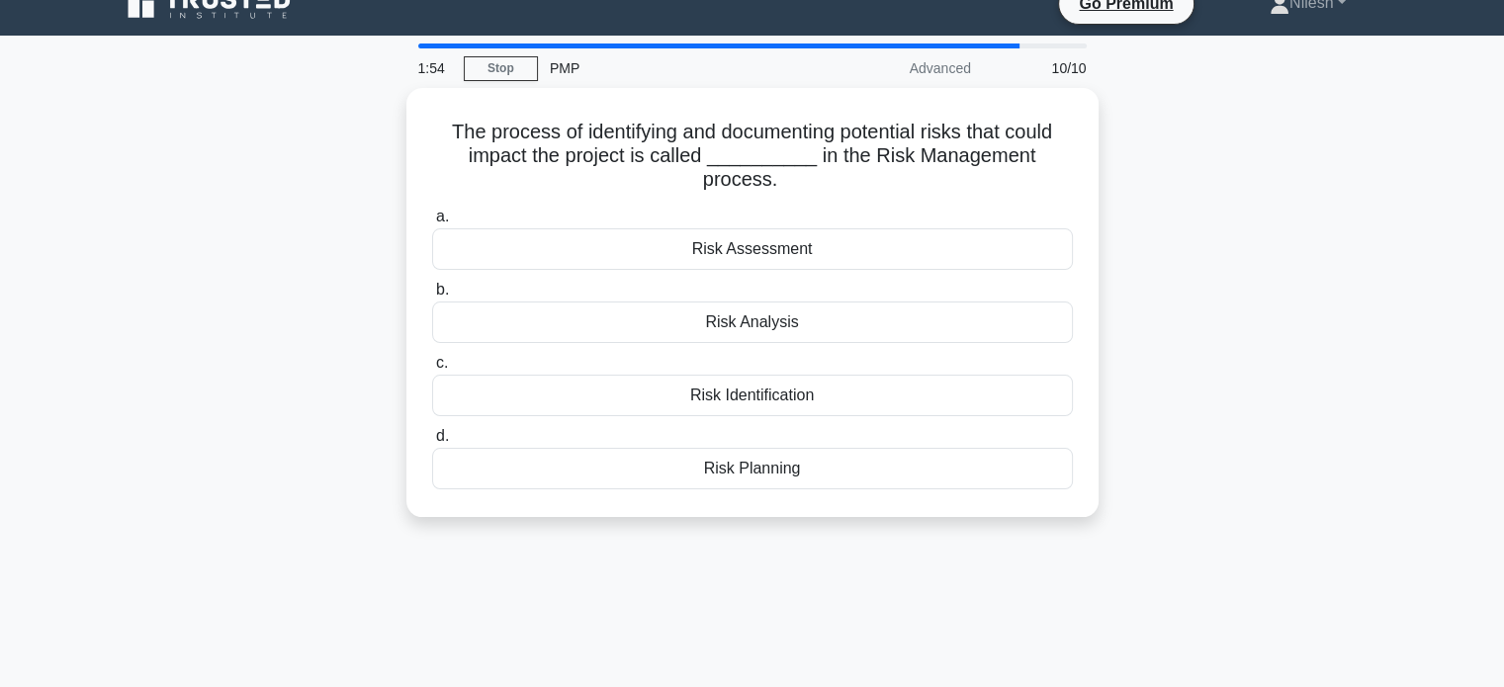
scroll to position [0, 0]
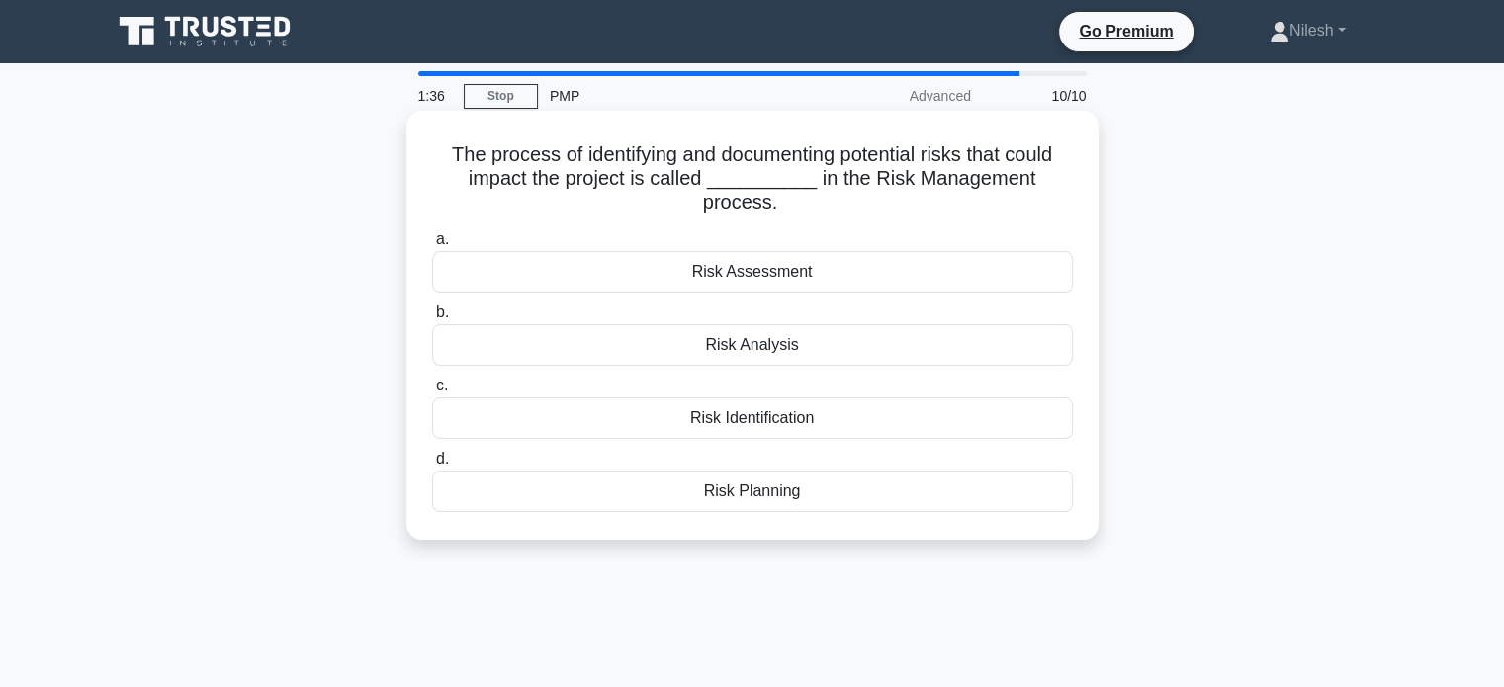
click at [772, 278] on div "Risk Assessment" at bounding box center [752, 272] width 641 height 42
click at [432, 246] on input "a. Risk Assessment" at bounding box center [432, 239] width 0 height 13
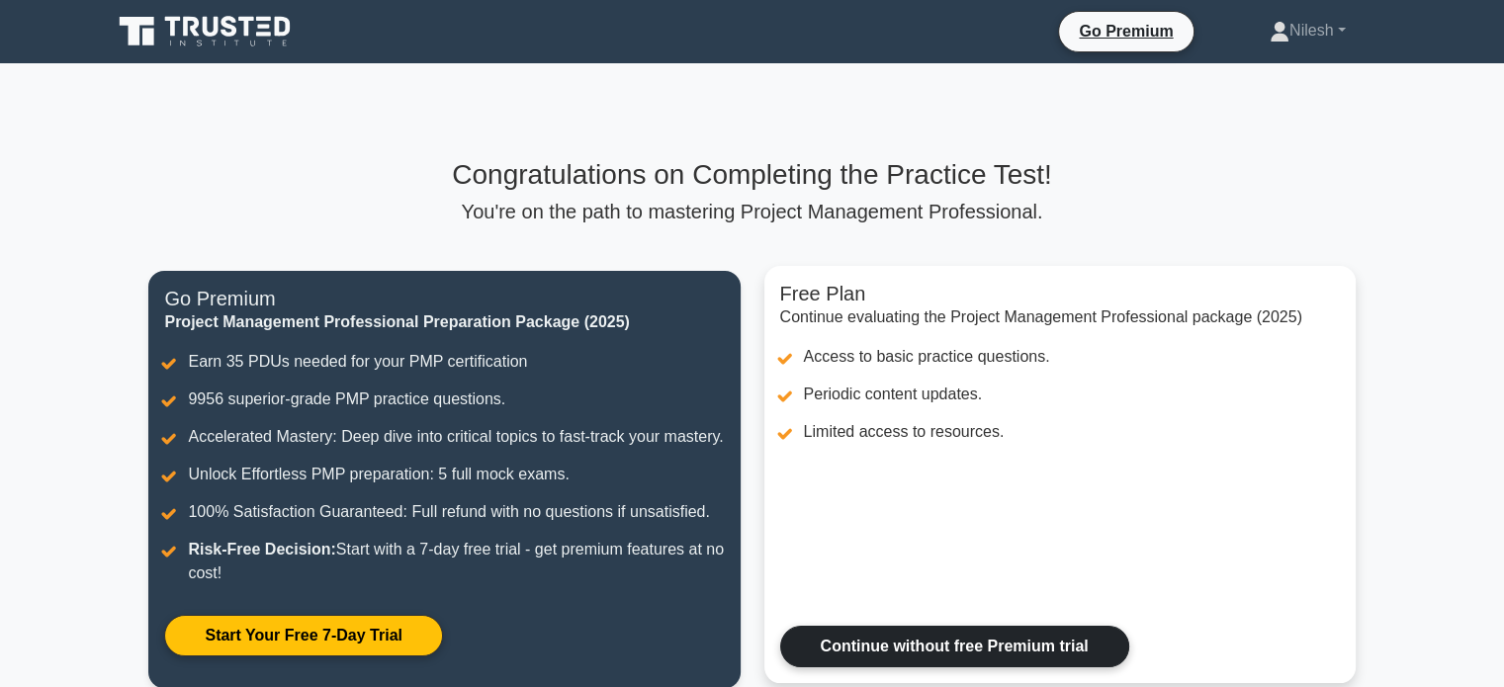
click at [966, 668] on link "Continue without free Premium trial" at bounding box center [954, 647] width 349 height 42
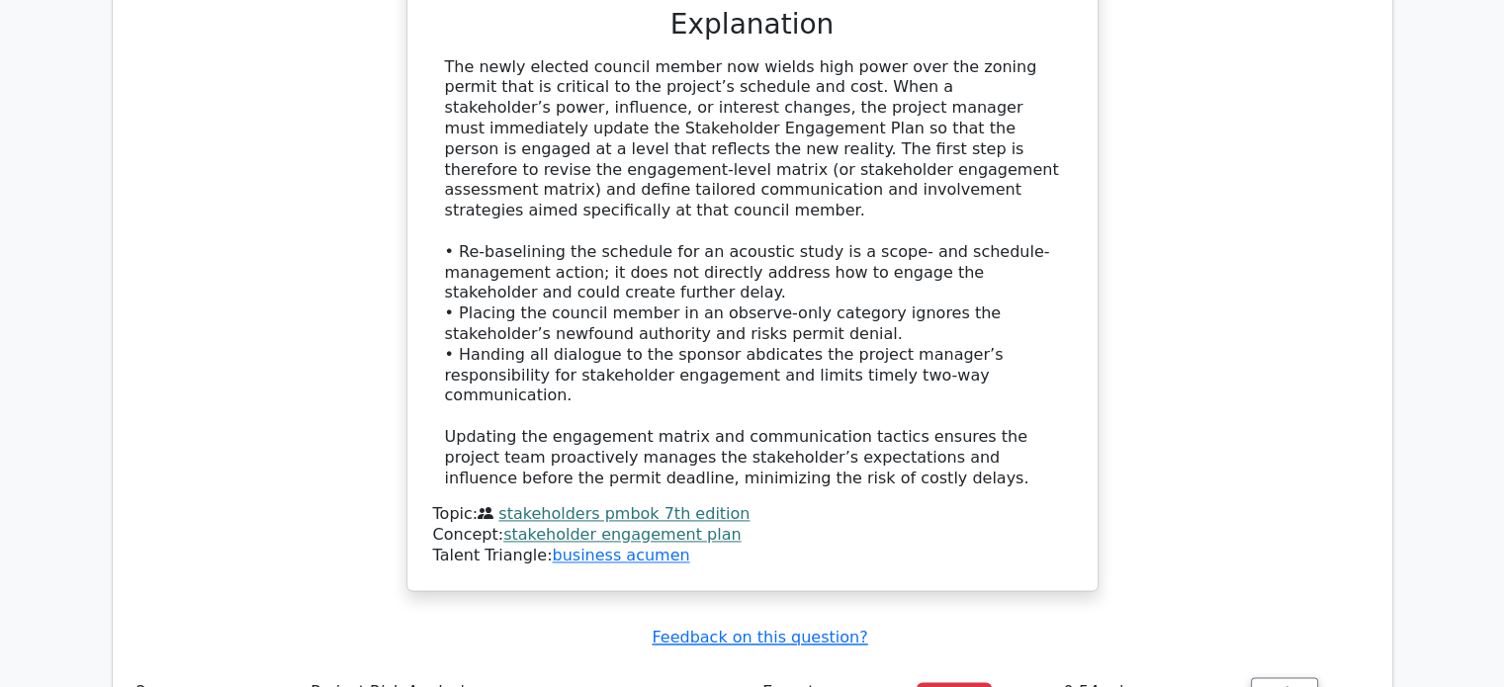
scroll to position [2670, 0]
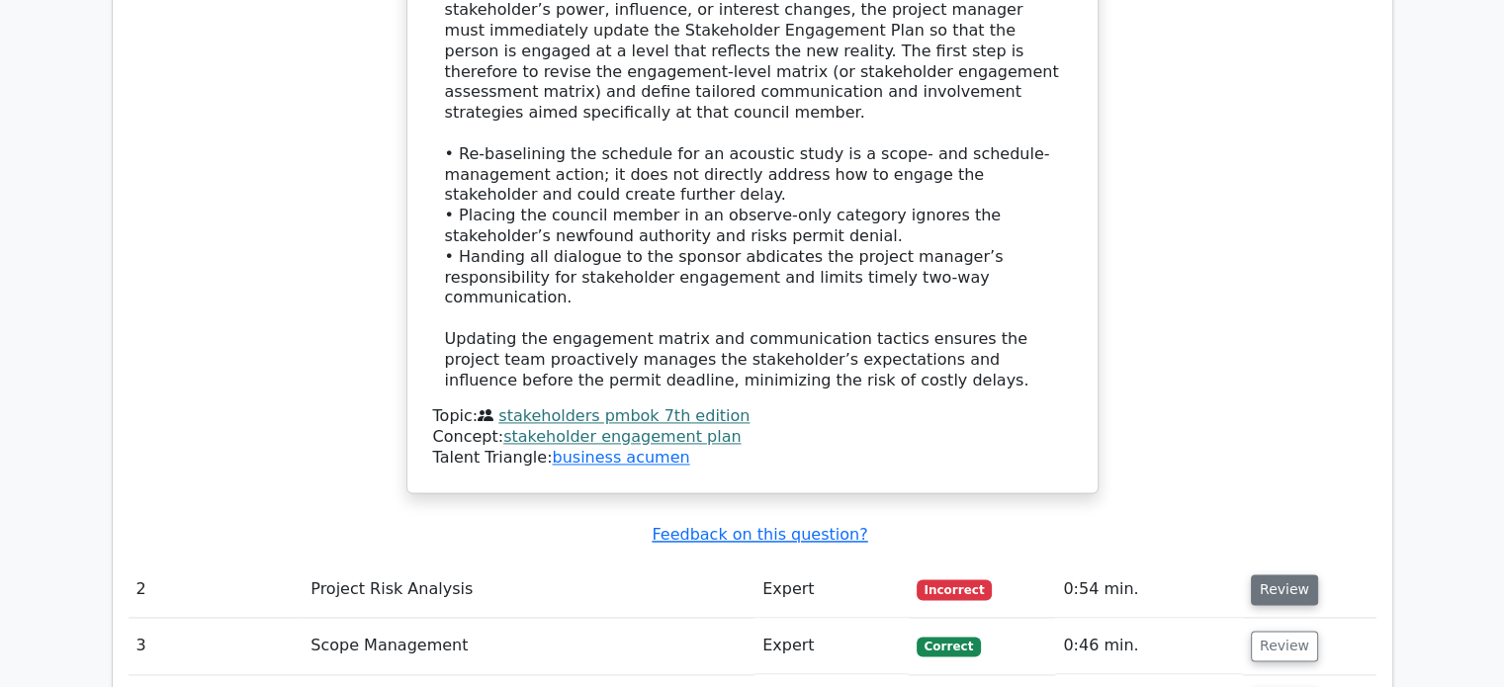
click at [1263, 575] on button "Review" at bounding box center [1284, 590] width 67 height 31
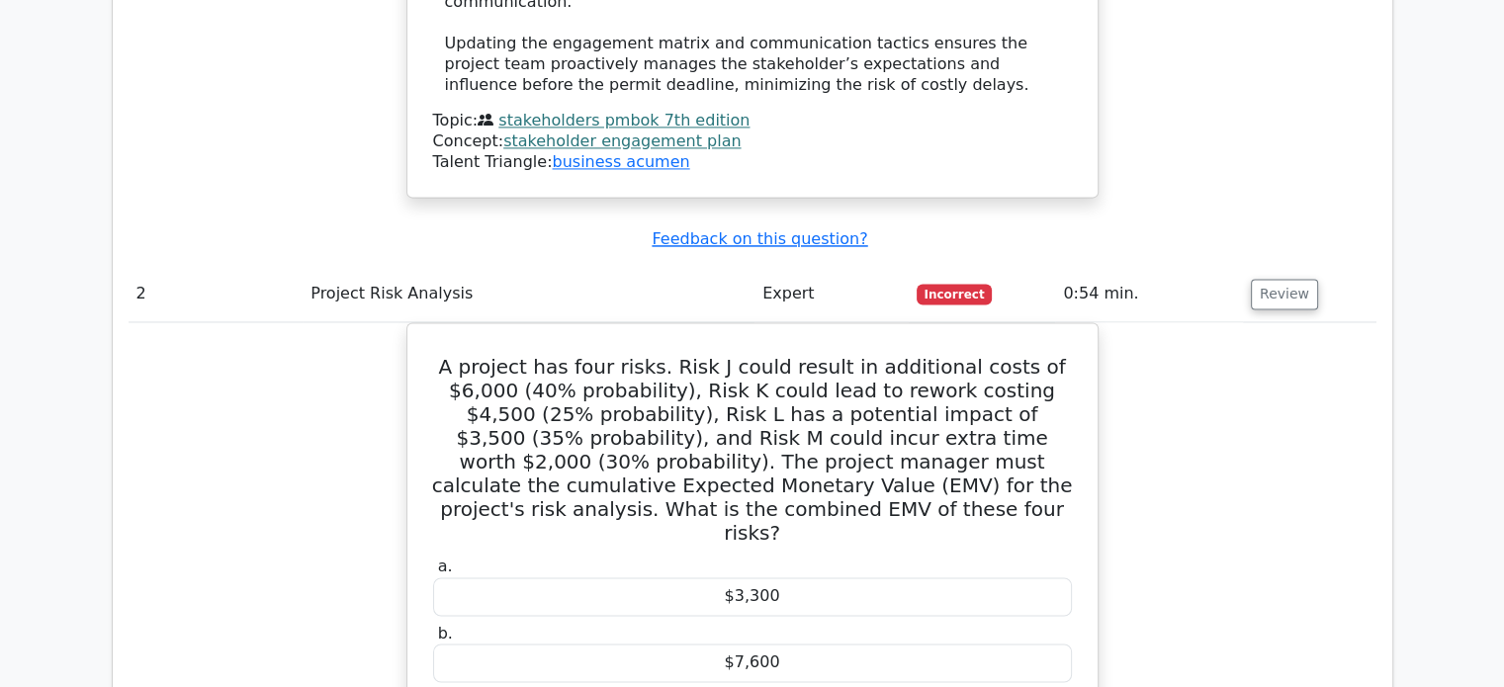
scroll to position [2967, 0]
click at [1286, 278] on button "Review" at bounding box center [1284, 293] width 67 height 31
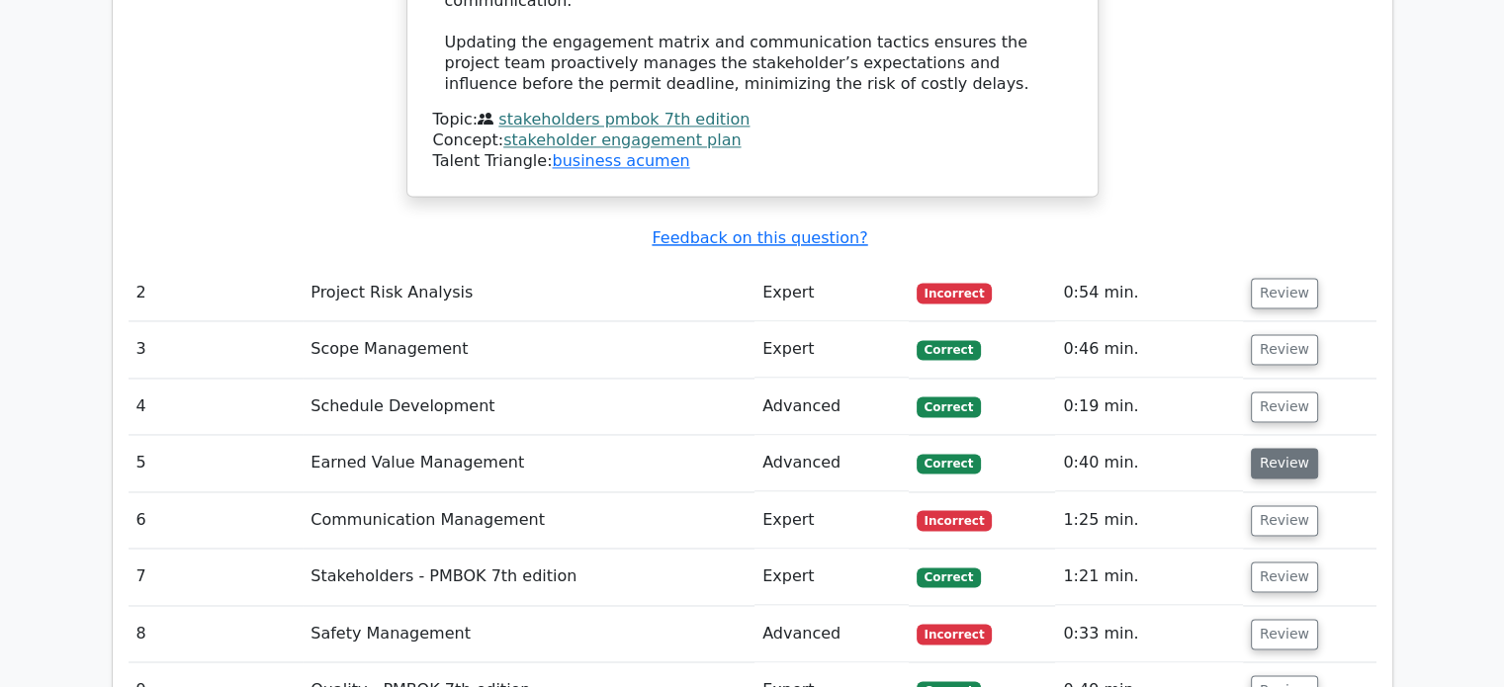
click at [1276, 448] on button "Review" at bounding box center [1284, 463] width 67 height 31
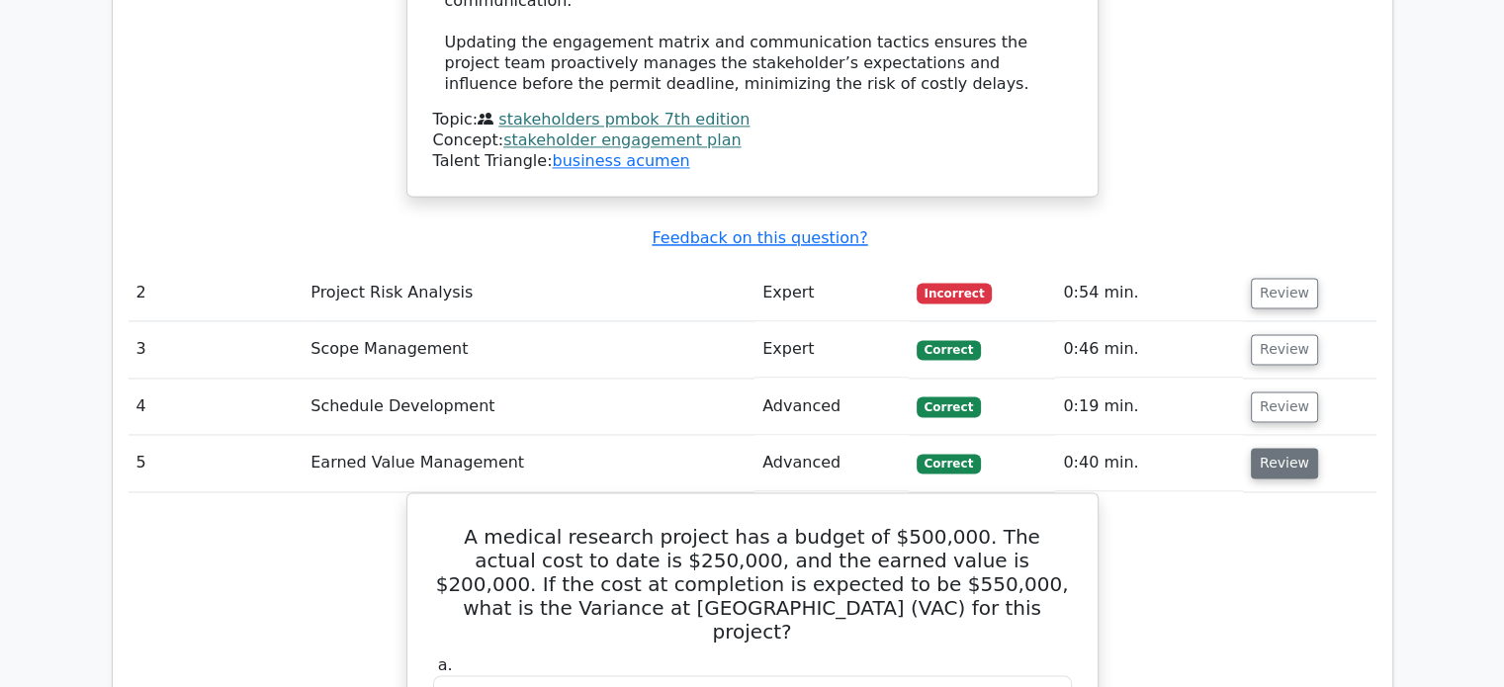
click at [1276, 448] on button "Review" at bounding box center [1284, 463] width 67 height 31
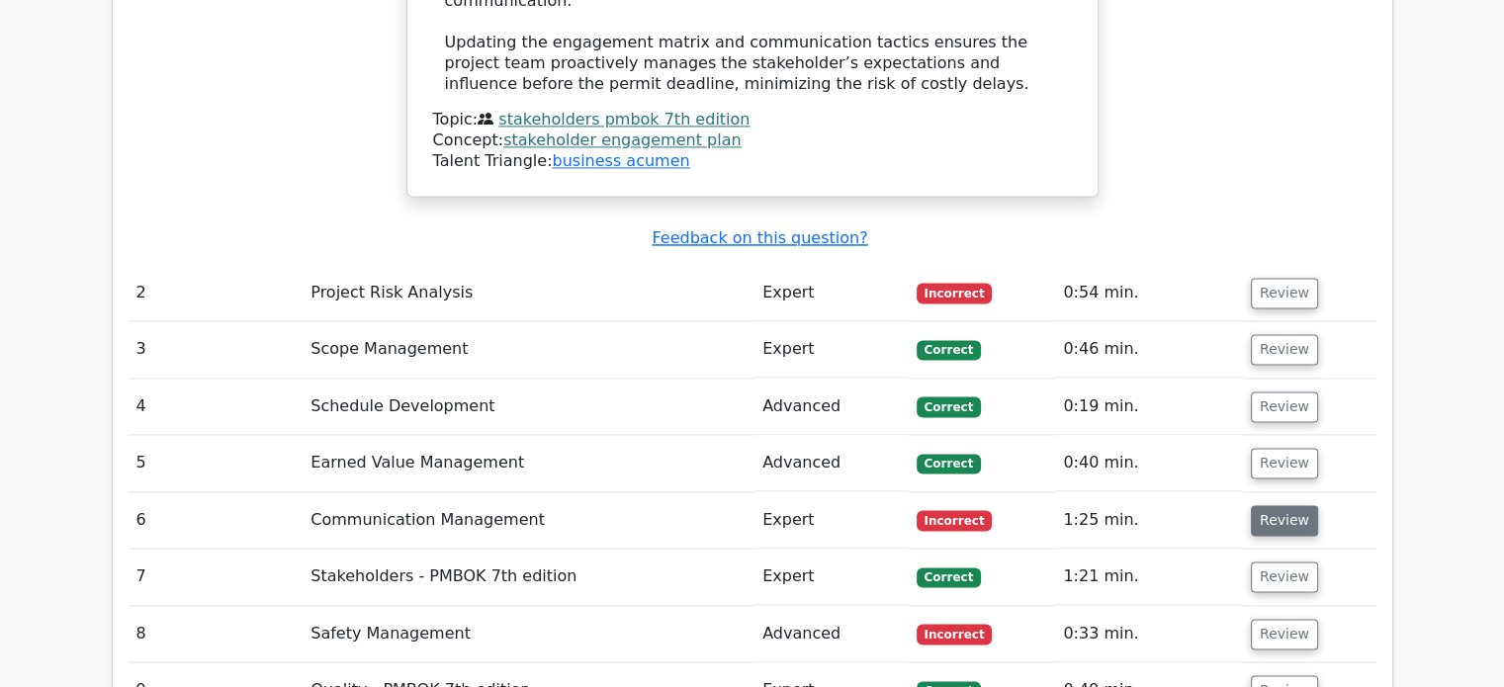
click at [1263, 505] on button "Review" at bounding box center [1284, 520] width 67 height 31
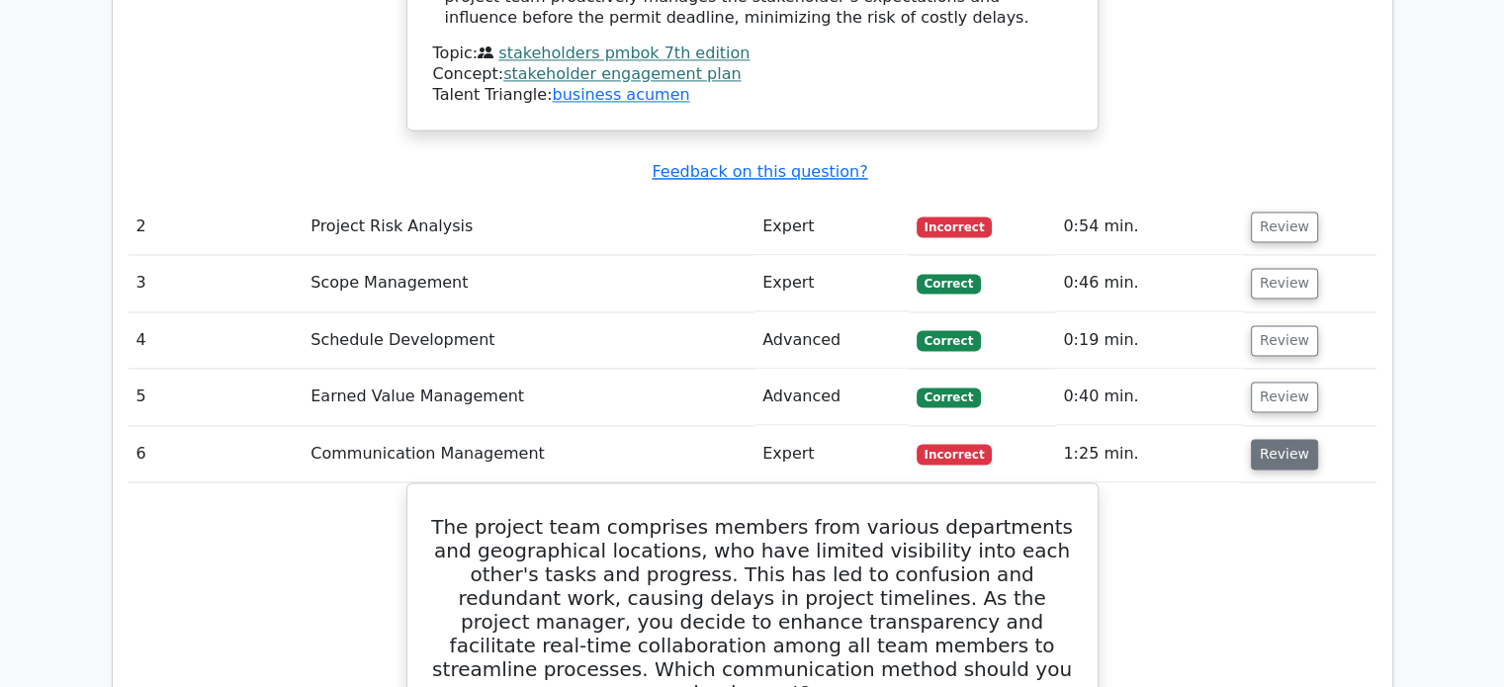
scroll to position [3165, 0]
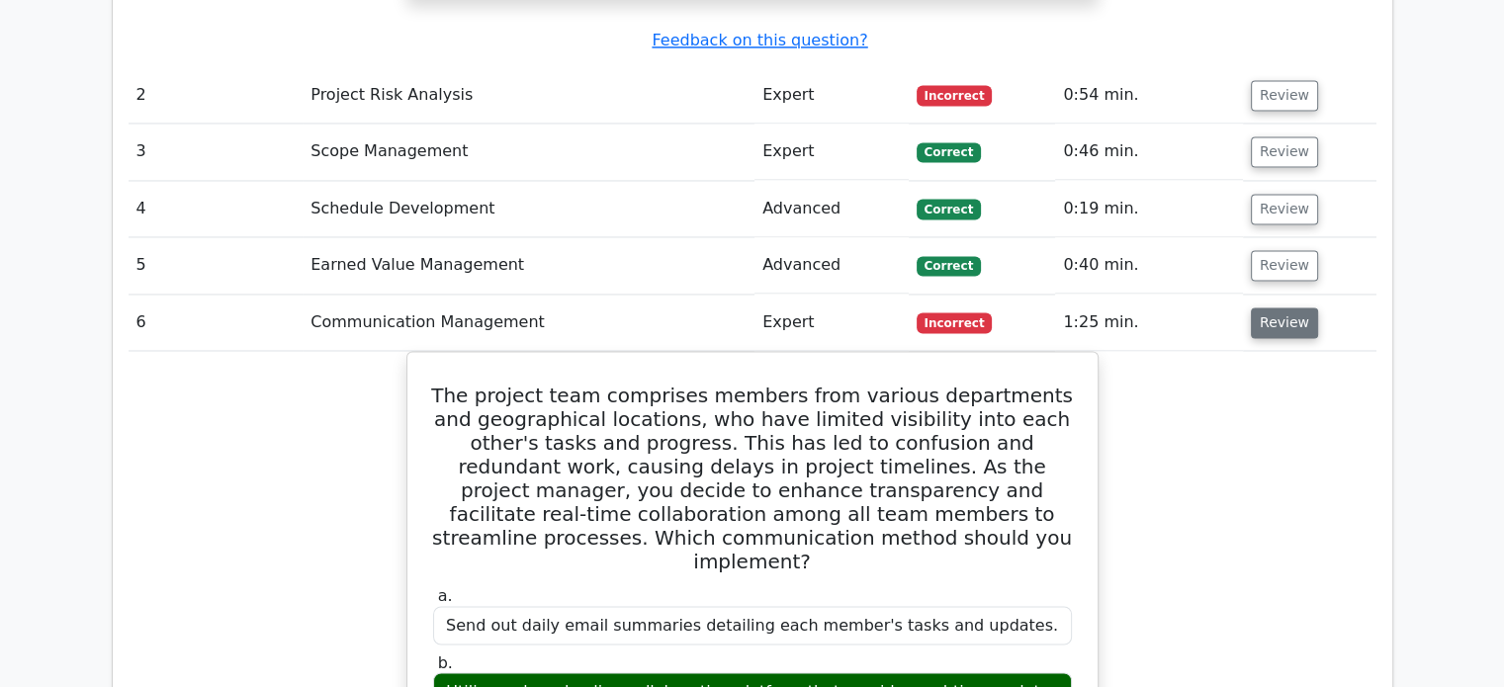
click at [1286, 308] on button "Review" at bounding box center [1284, 323] width 67 height 31
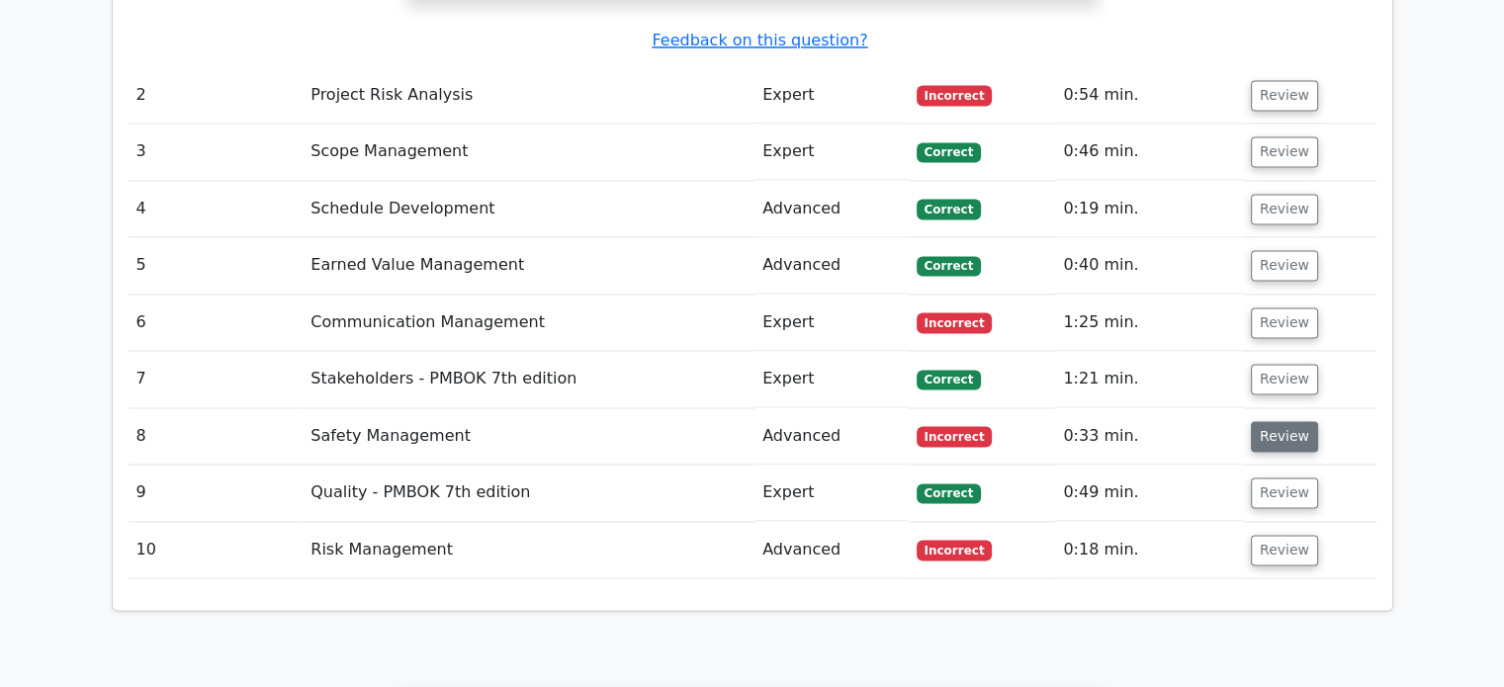
click at [1293, 421] on button "Review" at bounding box center [1284, 436] width 67 height 31
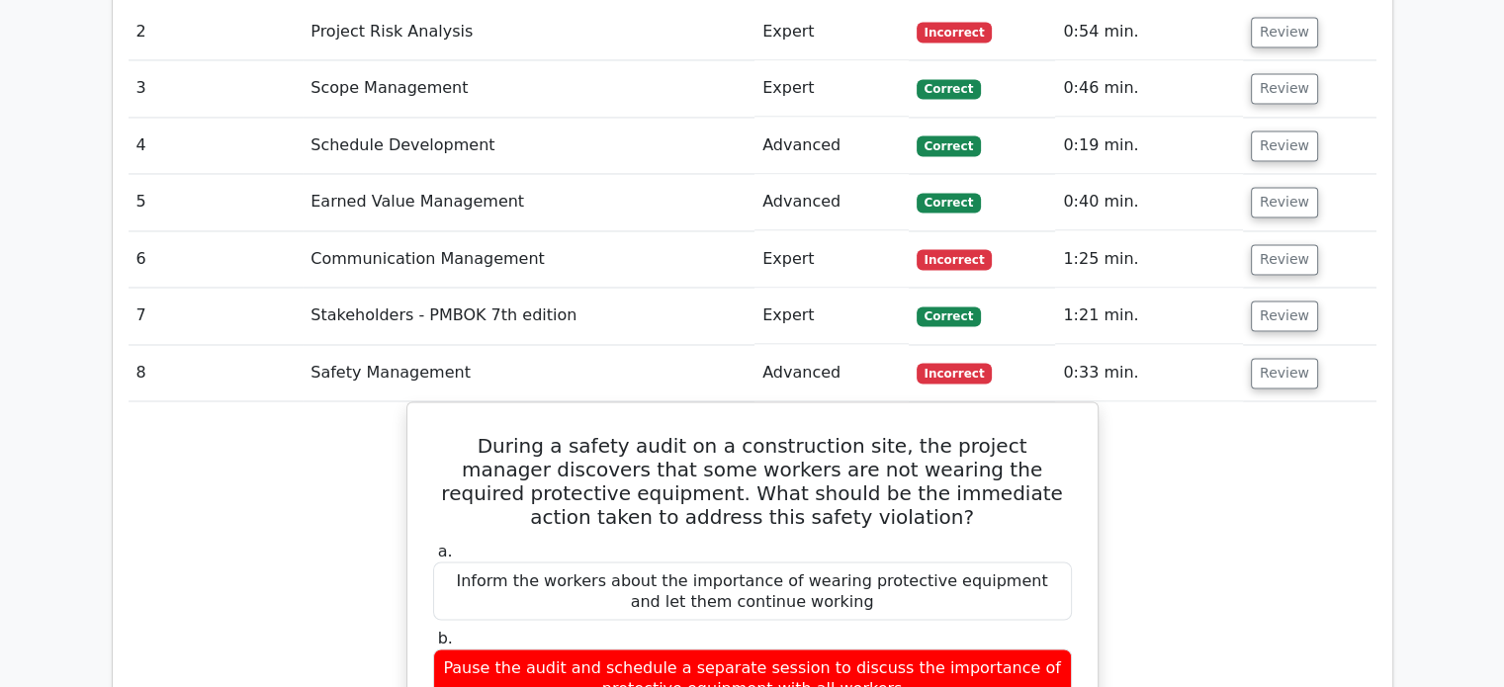
scroll to position [3264, 0]
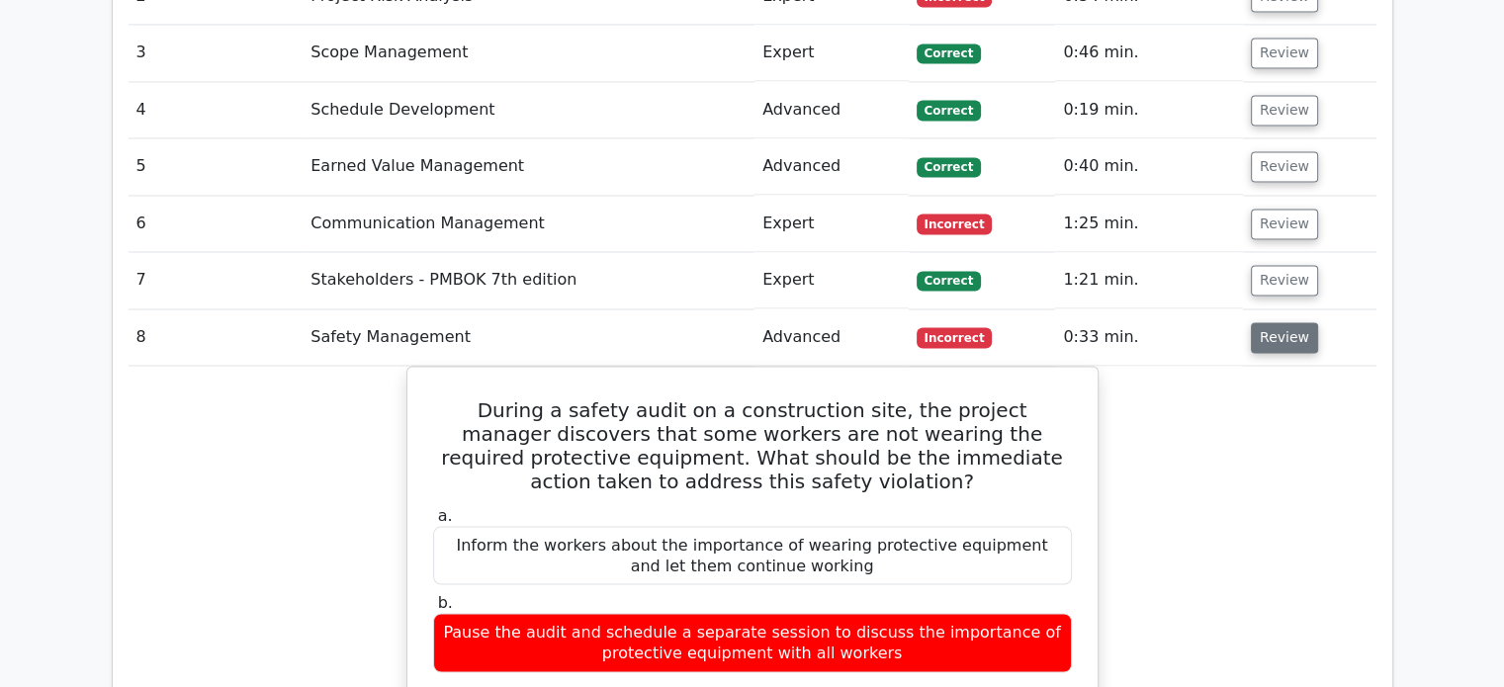
click at [1270, 322] on button "Review" at bounding box center [1284, 337] width 67 height 31
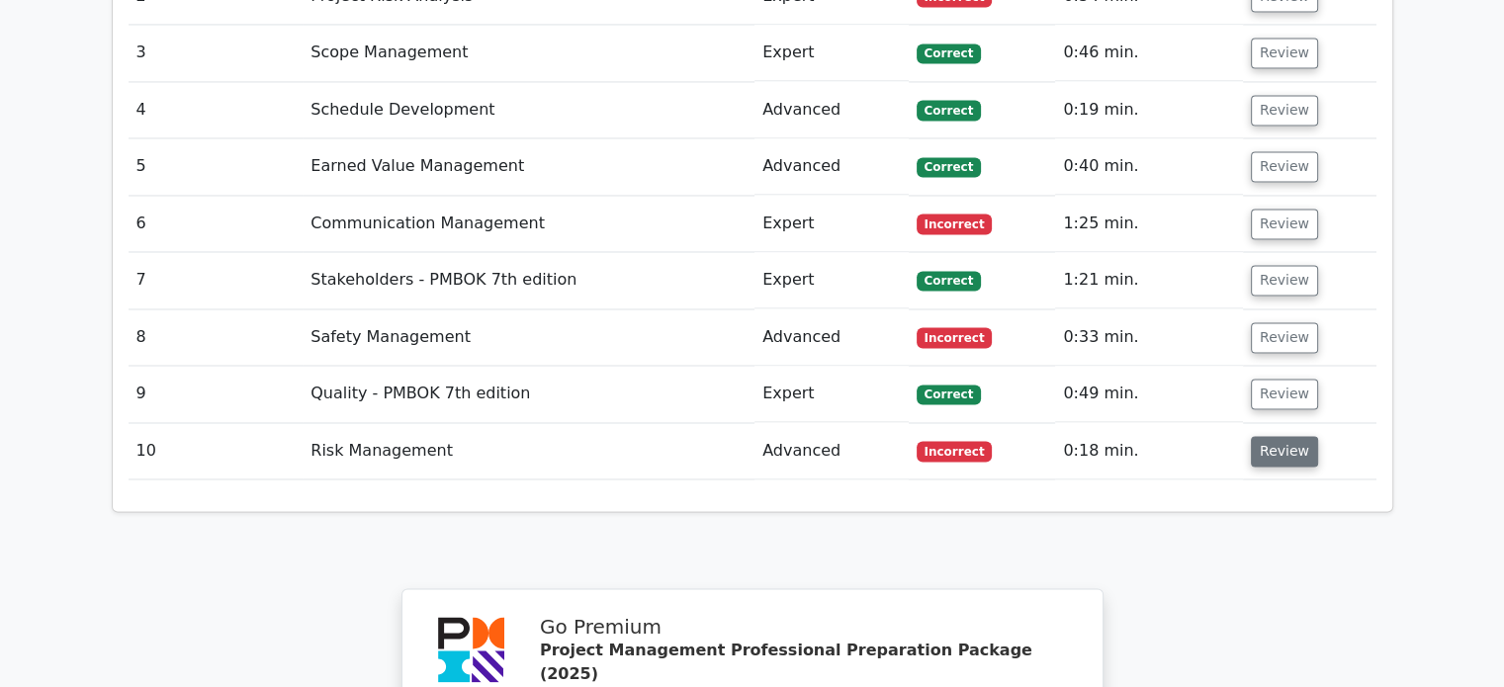
click at [1282, 436] on button "Review" at bounding box center [1284, 451] width 67 height 31
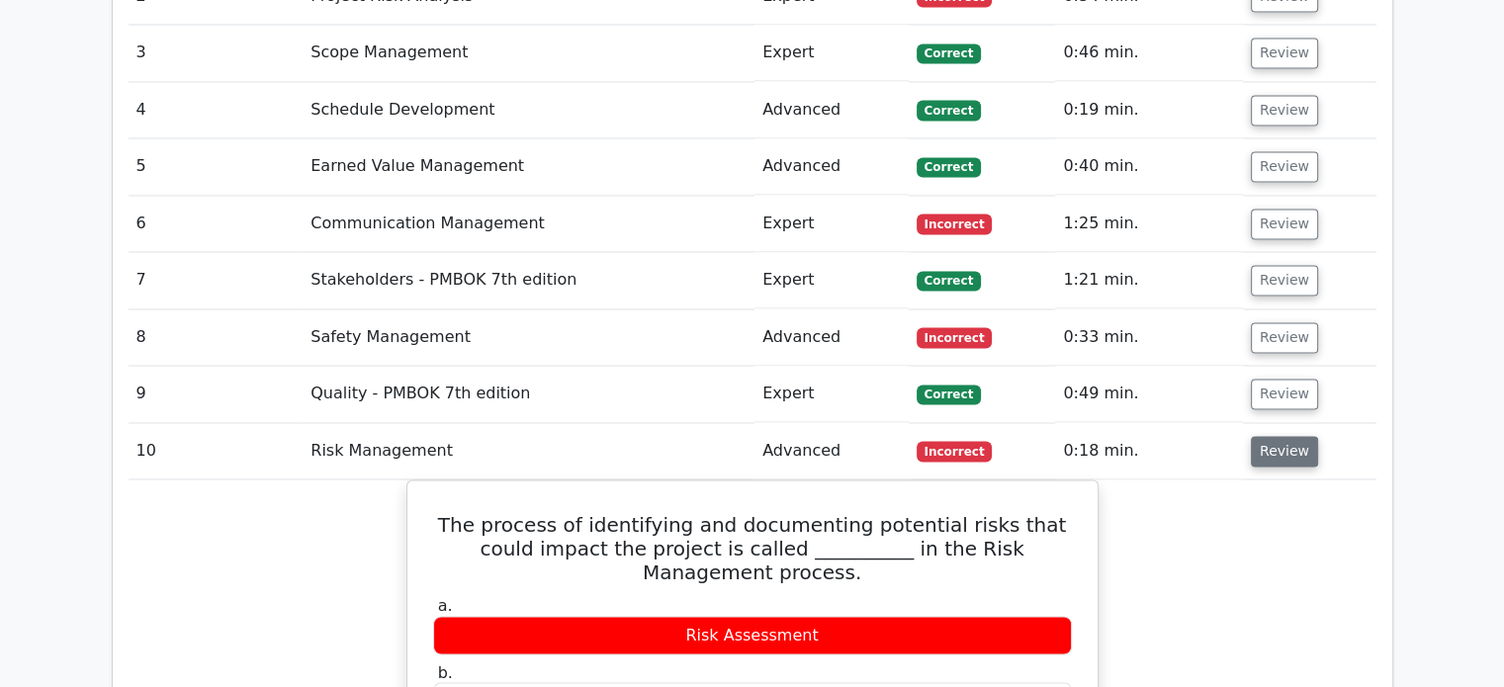
click at [1274, 436] on button "Review" at bounding box center [1284, 451] width 67 height 31
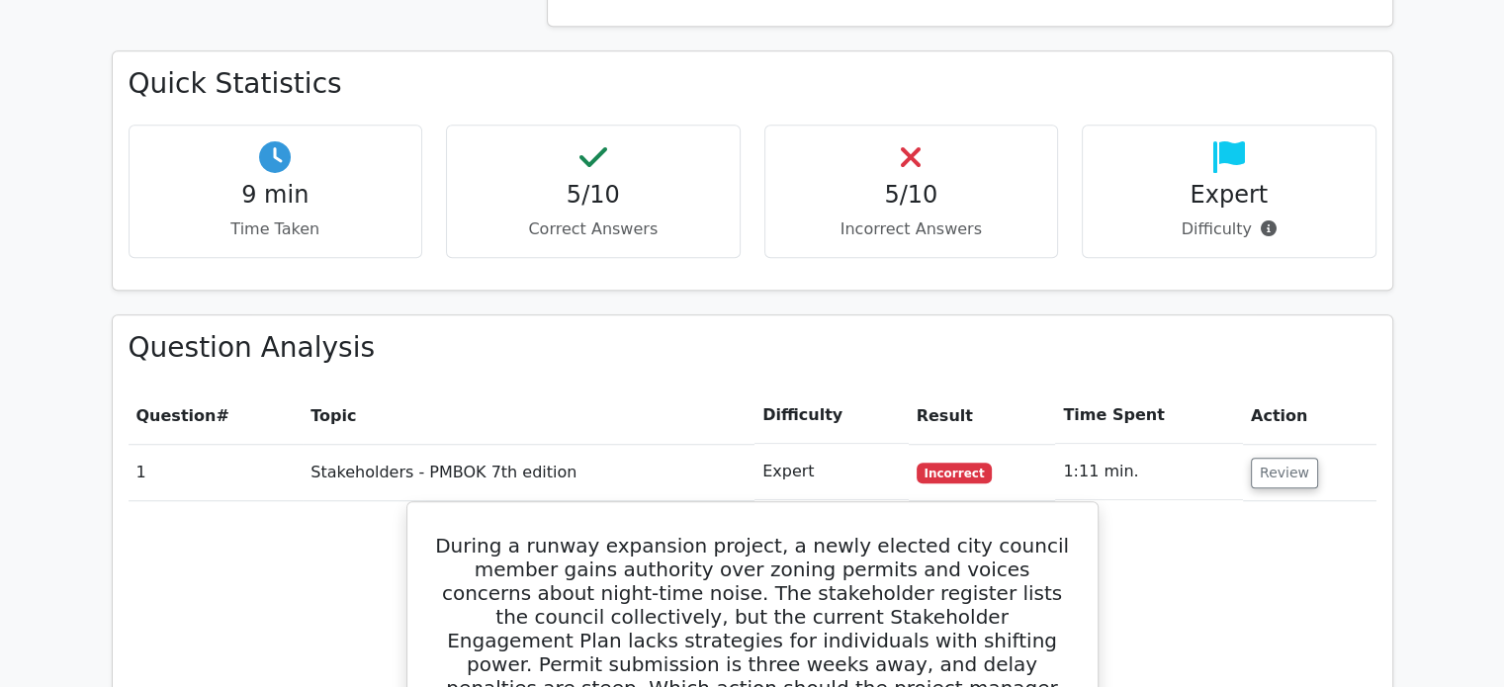
scroll to position [1286, 0]
